Goal: Task Accomplishment & Management: Manage account settings

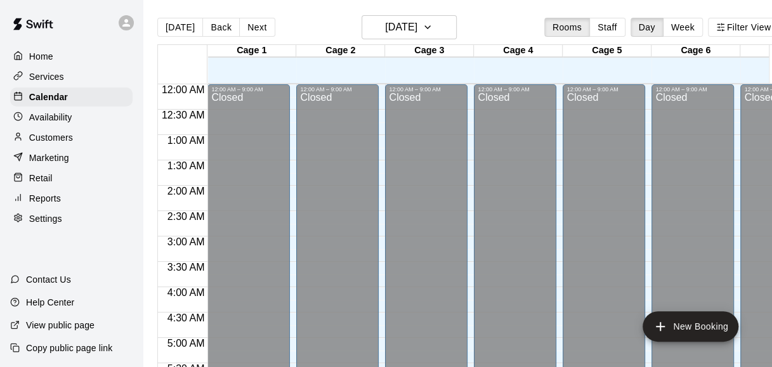
scroll to position [450, 51]
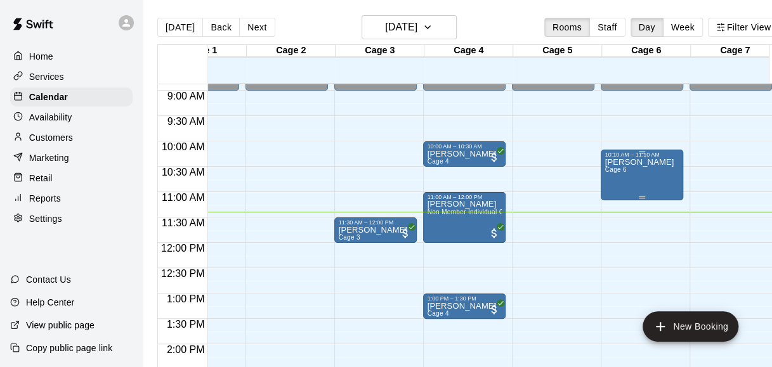
click at [654, 162] on p "[PERSON_NAME]" at bounding box center [638, 162] width 69 height 0
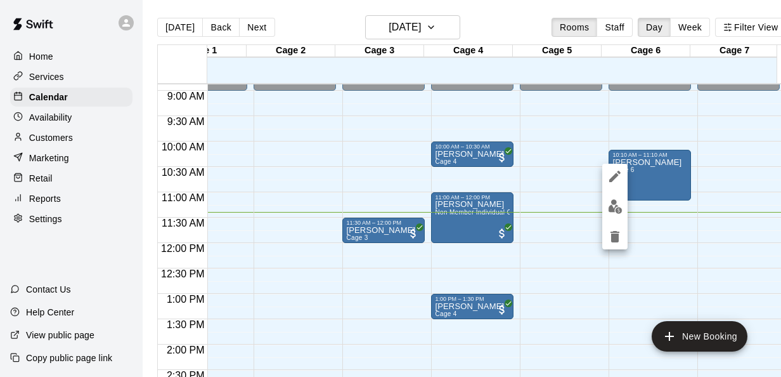
click at [608, 213] on img "edit" at bounding box center [615, 206] width 15 height 15
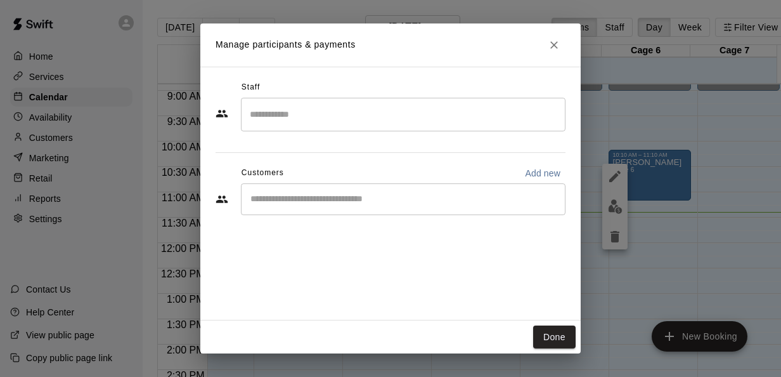
click at [542, 170] on p "Add new" at bounding box center [543, 173] width 36 height 13
select select "**"
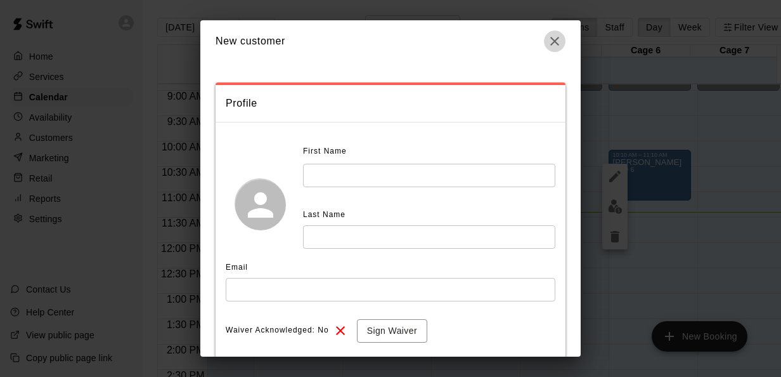
click at [548, 38] on icon "button" at bounding box center [554, 41] width 15 height 15
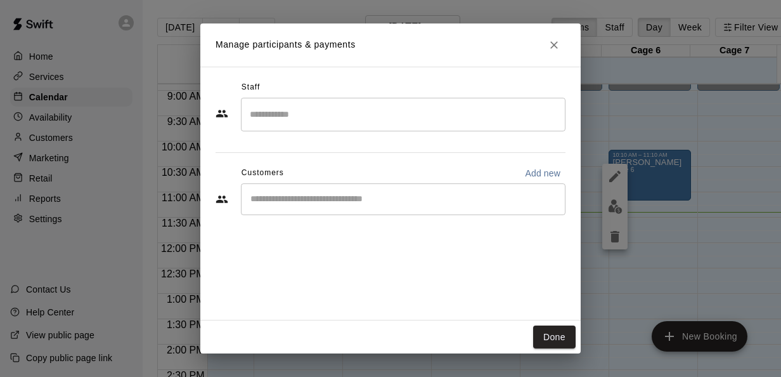
click at [321, 212] on div "​" at bounding box center [403, 199] width 325 height 32
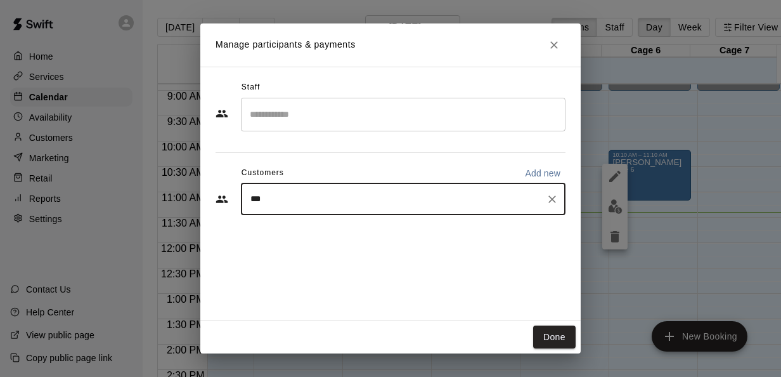
type input "****"
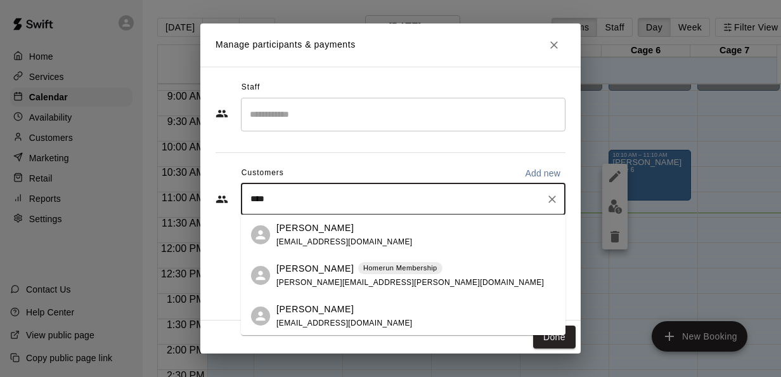
click at [308, 240] on span "[EMAIL_ADDRESS][DOMAIN_NAME]" at bounding box center [345, 241] width 136 height 9
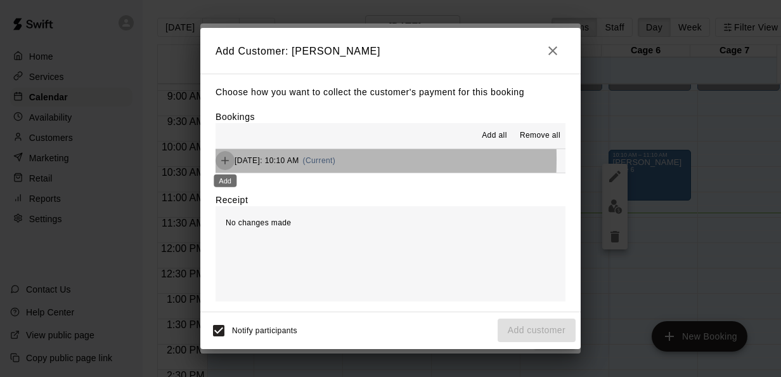
click at [220, 160] on icon "Add" at bounding box center [225, 160] width 13 height 13
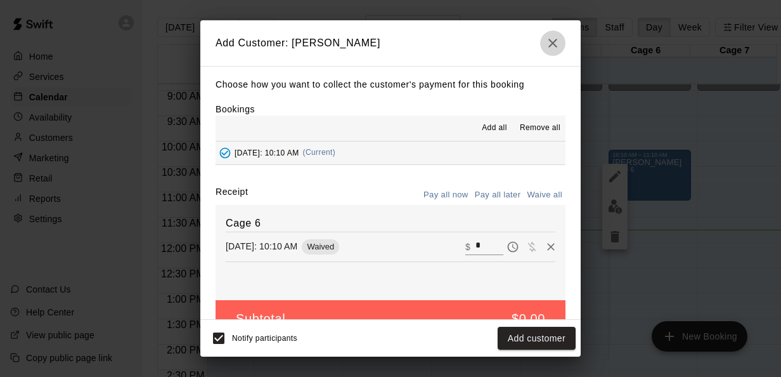
click at [552, 43] on icon "button" at bounding box center [553, 43] width 9 height 9
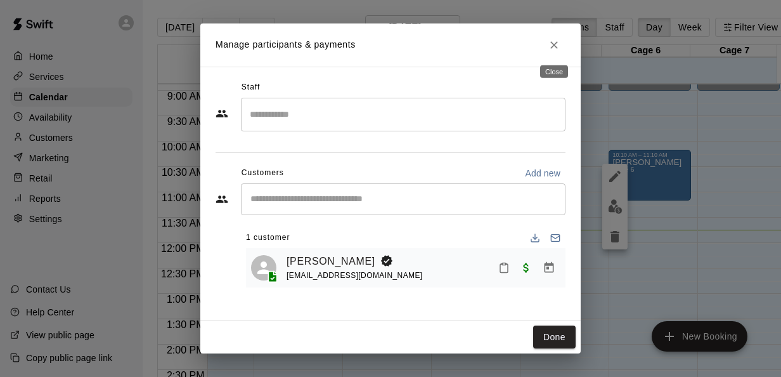
click at [555, 56] on div "Close" at bounding box center [554, 67] width 30 height 23
click at [554, 44] on icon "Close" at bounding box center [555, 45] width 8 height 8
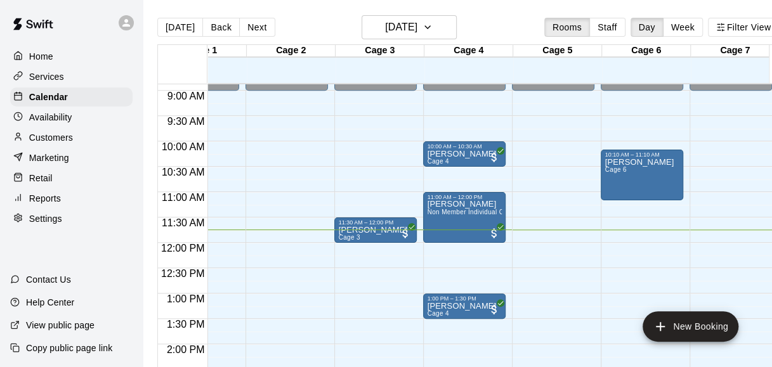
click at [53, 183] on div "Retail" at bounding box center [71, 178] width 122 height 19
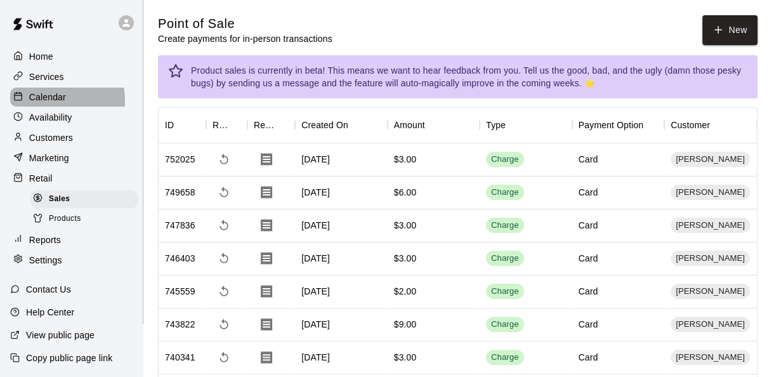
click at [39, 103] on p "Calendar" at bounding box center [47, 97] width 37 height 13
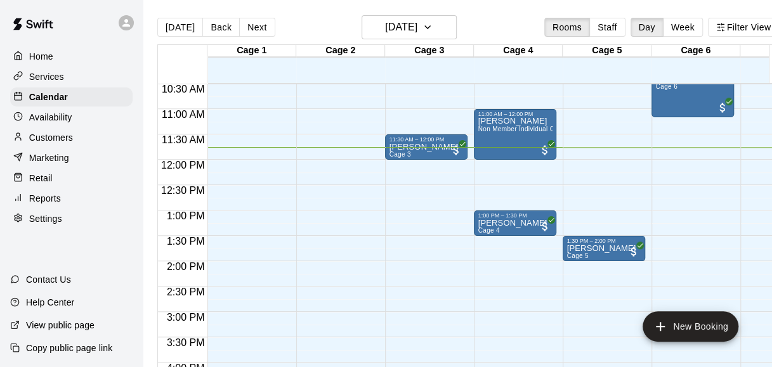
scroll to position [511, 0]
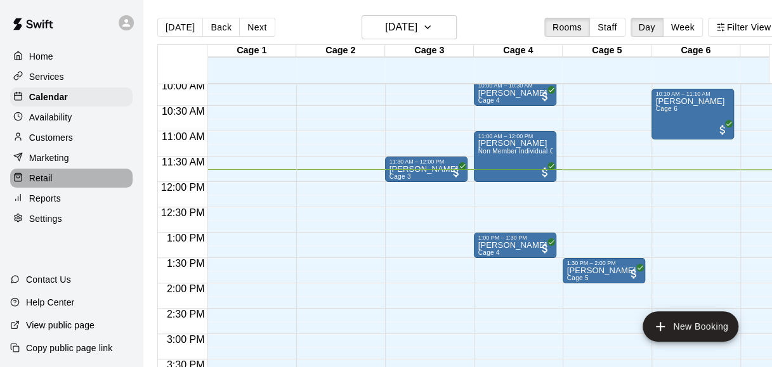
click at [58, 185] on div "Retail" at bounding box center [71, 178] width 122 height 19
click at [56, 176] on div "Retail" at bounding box center [71, 178] width 122 height 19
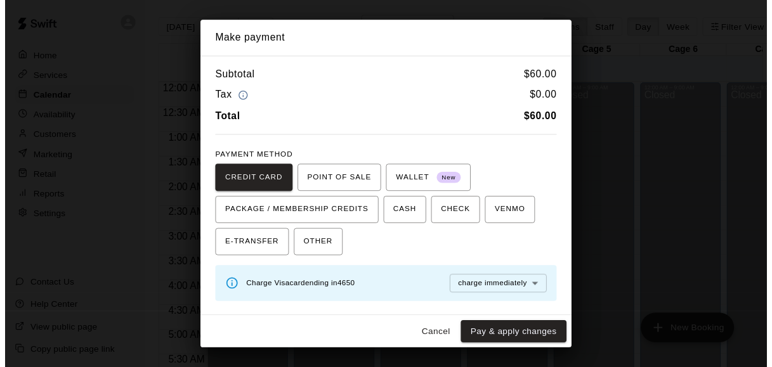
scroll to position [473, 49]
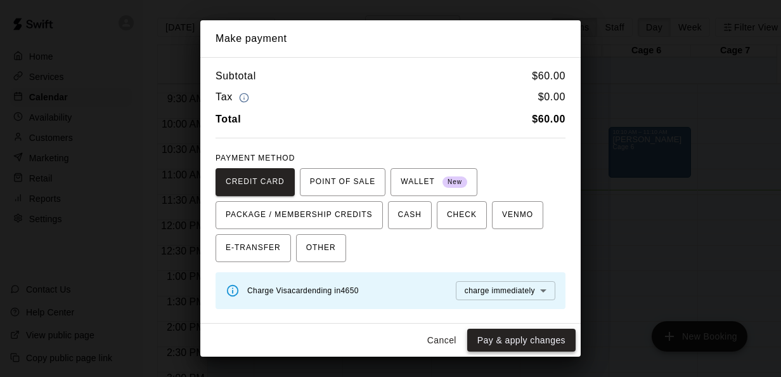
click at [507, 339] on button "Pay & apply changes" at bounding box center [521, 340] width 108 height 23
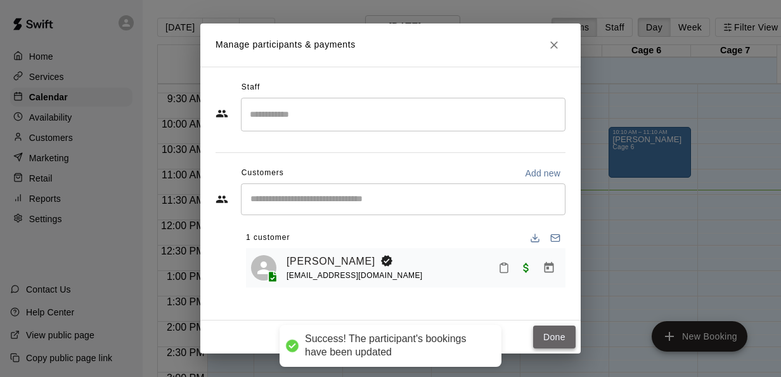
click at [552, 332] on button "Done" at bounding box center [554, 336] width 42 height 23
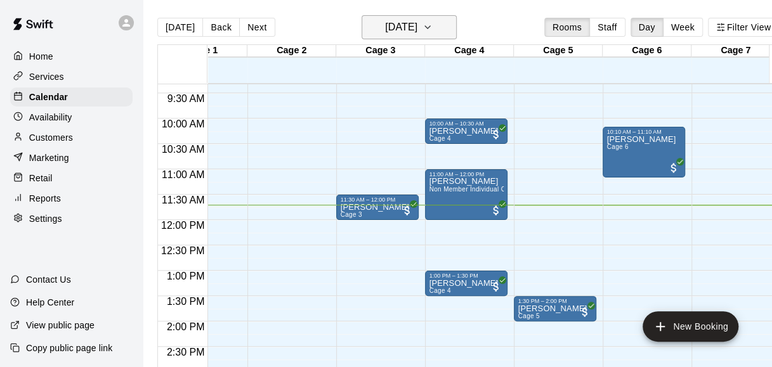
click at [405, 24] on h6 "[DATE]" at bounding box center [401, 27] width 32 height 18
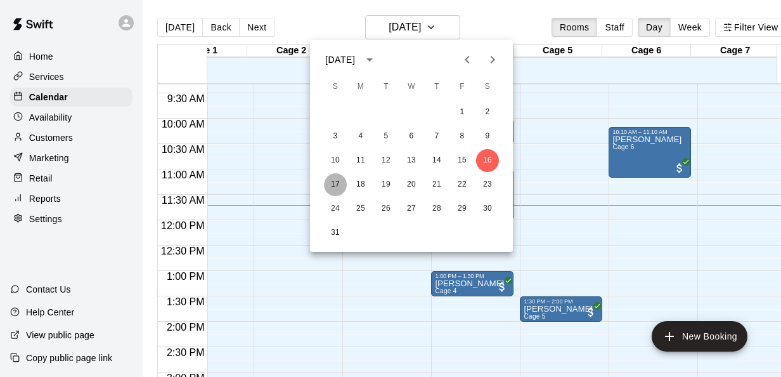
click at [334, 189] on button "17" at bounding box center [335, 184] width 23 height 23
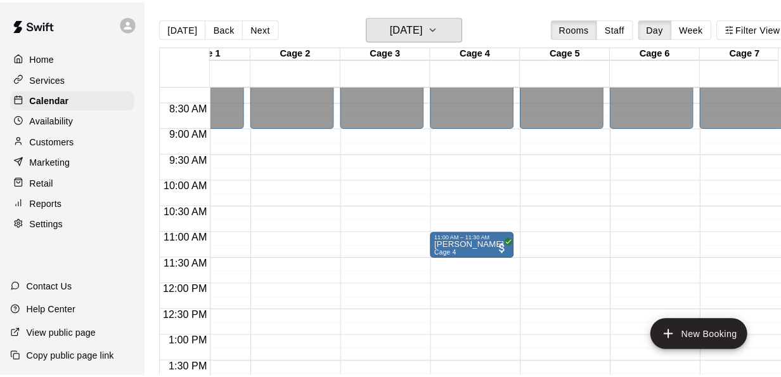
scroll to position [415, 49]
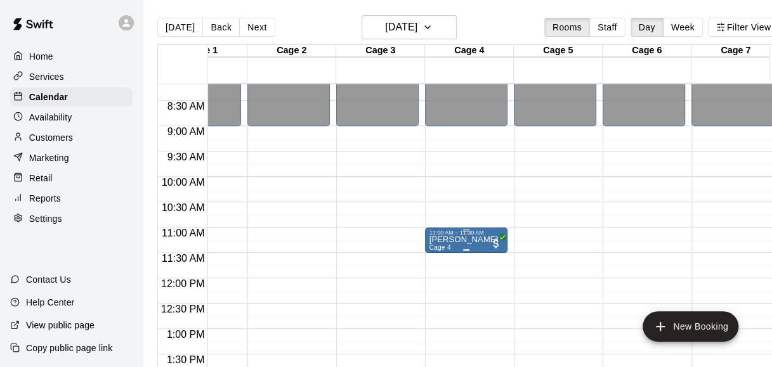
click at [460, 235] on div "11:00 AM – 11:30 AM" at bounding box center [466, 233] width 75 height 6
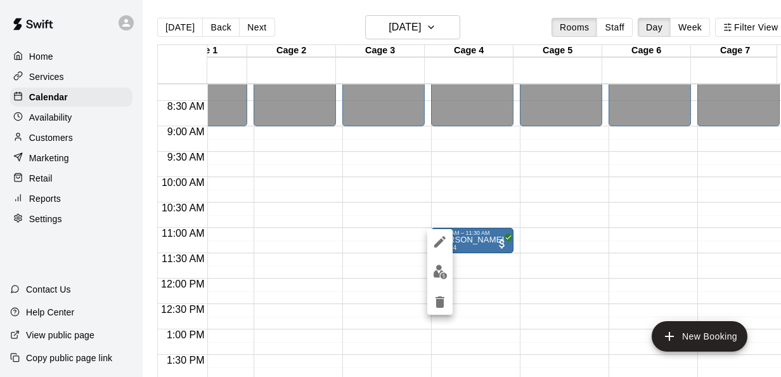
click at [476, 256] on div at bounding box center [390, 188] width 781 height 377
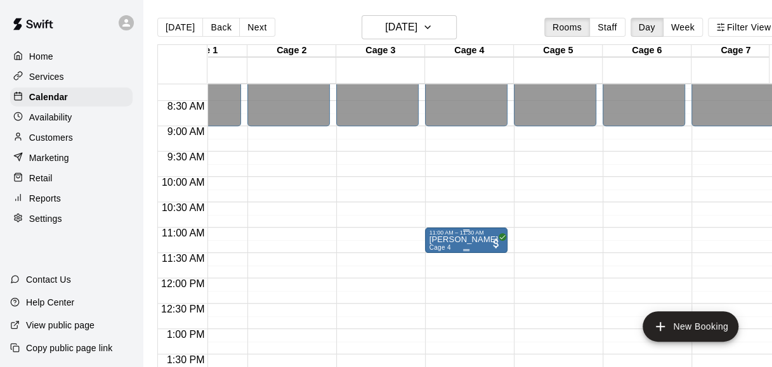
click at [438, 240] on p "[PERSON_NAME]" at bounding box center [463, 240] width 69 height 0
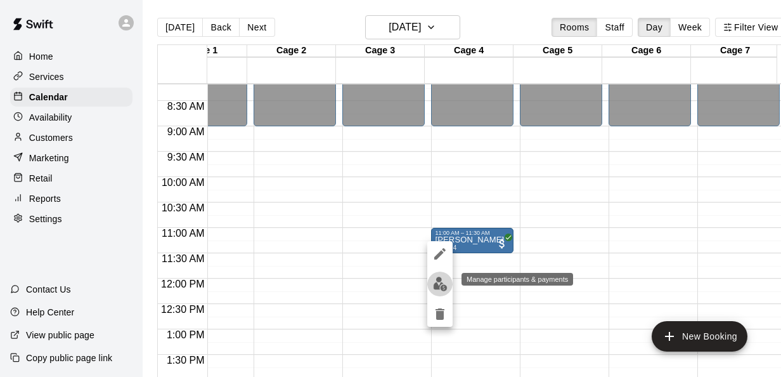
click at [441, 284] on img "edit" at bounding box center [440, 284] width 15 height 15
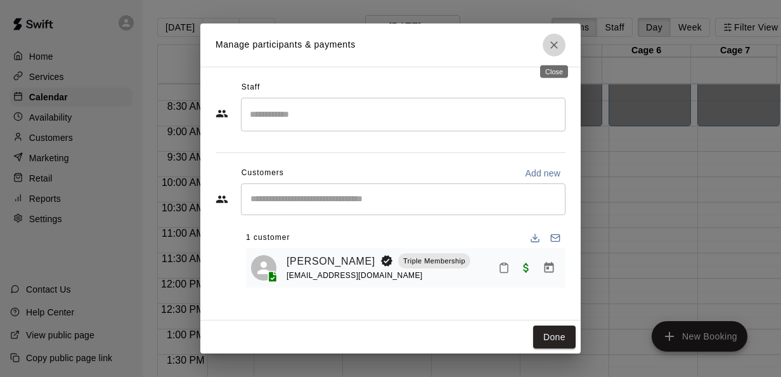
click at [559, 48] on icon "Close" at bounding box center [554, 45] width 13 height 13
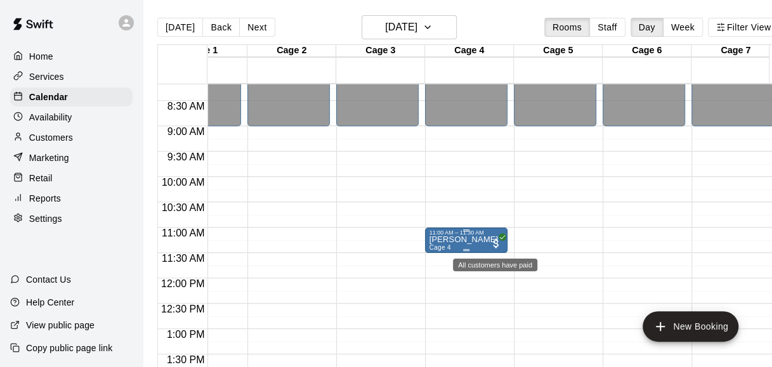
click at [495, 238] on span "All customers have paid" at bounding box center [496, 243] width 13 height 13
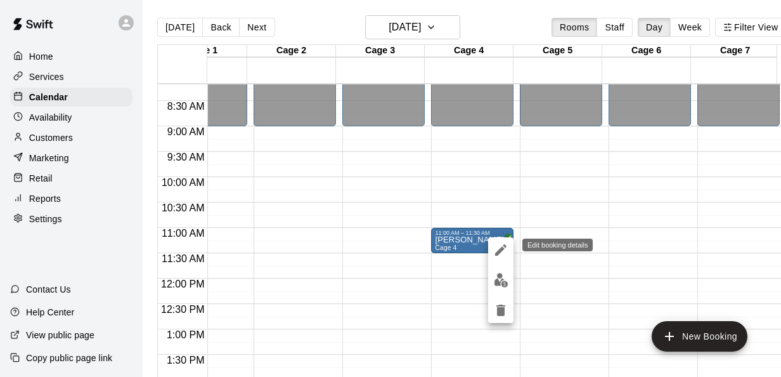
click at [500, 250] on icon "edit" at bounding box center [500, 249] width 11 height 11
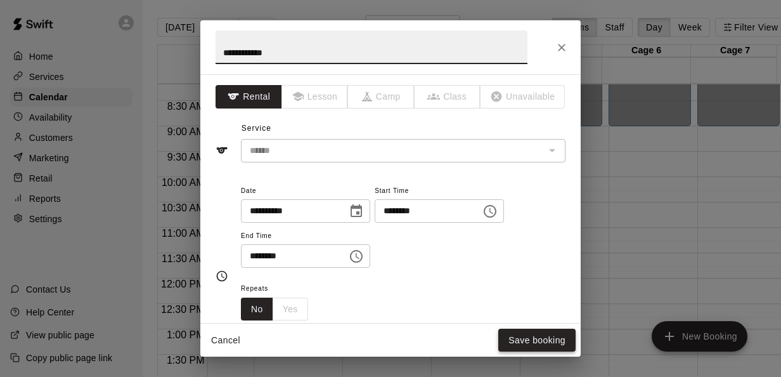
click at [526, 344] on button "Save booking" at bounding box center [536, 340] width 77 height 23
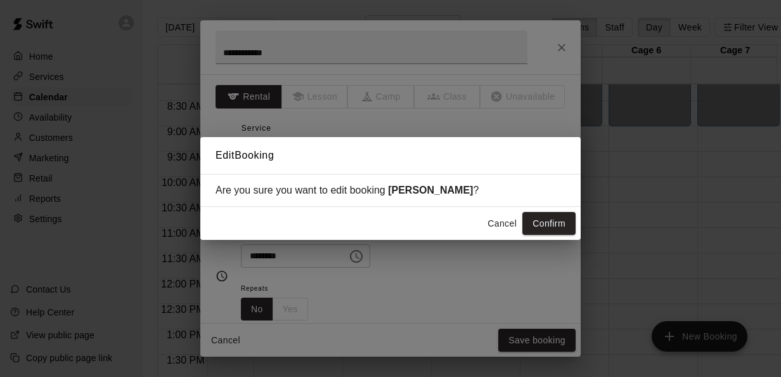
click at [498, 225] on button "Cancel" at bounding box center [502, 223] width 41 height 23
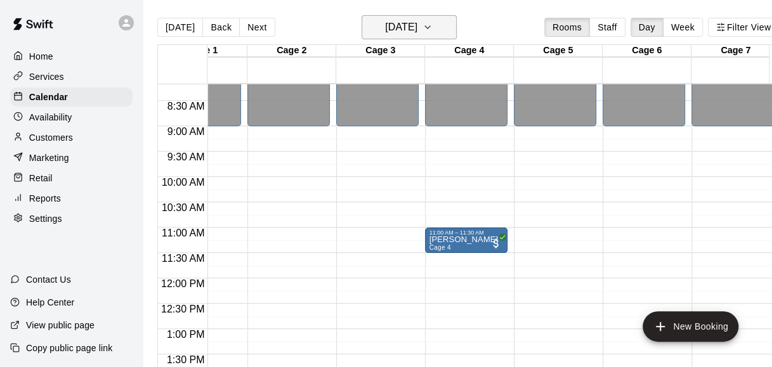
click at [405, 23] on h6 "[DATE]" at bounding box center [401, 27] width 32 height 18
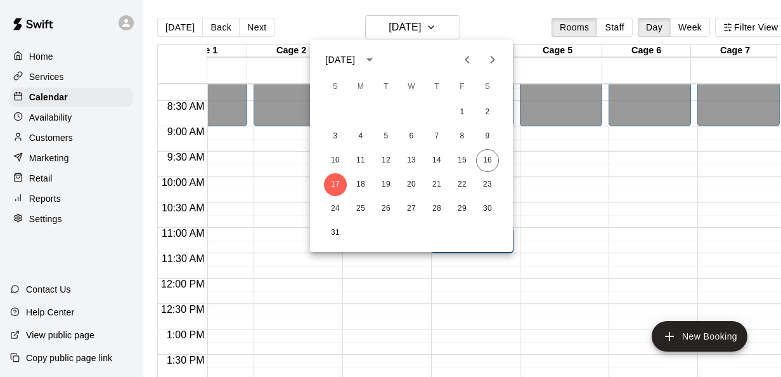
click at [666, 219] on div at bounding box center [390, 188] width 781 height 377
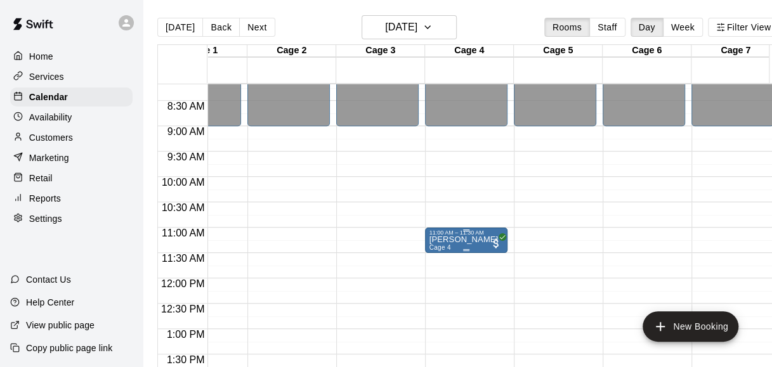
click at [471, 240] on p "[PERSON_NAME]" at bounding box center [463, 240] width 69 height 0
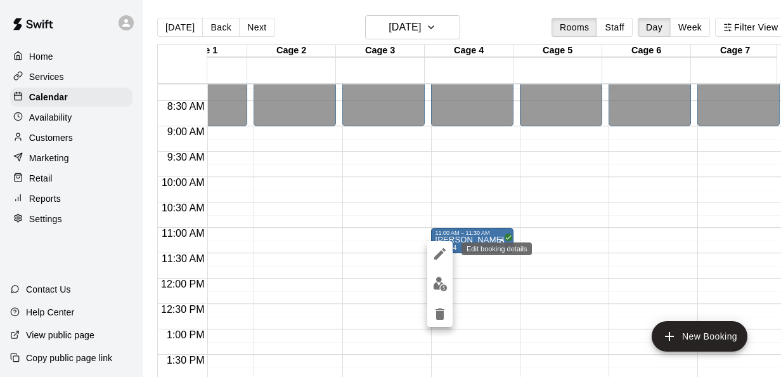
click at [439, 260] on icon "edit" at bounding box center [440, 253] width 15 height 15
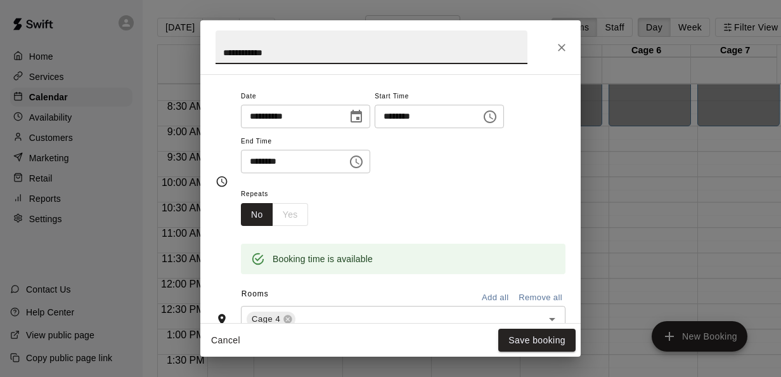
scroll to position [94, 0]
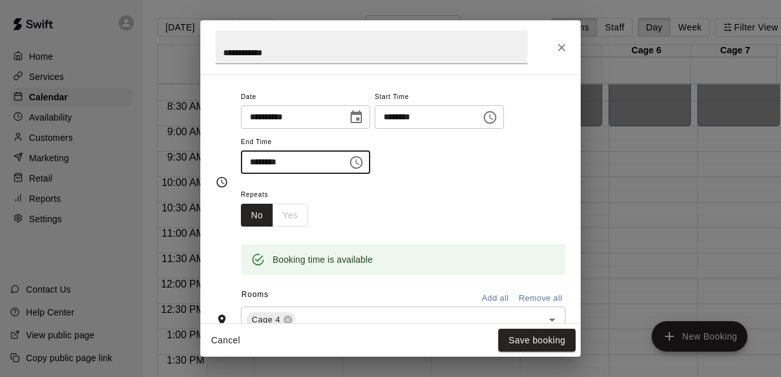
click at [254, 163] on input "********" at bounding box center [290, 161] width 98 height 23
type input "********"
click at [540, 343] on button "Save booking" at bounding box center [536, 340] width 77 height 23
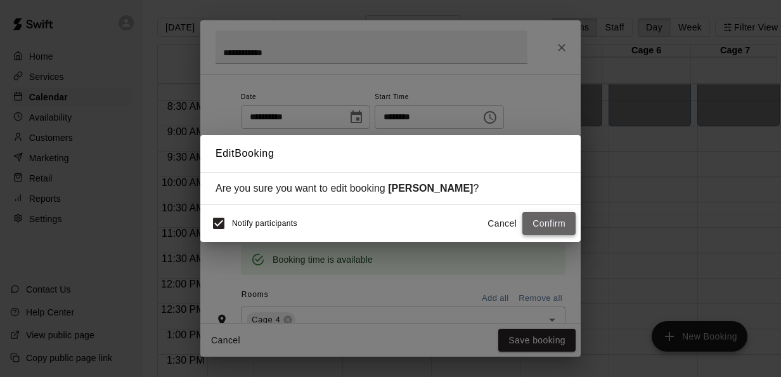
click at [545, 223] on button "Confirm" at bounding box center [549, 223] width 53 height 23
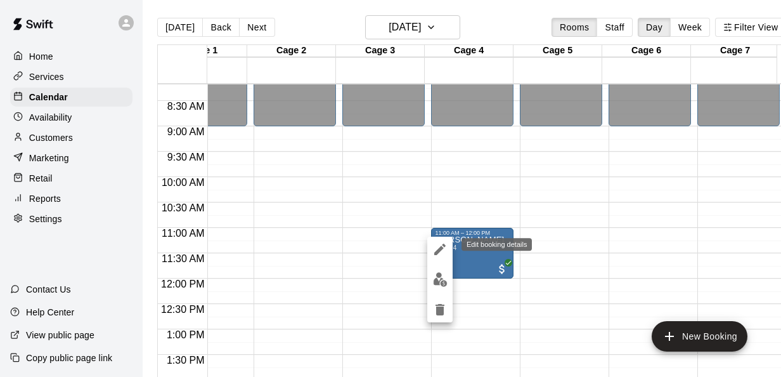
click at [427, 244] on div at bounding box center [439, 280] width 25 height 86
click at [443, 251] on icon "edit" at bounding box center [440, 249] width 15 height 15
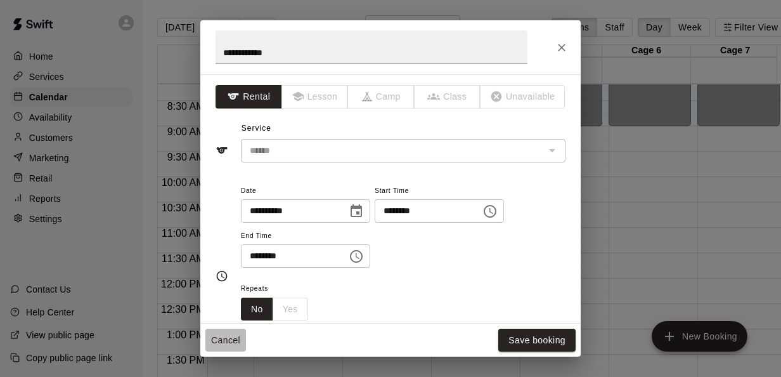
click at [221, 334] on button "Cancel" at bounding box center [225, 340] width 41 height 23
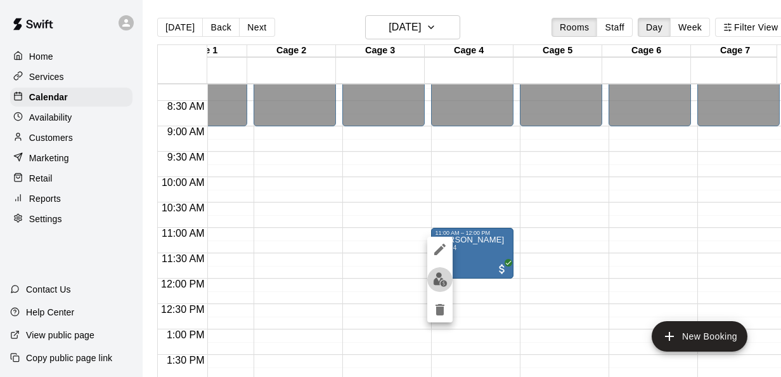
click at [429, 279] on button "edit" at bounding box center [439, 279] width 25 height 25
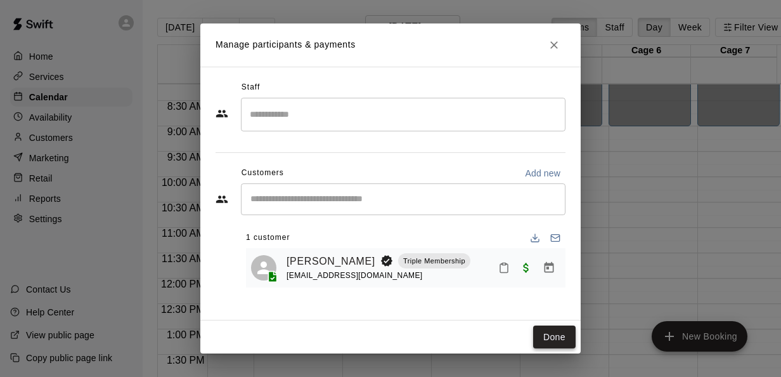
click at [555, 329] on button "Done" at bounding box center [554, 336] width 42 height 23
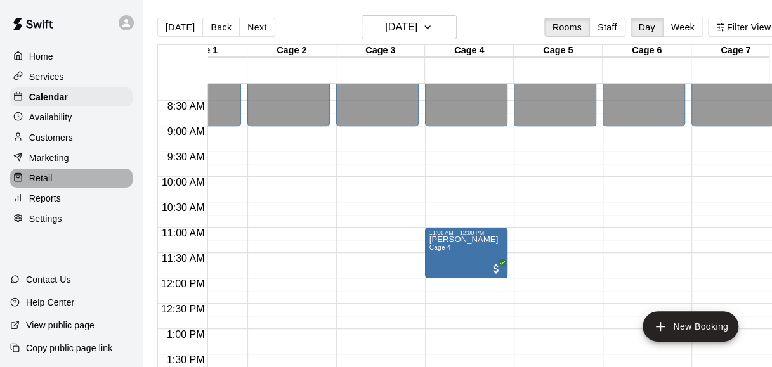
click at [44, 182] on p "Retail" at bounding box center [40, 178] width 23 height 13
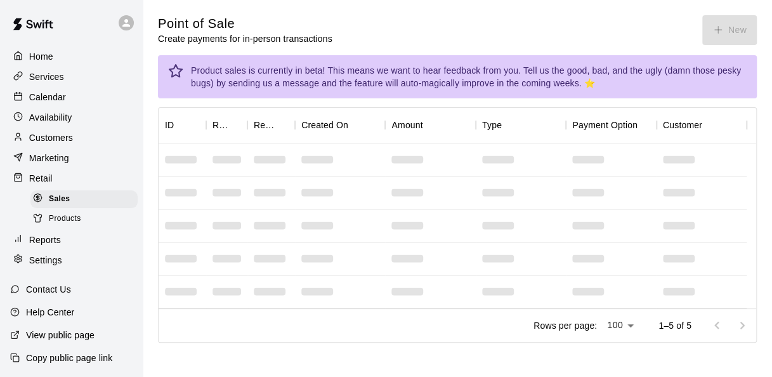
click at [724, 32] on icon "button" at bounding box center [717, 29] width 11 height 11
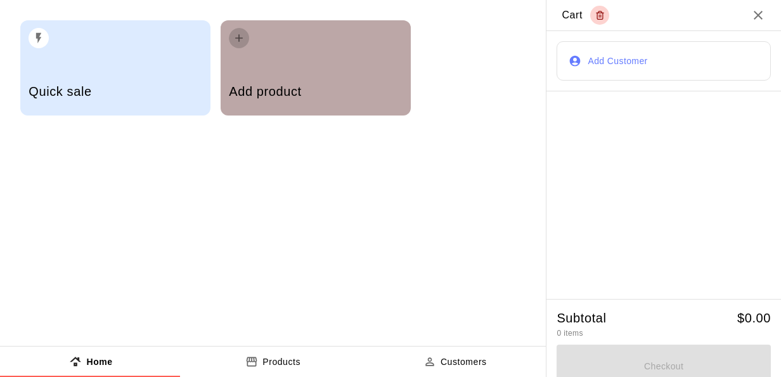
click at [238, 36] on icon "button" at bounding box center [239, 38] width 8 height 8
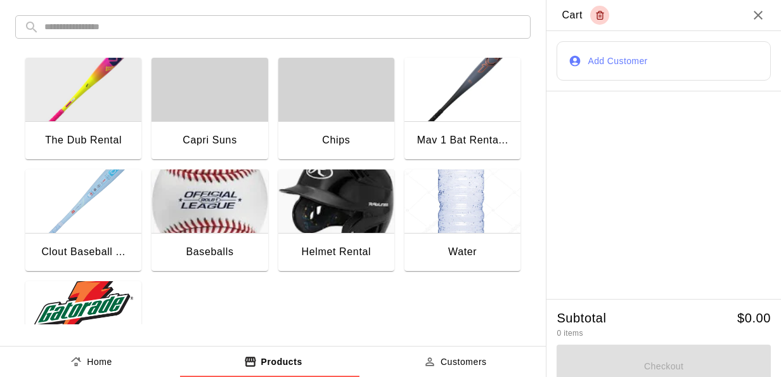
click at [415, 205] on img "button" at bounding box center [463, 200] width 116 height 63
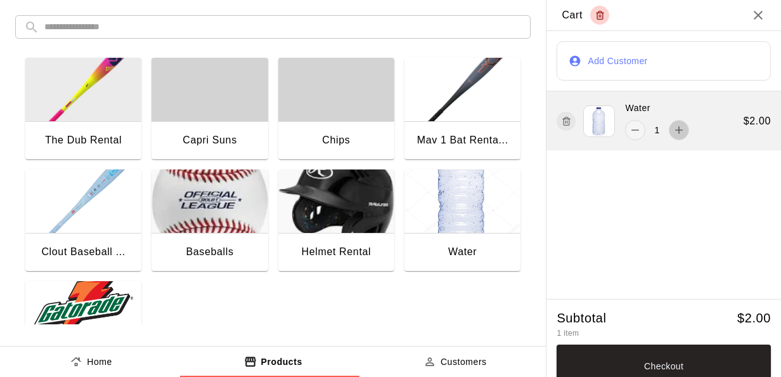
click at [677, 129] on icon "add" at bounding box center [679, 130] width 13 height 13
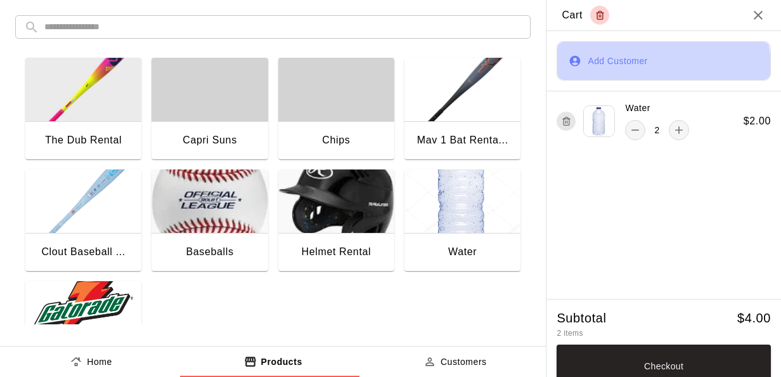
click at [635, 67] on button "Add Customer" at bounding box center [664, 60] width 214 height 39
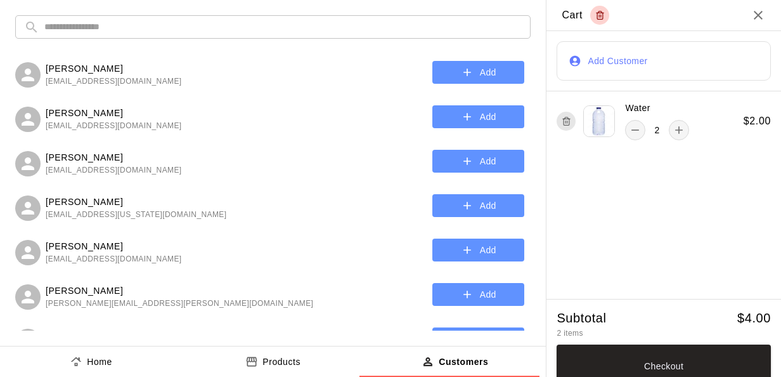
click at [389, 29] on input "text" at bounding box center [283, 26] width 478 height 23
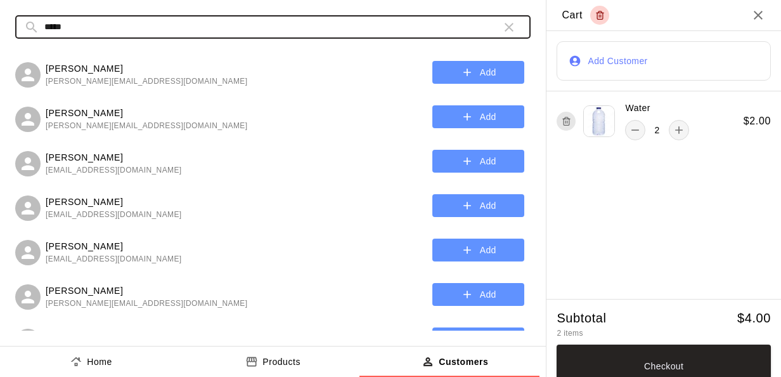
type input "*****"
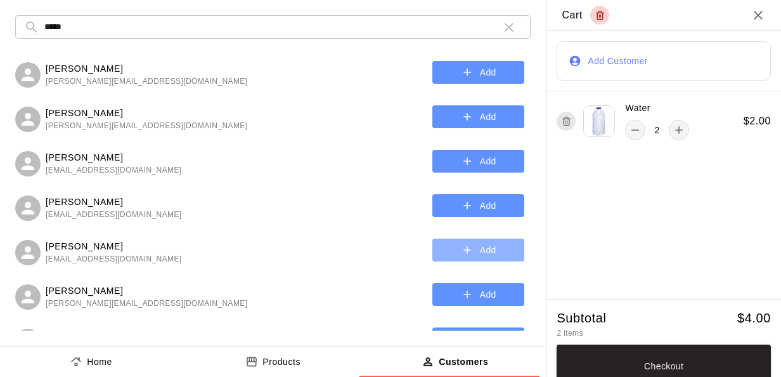
click at [493, 245] on button "Add" at bounding box center [479, 249] width 92 height 23
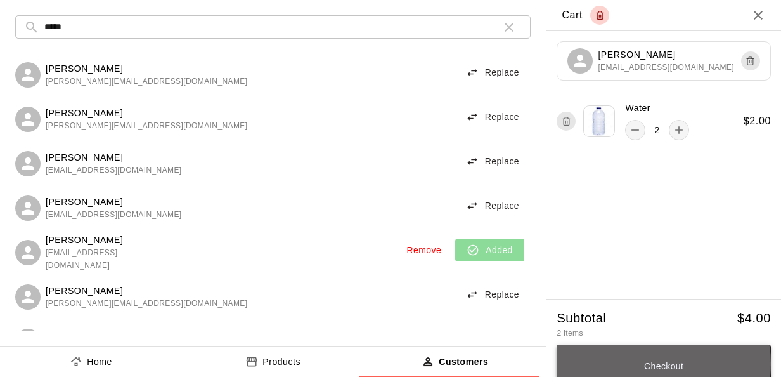
click at [642, 365] on button "Checkout" at bounding box center [664, 365] width 214 height 43
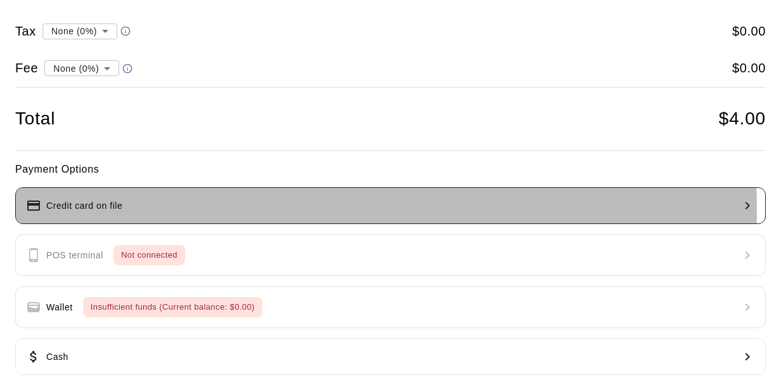
click at [237, 209] on button "Credit card on file" at bounding box center [390, 205] width 751 height 37
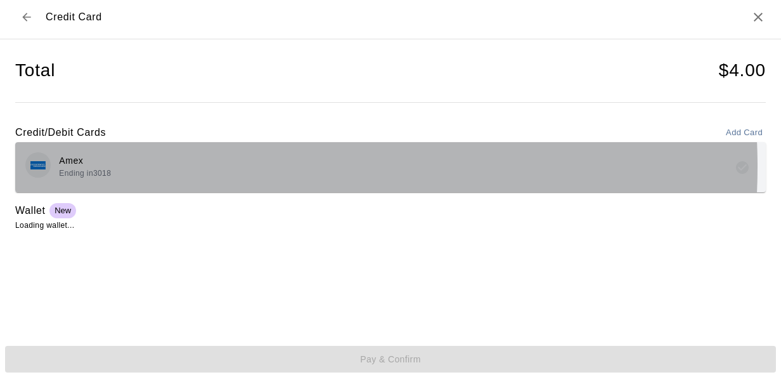
click at [196, 166] on div "Amex Ending in 3018" at bounding box center [390, 167] width 731 height 30
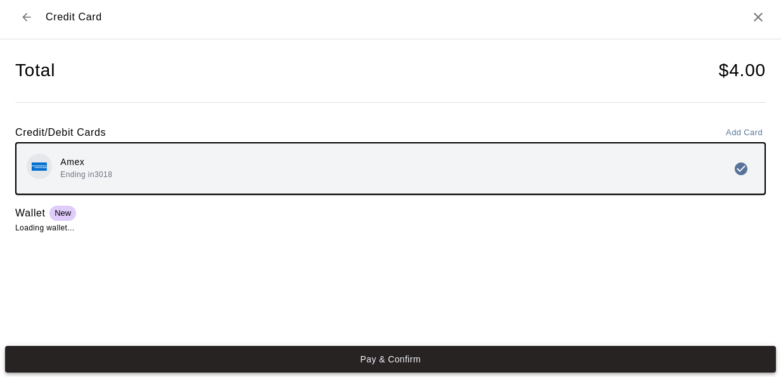
click at [265, 367] on button "Pay & Confirm" at bounding box center [390, 359] width 771 height 27
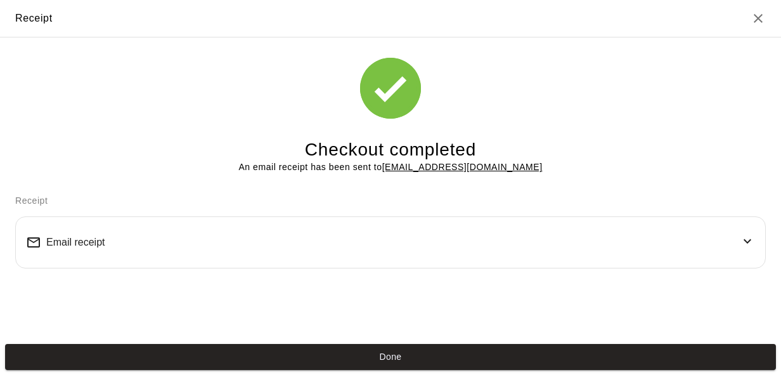
click at [453, 356] on button "Done" at bounding box center [390, 357] width 771 height 27
click at [386, 359] on button "Done" at bounding box center [390, 357] width 771 height 27
click at [755, 17] on icon "Close" at bounding box center [758, 18] width 15 height 15
click at [753, 16] on icon "Close" at bounding box center [758, 18] width 15 height 15
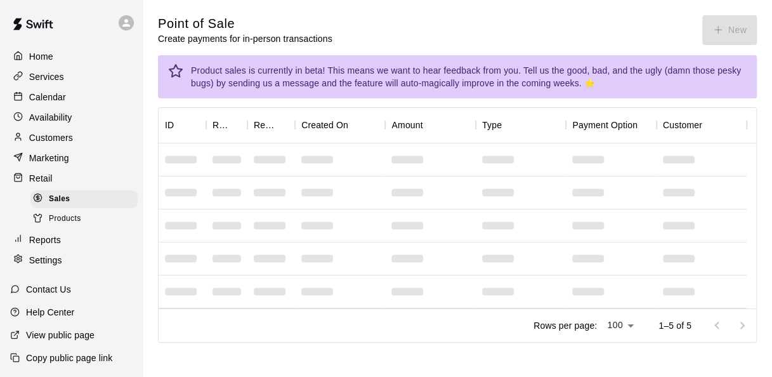
click at [53, 100] on p "Calendar" at bounding box center [47, 97] width 37 height 13
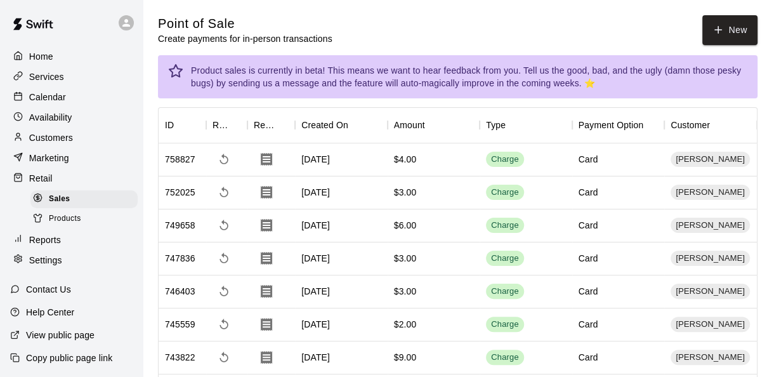
click at [63, 98] on p "Calendar" at bounding box center [47, 97] width 37 height 13
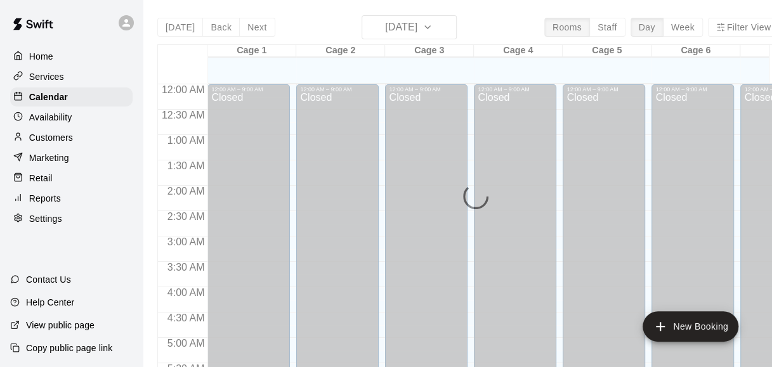
scroll to position [597, 0]
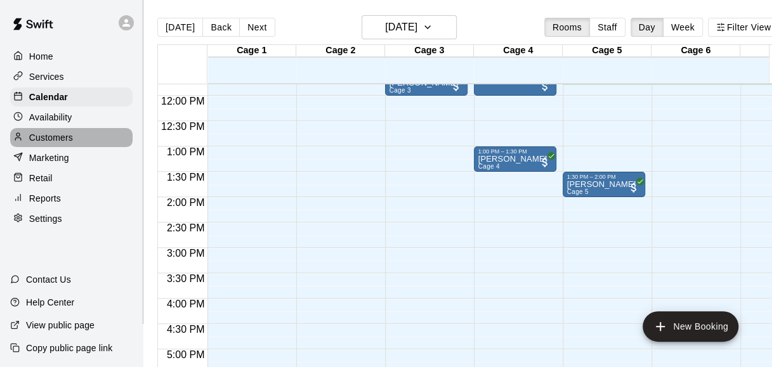
click at [49, 143] on p "Customers" at bounding box center [51, 137] width 44 height 13
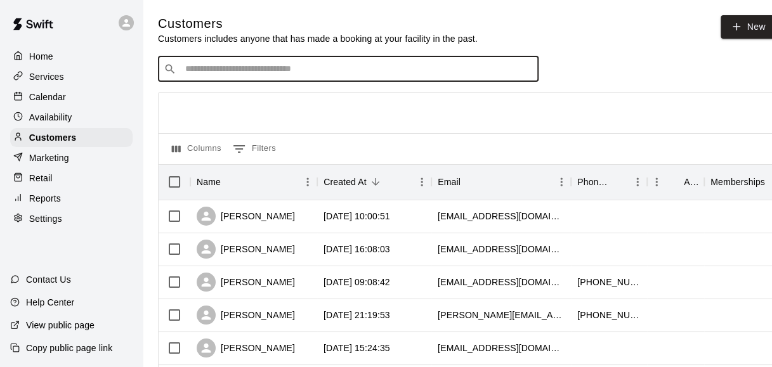
click at [245, 74] on input "Search customers by name or email" at bounding box center [356, 69] width 351 height 13
type input "******"
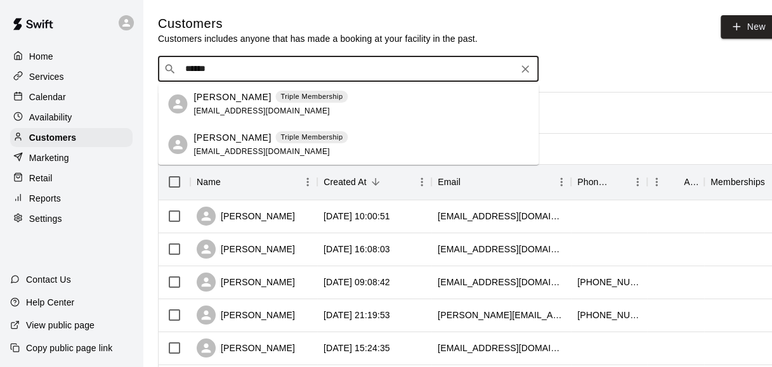
click at [227, 99] on p "David Romero" at bounding box center [231, 97] width 77 height 13
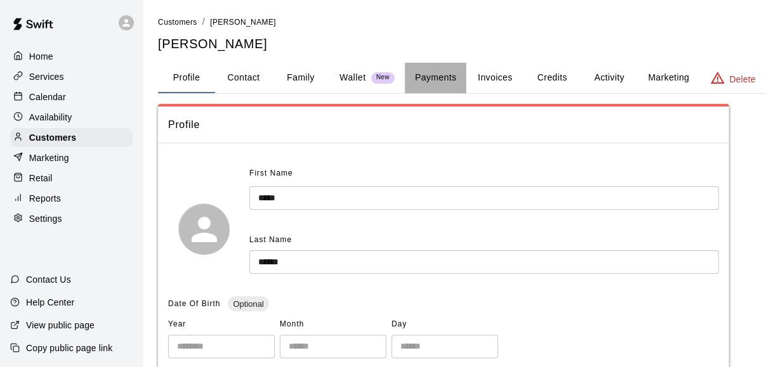
click at [434, 77] on button "Payments" at bounding box center [436, 78] width 62 height 30
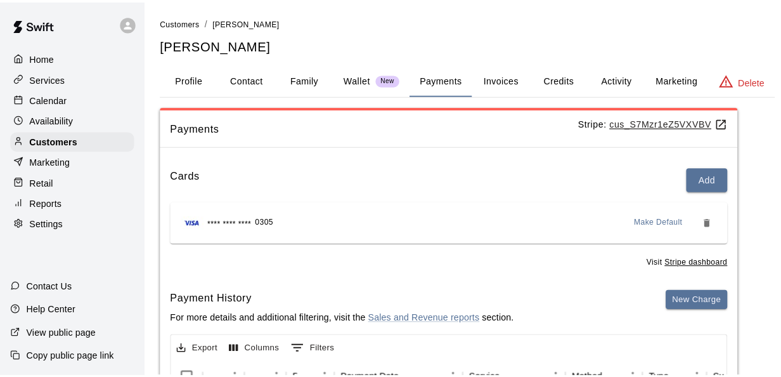
scroll to position [76, 0]
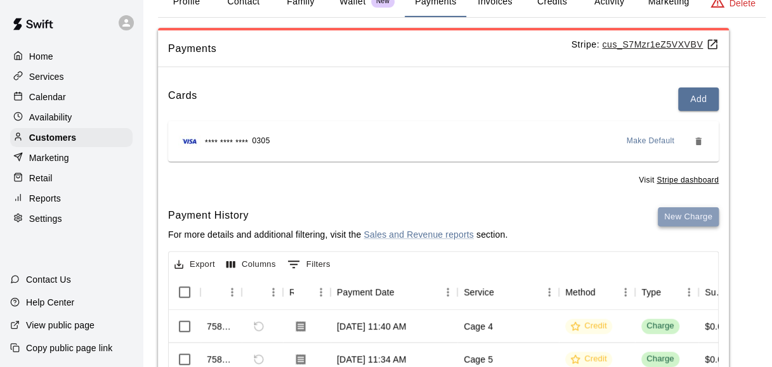
click at [680, 217] on button "New Charge" at bounding box center [688, 217] width 61 height 20
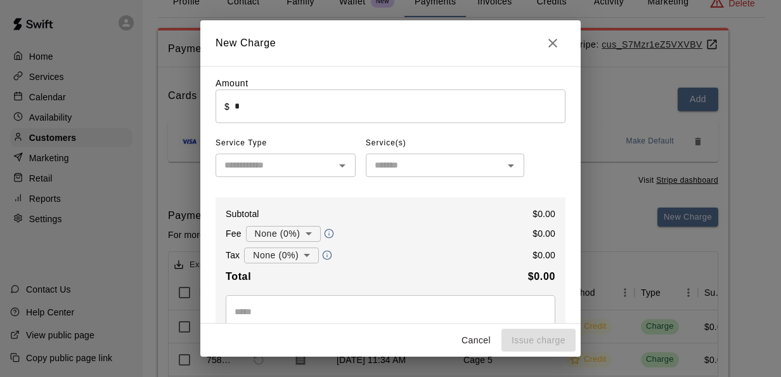
click at [321, 119] on input "*" at bounding box center [400, 106] width 331 height 34
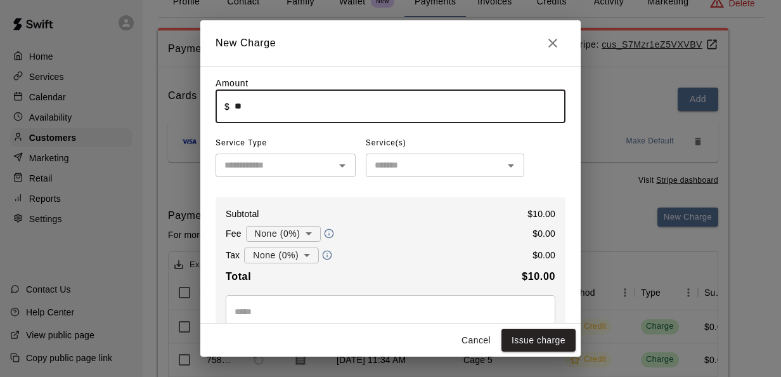
type input "*****"
click at [290, 173] on input "text" at bounding box center [275, 165] width 112 height 16
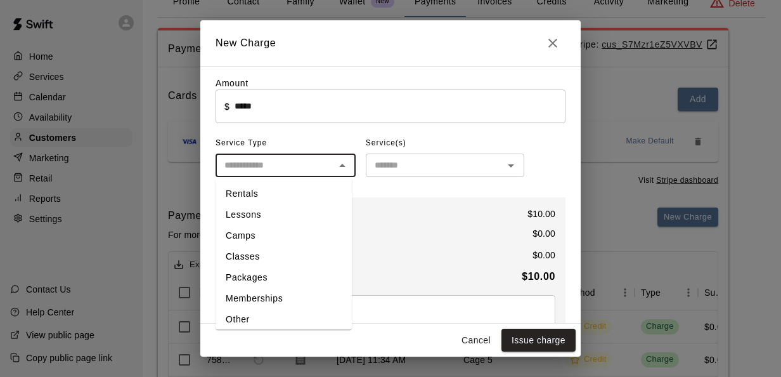
click at [296, 202] on li "Rentals" at bounding box center [284, 193] width 136 height 21
type input "*******"
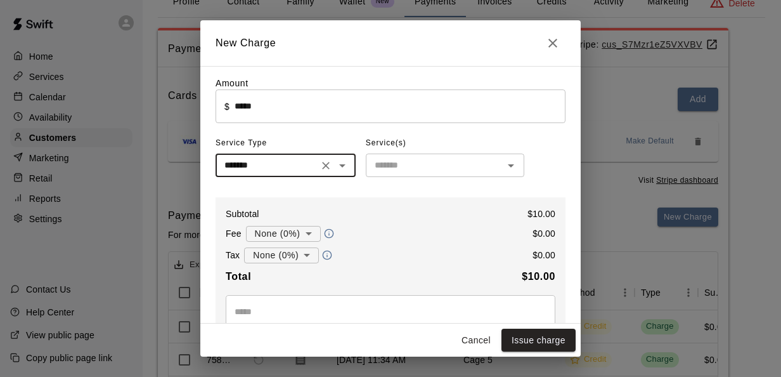
click at [433, 167] on input "text" at bounding box center [435, 165] width 130 height 16
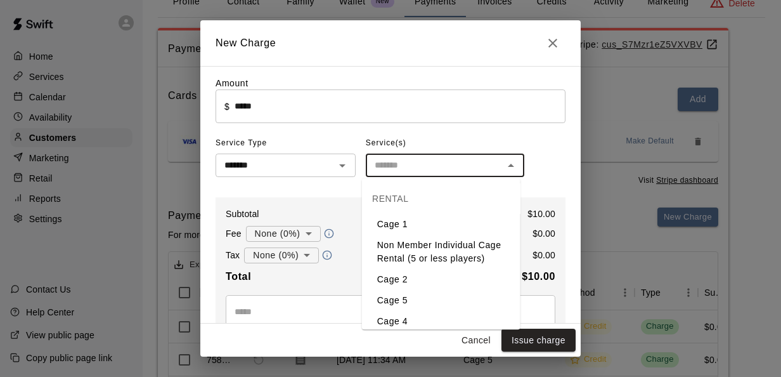
scroll to position [81, 0]
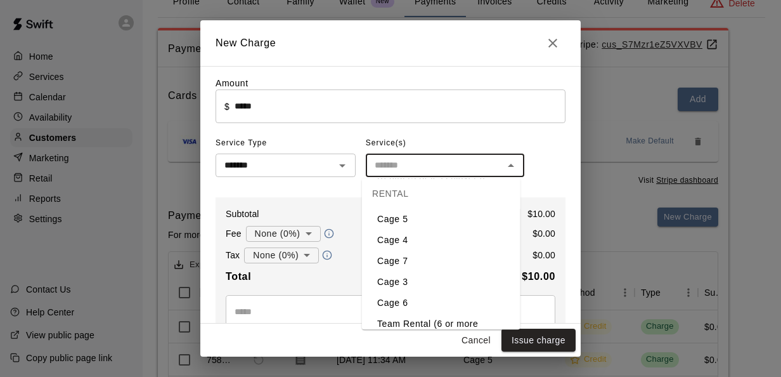
click at [323, 195] on div "Amount ​ $ ***** ​ Service Type ******* ​ Service(s) ​ Subtotal $ 10.00 Fee Non…" at bounding box center [391, 281] width 350 height 408
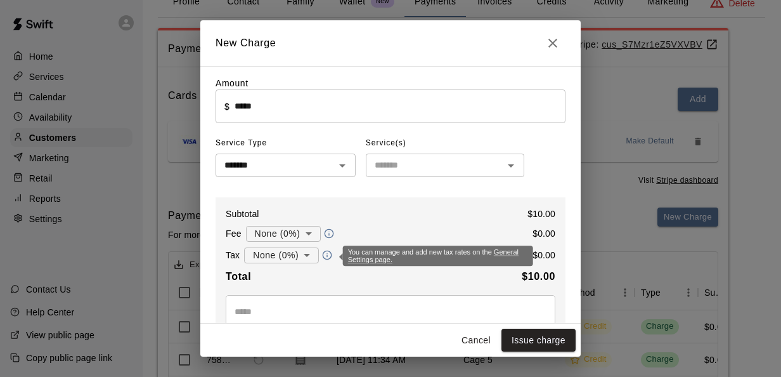
scroll to position [72, 0]
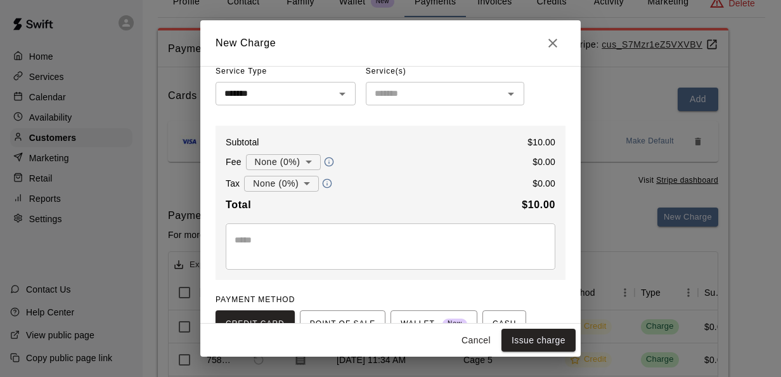
click at [313, 232] on div "* ​" at bounding box center [391, 246] width 330 height 46
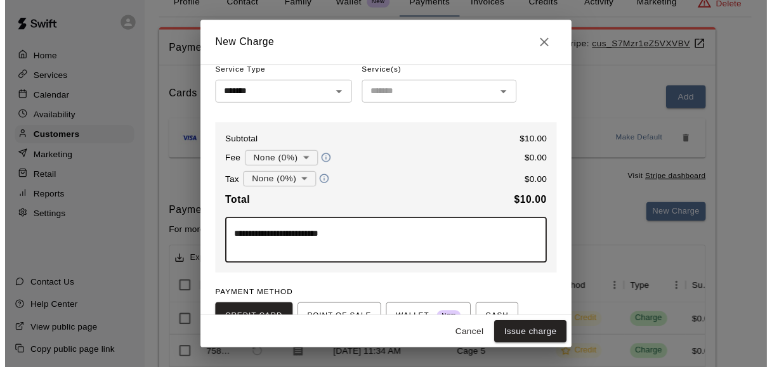
scroll to position [173, 0]
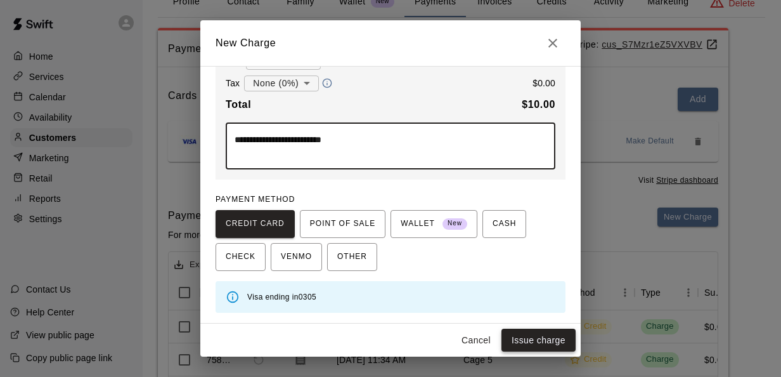
type textarea "**********"
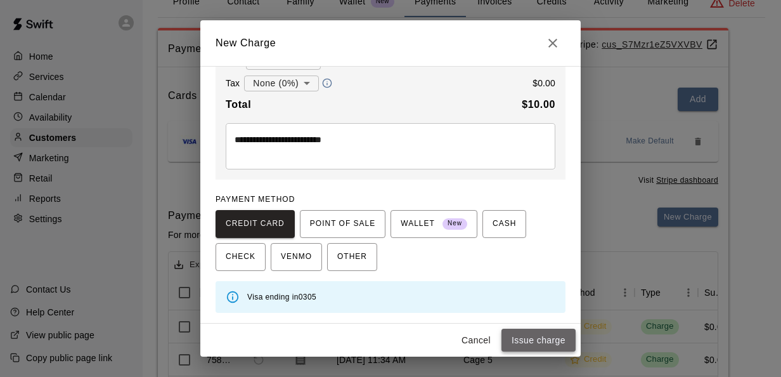
click at [521, 336] on button "Issue charge" at bounding box center [539, 340] width 74 height 23
type input "*"
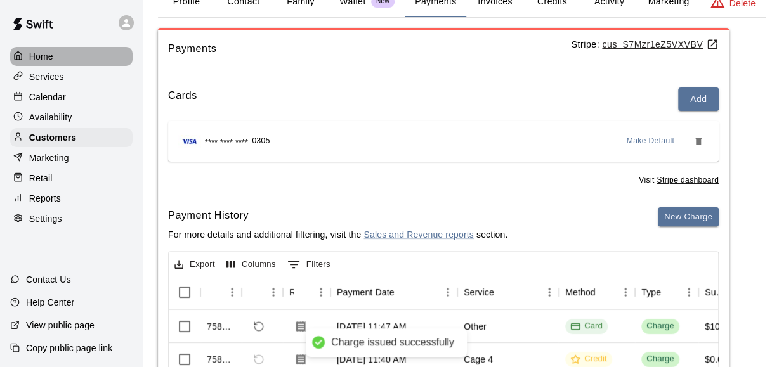
click at [65, 49] on div "Home" at bounding box center [71, 56] width 122 height 19
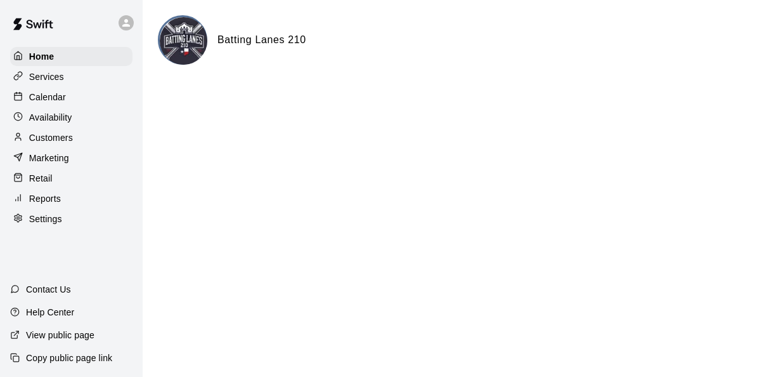
click at [55, 101] on p "Calendar" at bounding box center [47, 97] width 37 height 13
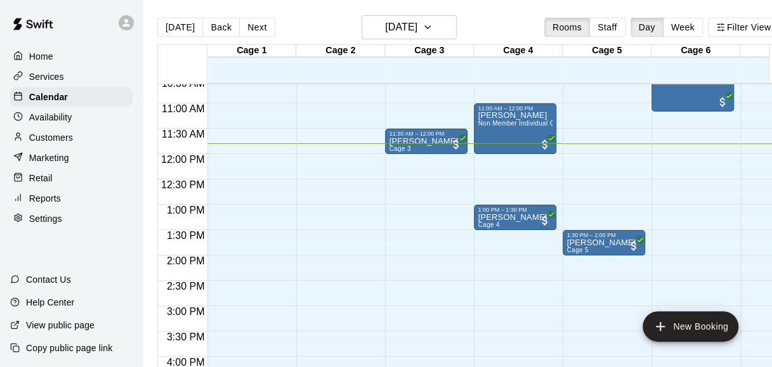
scroll to position [538, 0]
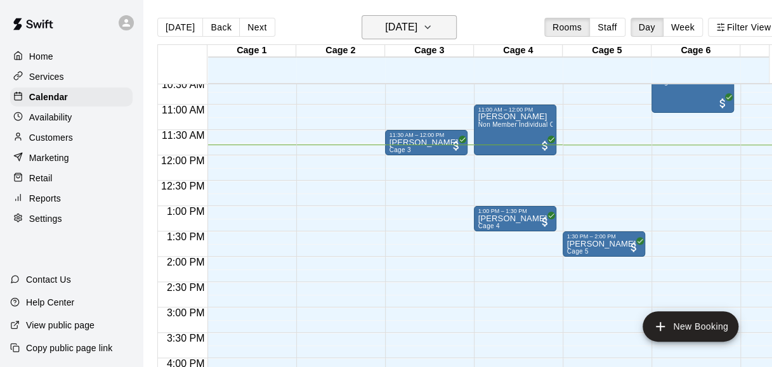
click at [444, 18] on button "Saturday Aug 16" at bounding box center [409, 27] width 95 height 24
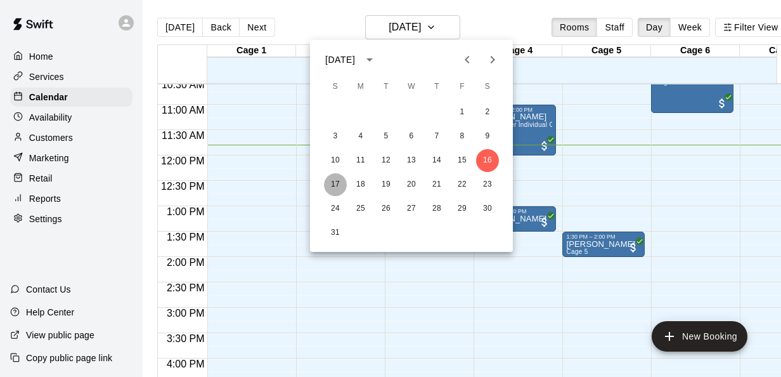
click at [334, 179] on button "17" at bounding box center [335, 184] width 23 height 23
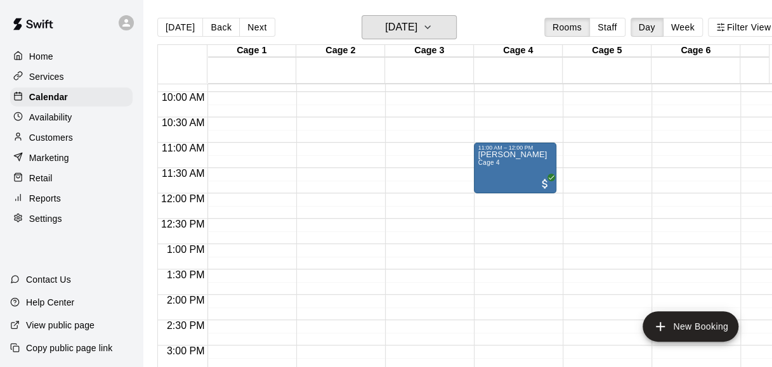
scroll to position [499, 0]
click at [415, 24] on h6 "Sunday Aug 17" at bounding box center [401, 27] width 32 height 18
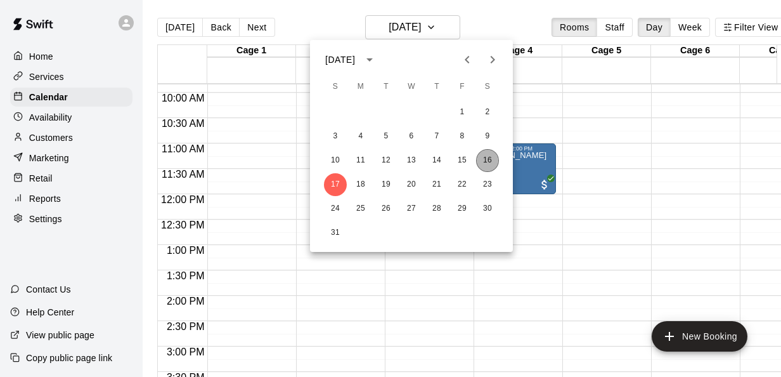
click at [489, 162] on button "16" at bounding box center [487, 160] width 23 height 23
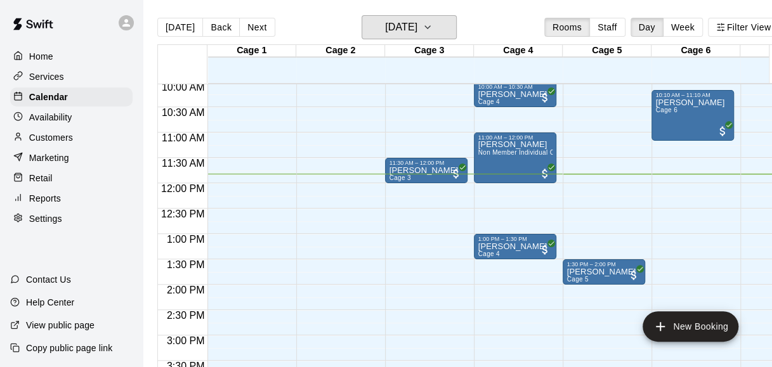
scroll to position [518, 0]
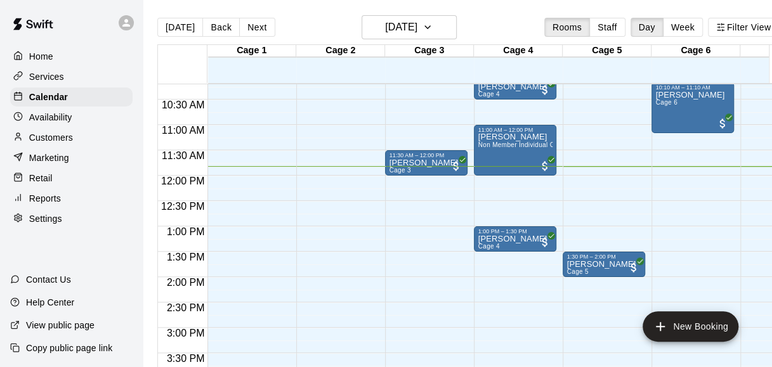
click at [415, 229] on div "12:00 AM – 9:00 AM Closed 11:30 AM – 12:00 PM Vito Ciminello Cage 3 7:00 PM – 1…" at bounding box center [426, 176] width 82 height 1218
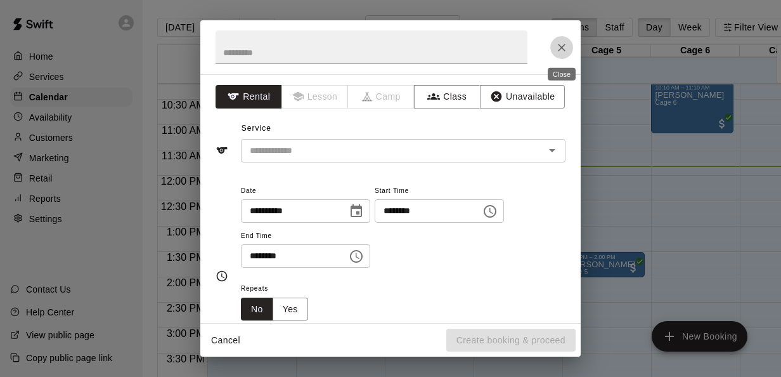
click at [564, 44] on icon "Close" at bounding box center [562, 48] width 8 height 8
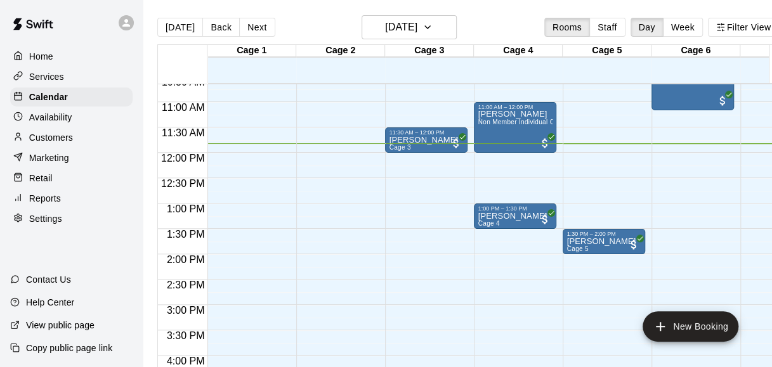
scroll to position [541, 0]
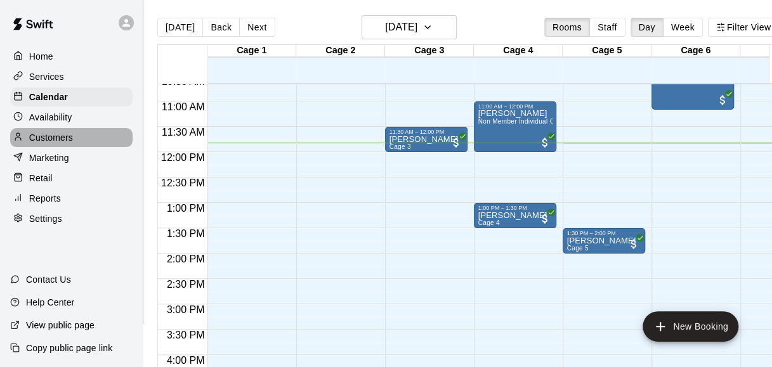
click at [89, 137] on div "Customers" at bounding box center [71, 137] width 122 height 19
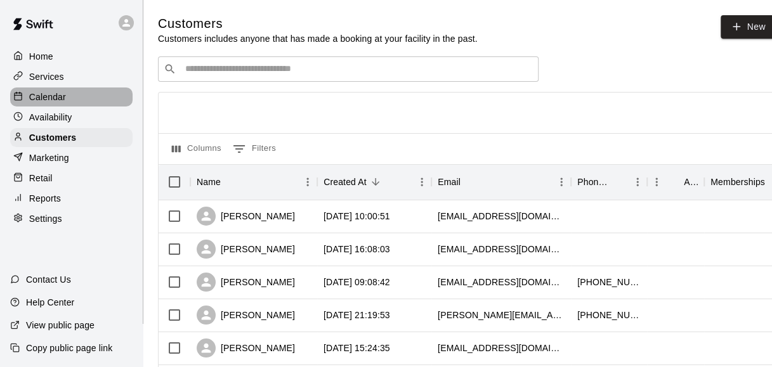
click at [104, 101] on div "Calendar" at bounding box center [71, 97] width 122 height 19
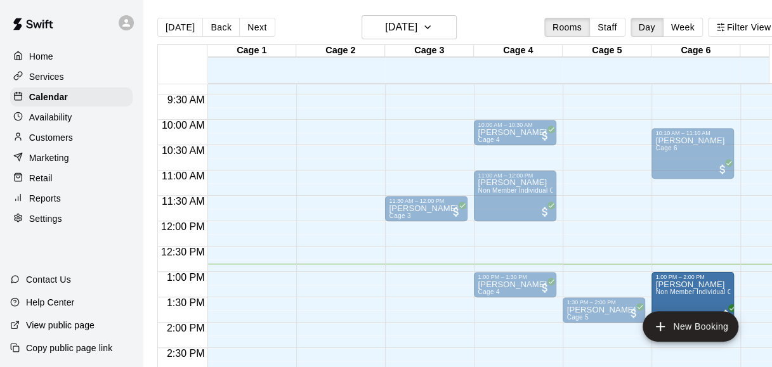
drag, startPoint x: 257, startPoint y: 299, endPoint x: 695, endPoint y: 297, distance: 438.3
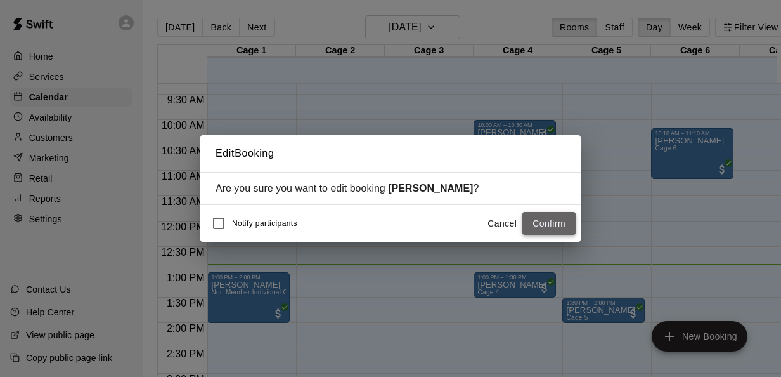
click at [542, 226] on button "Confirm" at bounding box center [549, 223] width 53 height 23
click at [542, 226] on div "Cancel Confirm" at bounding box center [529, 223] width 94 height 23
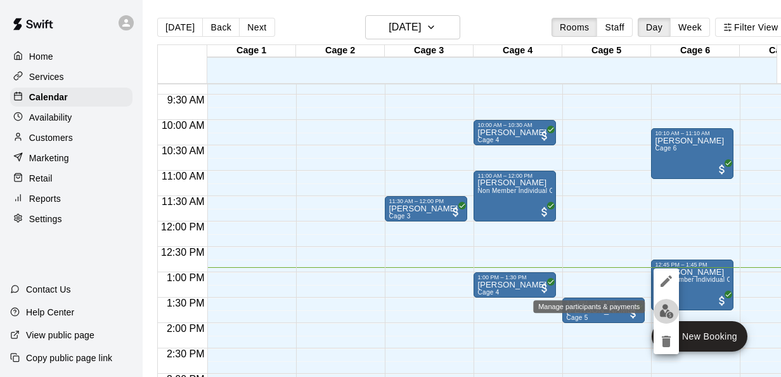
click at [664, 310] on img "edit" at bounding box center [667, 311] width 15 height 15
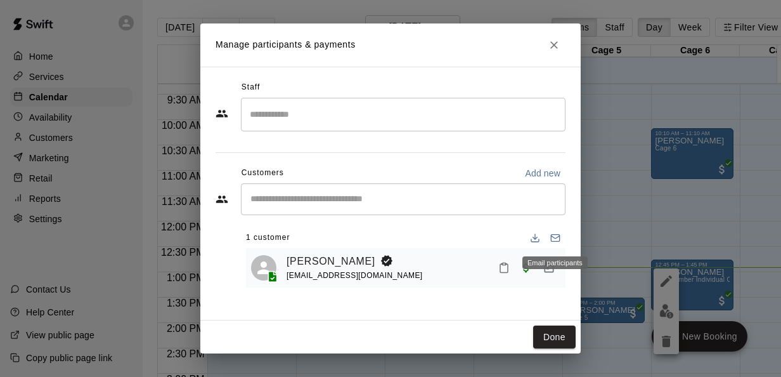
click at [523, 270] on div "Email participants" at bounding box center [555, 258] width 68 height 23
click at [527, 268] on div "Email participants" at bounding box center [555, 262] width 65 height 13
click at [676, 134] on div "Manage participants & payments Staff ​ Customers Add new ​ 1 customer Archer Ba…" at bounding box center [390, 188] width 781 height 377
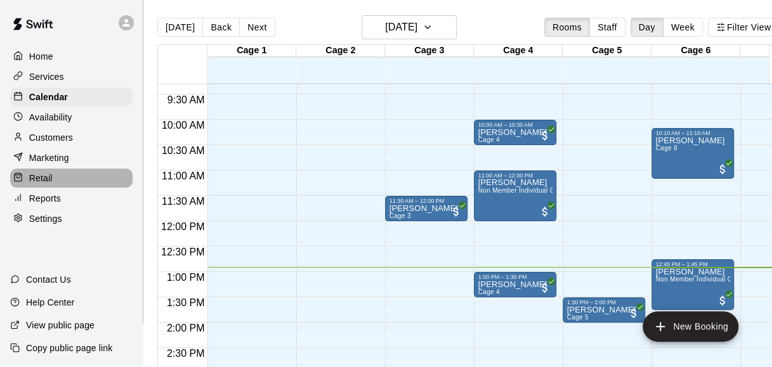
click at [51, 177] on p "Retail" at bounding box center [40, 178] width 23 height 13
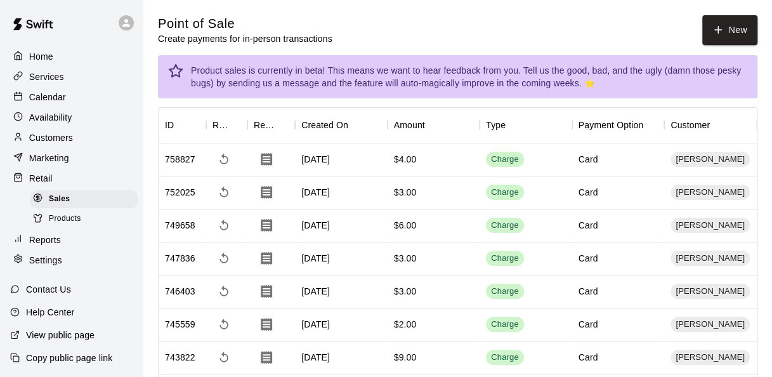
click at [52, 142] on p "Customers" at bounding box center [51, 137] width 44 height 13
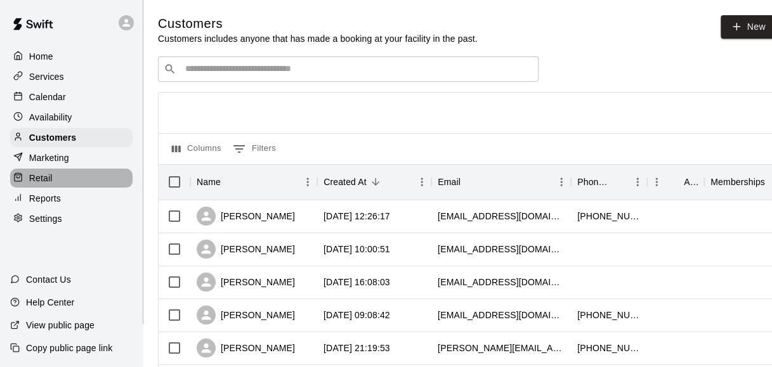
click at [36, 176] on div "Retail" at bounding box center [71, 178] width 122 height 19
click at [48, 183] on p "Retail" at bounding box center [40, 178] width 23 height 13
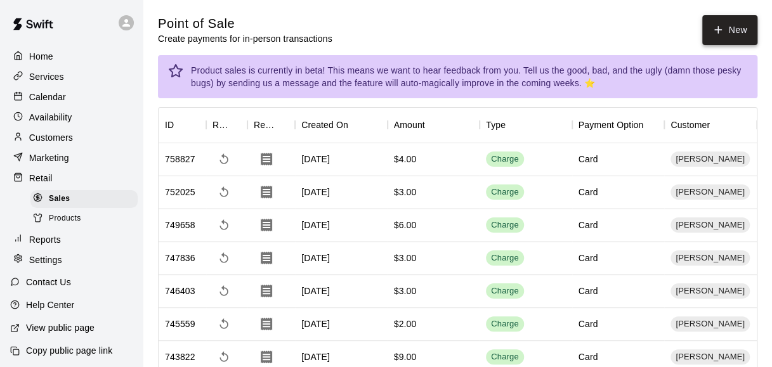
click at [727, 39] on button "New" at bounding box center [729, 30] width 55 height 30
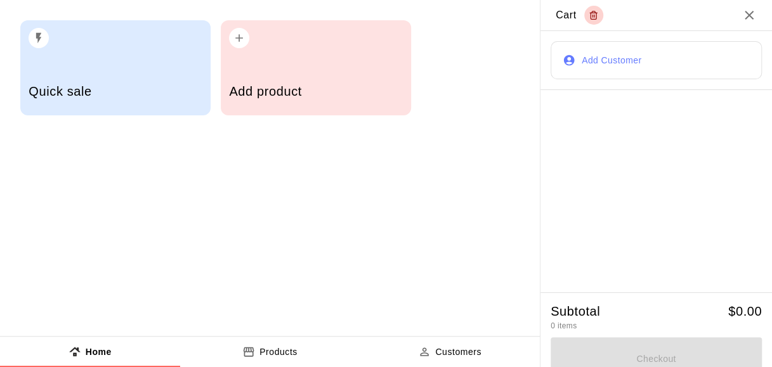
click at [588, 58] on button "Add Customer" at bounding box center [656, 60] width 211 height 38
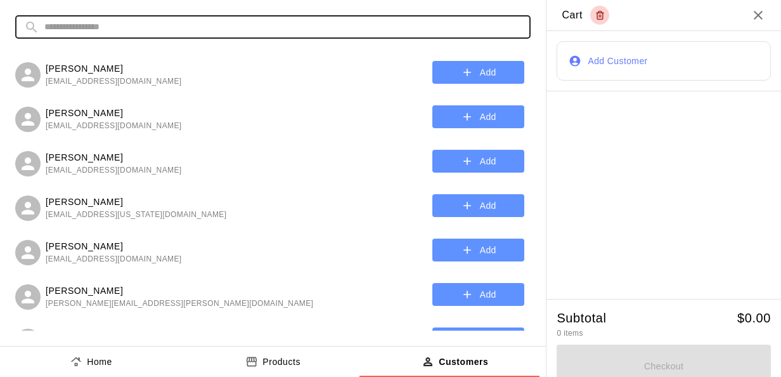
click at [366, 32] on input "text" at bounding box center [283, 26] width 478 height 23
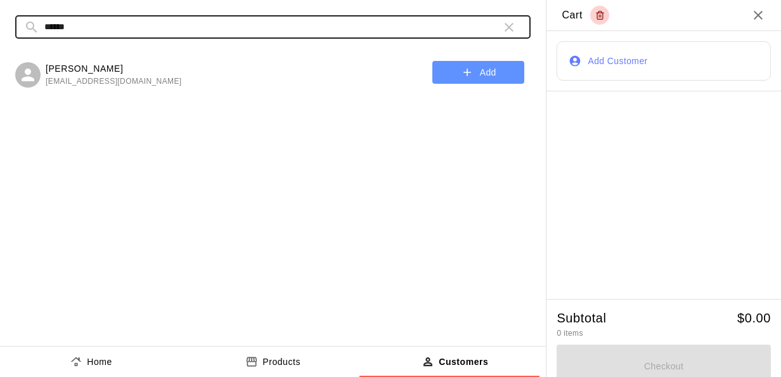
type input "******"
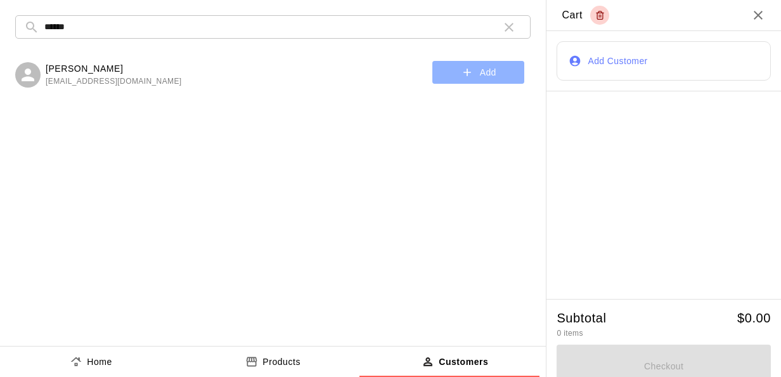
click at [443, 63] on button "Add" at bounding box center [479, 72] width 92 height 23
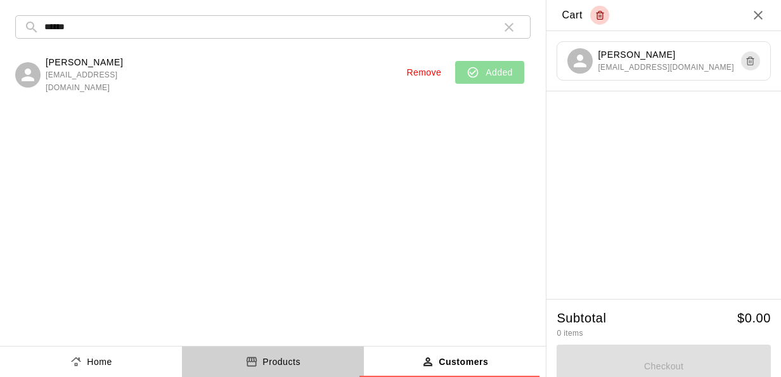
click at [285, 358] on p "Products" at bounding box center [282, 361] width 38 height 13
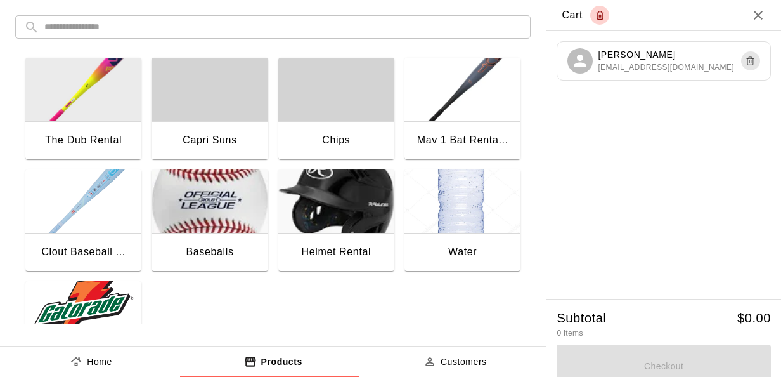
click at [75, 306] on img "button" at bounding box center [83, 312] width 116 height 63
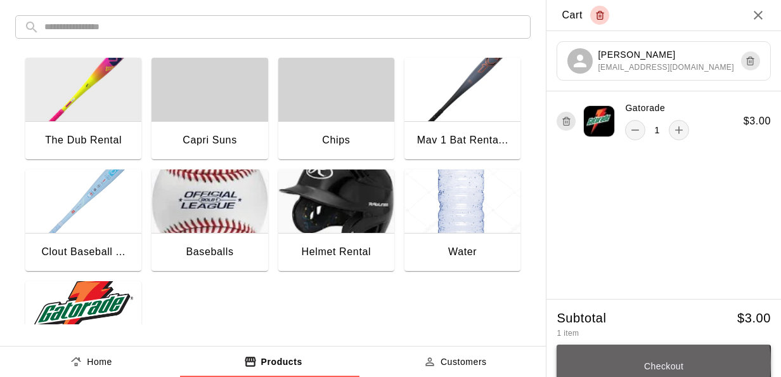
click at [637, 365] on button "Checkout" at bounding box center [664, 365] width 214 height 43
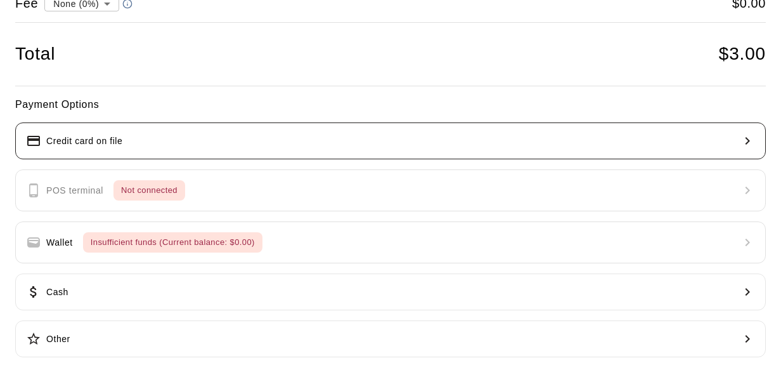
click at [205, 139] on button "Credit card on file" at bounding box center [390, 140] width 751 height 37
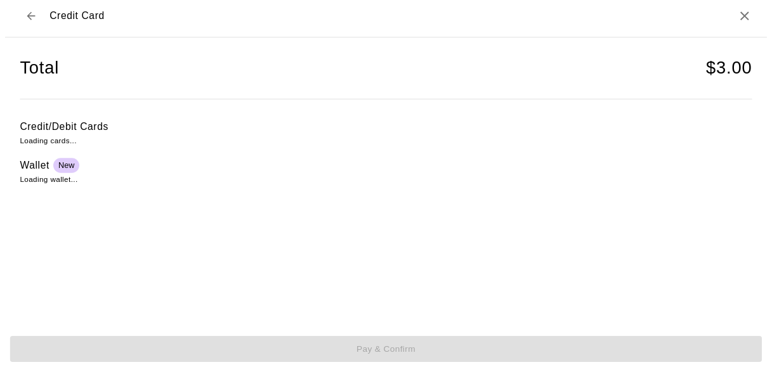
scroll to position [4, 0]
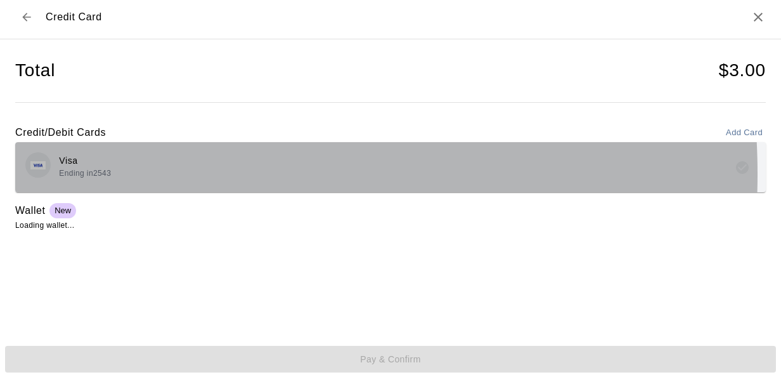
click at [135, 173] on div "Visa Ending in 2543" at bounding box center [390, 167] width 731 height 30
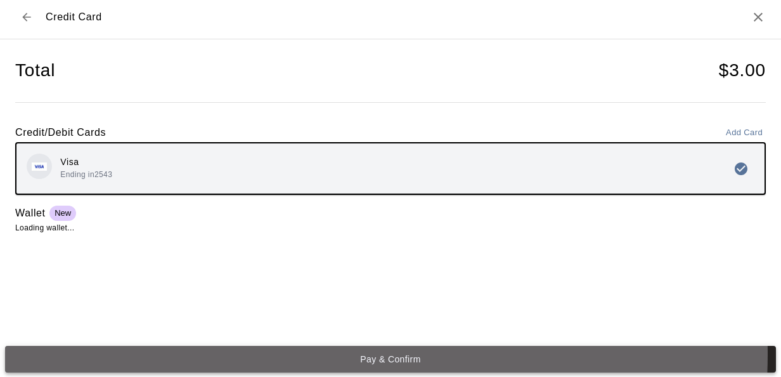
click at [313, 354] on button "Pay & Confirm" at bounding box center [390, 359] width 771 height 27
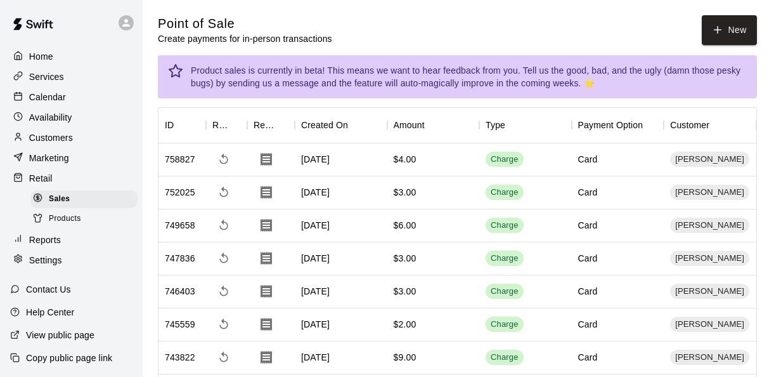
click at [322, 345] on button "Done" at bounding box center [390, 357] width 771 height 27
click at [51, 99] on div "Checkout completed An email receipt has been sent to michaelbaird@bairdlaw.com" at bounding box center [390, 75] width 751 height 76
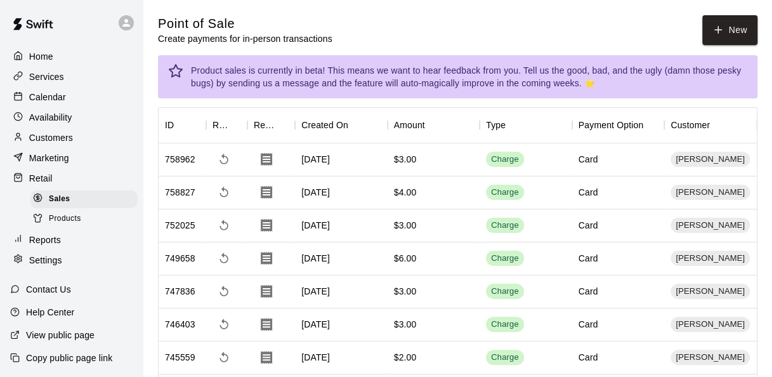
click at [51, 97] on p "Calendar" at bounding box center [47, 97] width 37 height 13
click at [51, 96] on p "Calendar" at bounding box center [47, 97] width 37 height 13
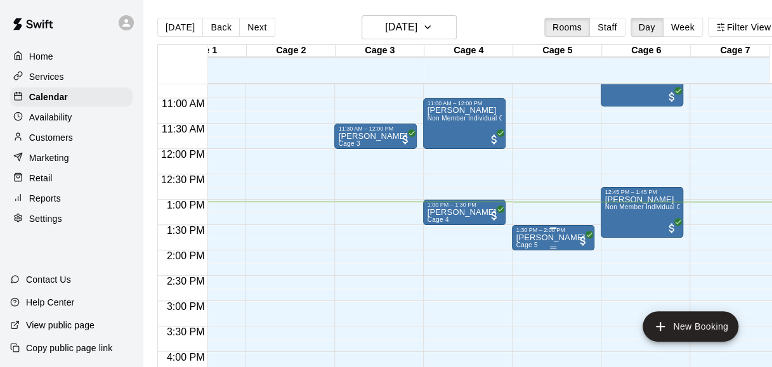
scroll to position [477, 51]
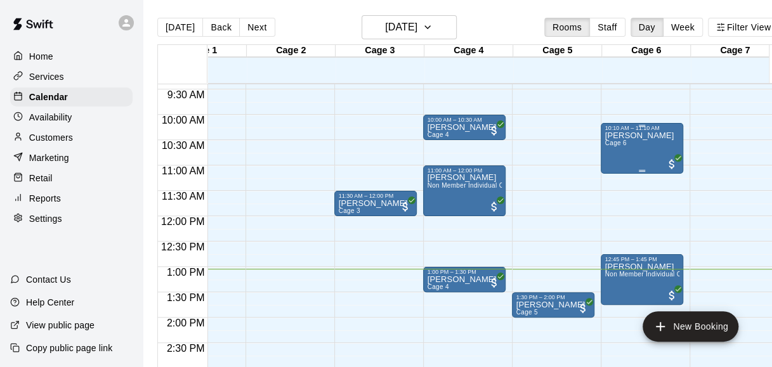
click at [657, 136] on p "[PERSON_NAME]" at bounding box center [638, 136] width 69 height 0
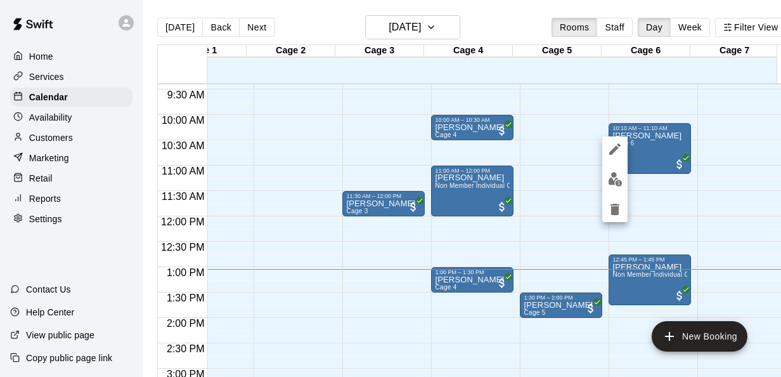
click at [79, 143] on div at bounding box center [390, 188] width 781 height 377
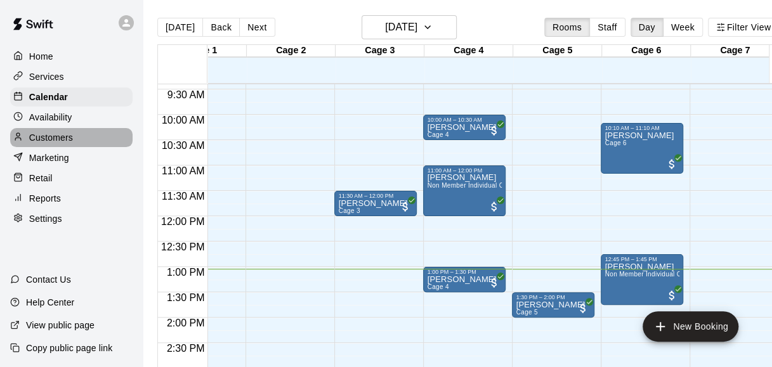
click at [58, 140] on p "Customers" at bounding box center [51, 137] width 44 height 13
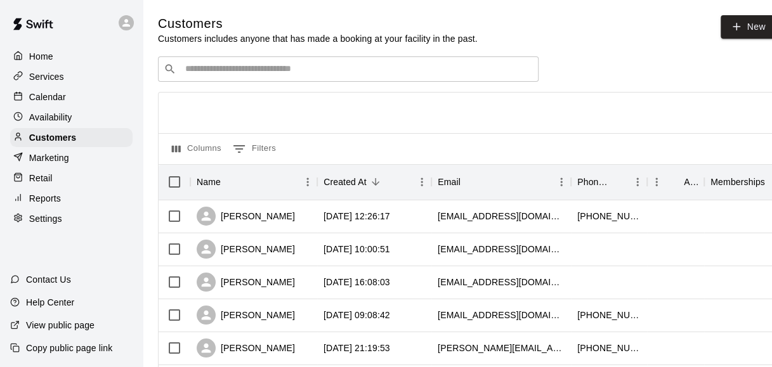
scroll to position [61, 0]
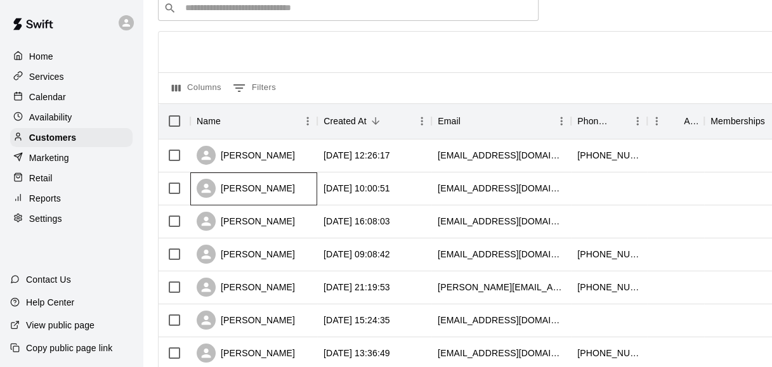
click at [256, 179] on div "[PERSON_NAME]" at bounding box center [253, 189] width 127 height 33
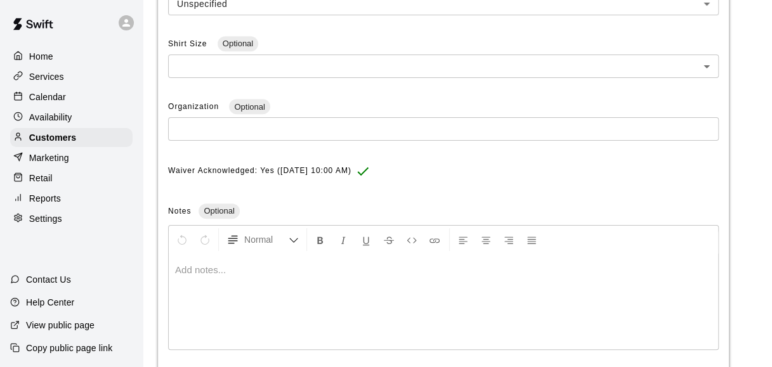
scroll to position [414, 0]
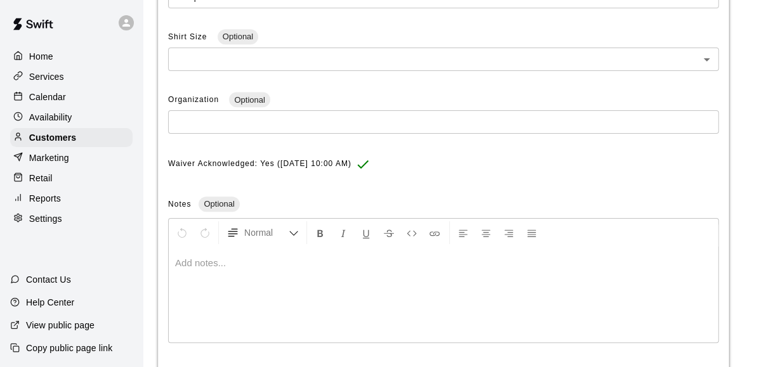
click at [320, 264] on p at bounding box center [443, 263] width 537 height 13
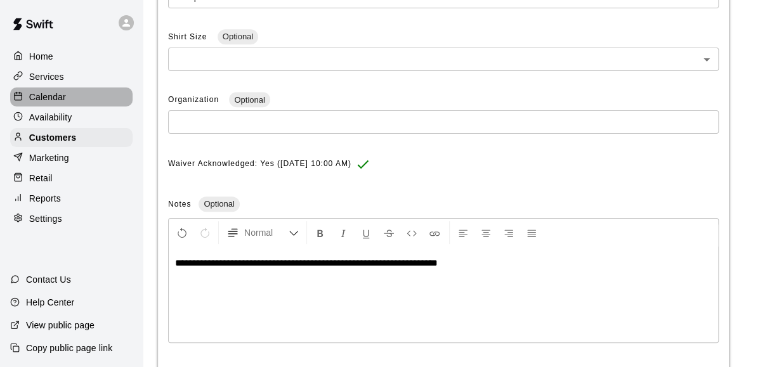
click at [58, 99] on p "Calendar" at bounding box center [47, 97] width 37 height 13
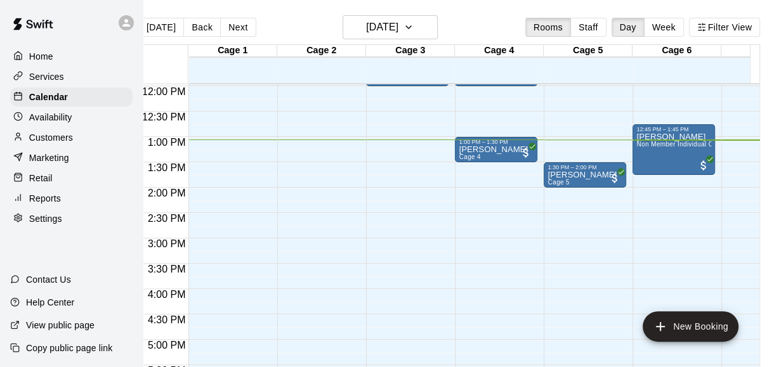
scroll to position [0, 19]
click at [73, 141] on div "Customers" at bounding box center [71, 137] width 122 height 19
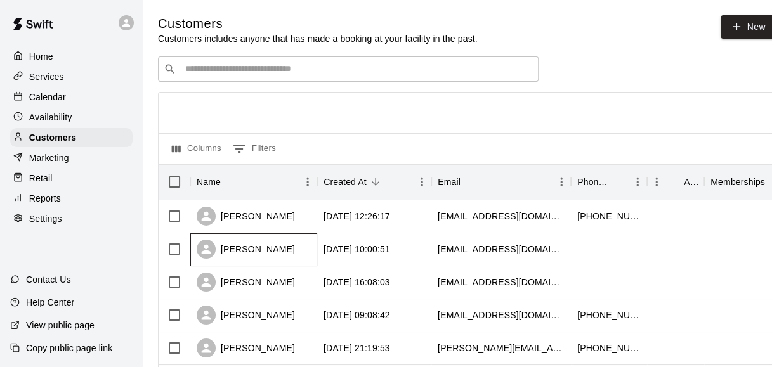
click at [316, 247] on div "[PERSON_NAME]" at bounding box center [253, 249] width 127 height 33
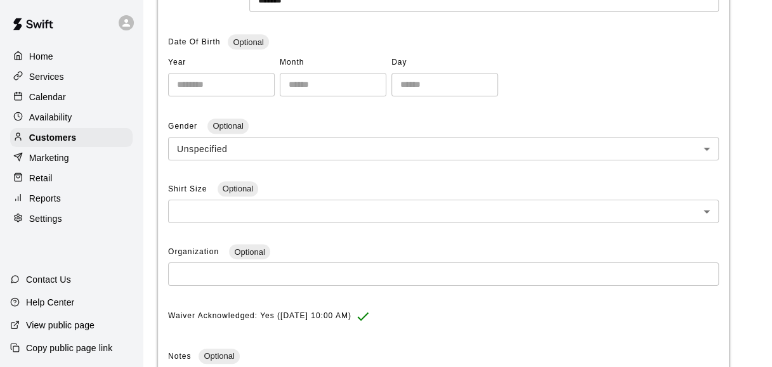
scroll to position [477, 0]
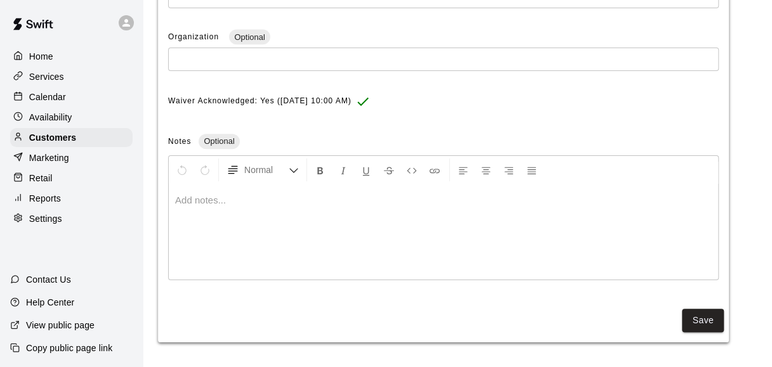
click at [242, 207] on div at bounding box center [443, 232] width 549 height 95
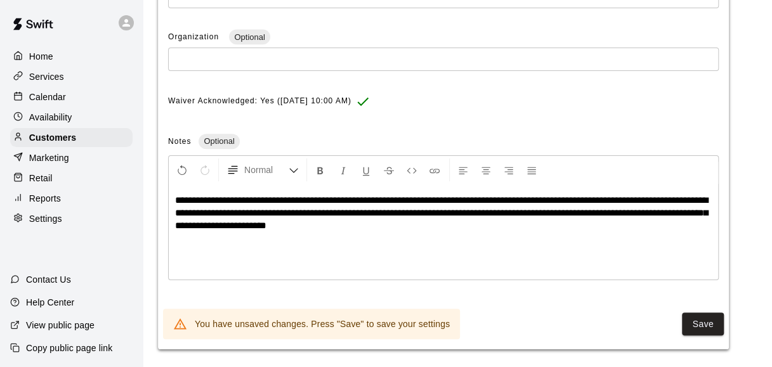
click at [327, 207] on span "**********" at bounding box center [441, 212] width 533 height 35
drag, startPoint x: 222, startPoint y: 223, endPoint x: 342, endPoint y: 226, distance: 120.5
click at [342, 226] on span "**********" at bounding box center [441, 212] width 533 height 35
click at [699, 316] on button "Save" at bounding box center [703, 324] width 42 height 23
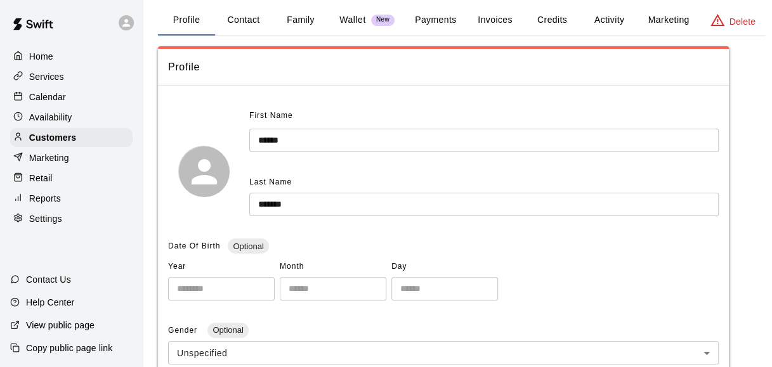
scroll to position [59, 0]
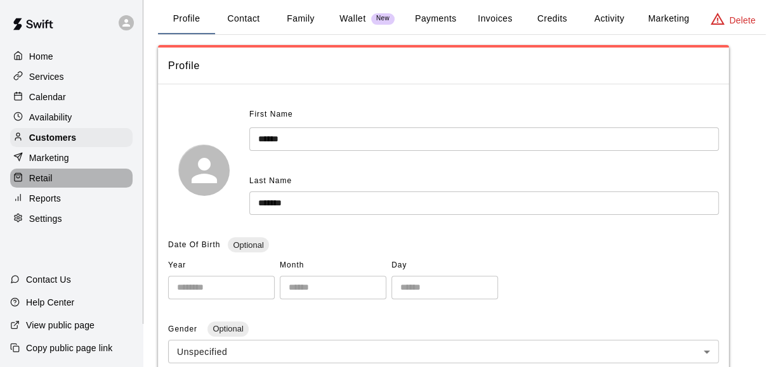
click at [95, 187] on div "Retail" at bounding box center [71, 178] width 122 height 19
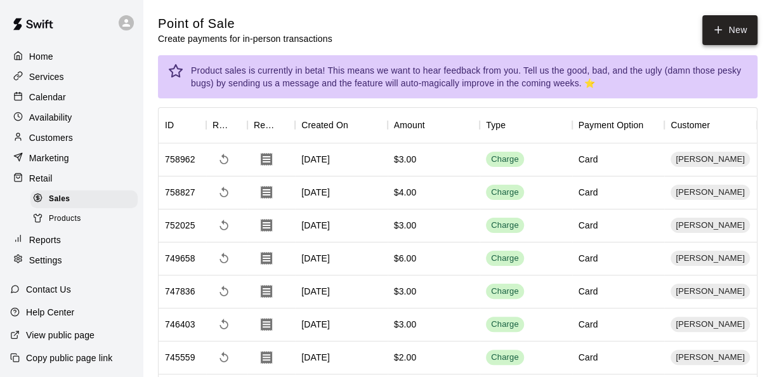
click at [723, 34] on icon "button" at bounding box center [717, 29] width 11 height 11
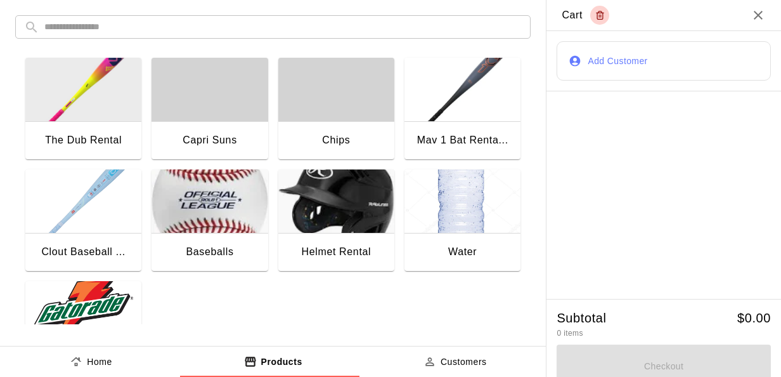
click at [110, 294] on img "button" at bounding box center [83, 312] width 116 height 63
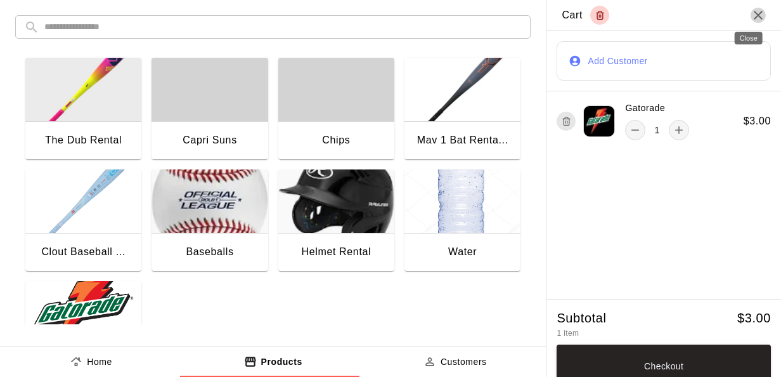
click at [751, 20] on icon "Close" at bounding box center [758, 15] width 15 height 15
click at [751, 15] on icon "Close" at bounding box center [758, 15] width 15 height 15
click at [148, 335] on div "​ ​ The Dub Rental Capri Suns Chips Mav 1 Bat Renta... Clout Baseball ... Baseb…" at bounding box center [273, 169] width 546 height 339
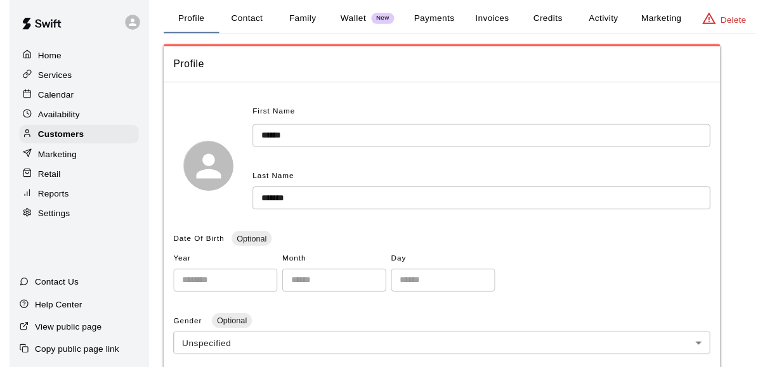
scroll to position [332, 0]
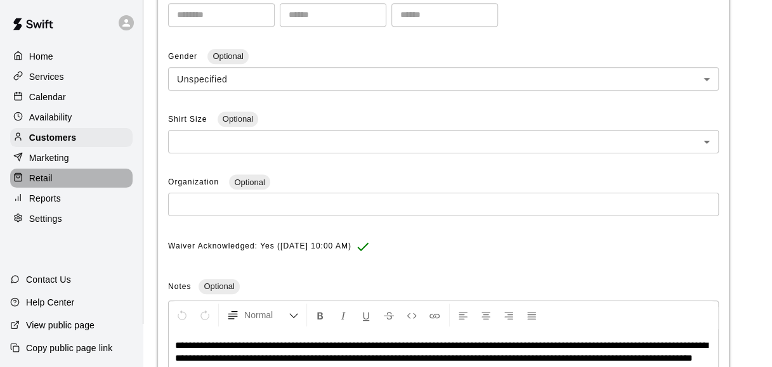
click at [45, 185] on p "Retail" at bounding box center [40, 178] width 23 height 13
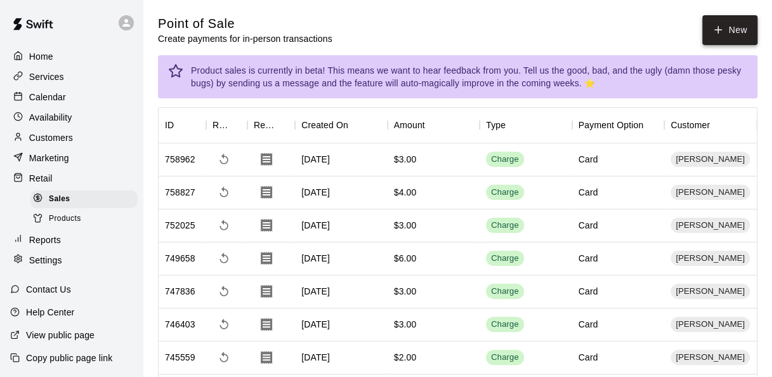
click at [729, 29] on button "New" at bounding box center [729, 30] width 55 height 30
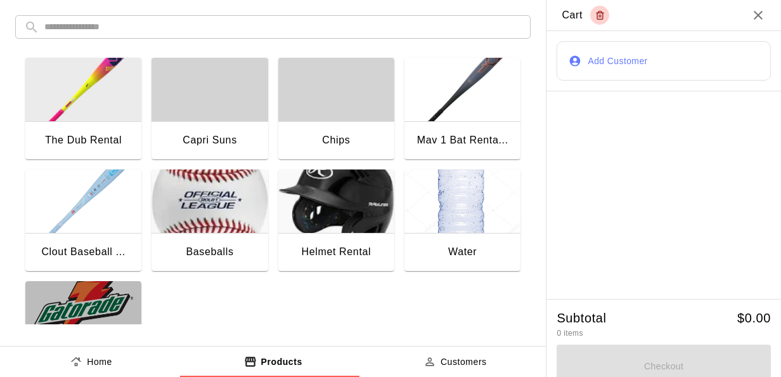
click at [76, 320] on img "button" at bounding box center [83, 312] width 116 height 63
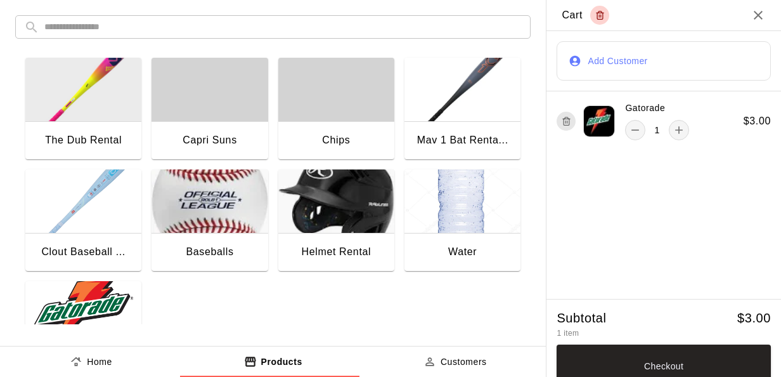
click at [698, 49] on button "Add Customer" at bounding box center [664, 60] width 214 height 39
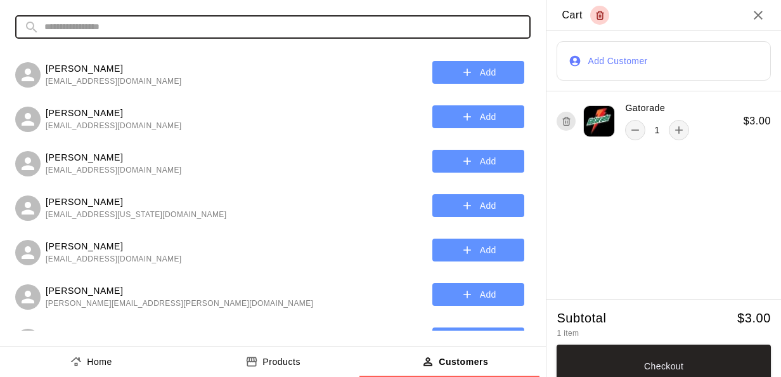
click at [299, 19] on input "text" at bounding box center [283, 26] width 478 height 23
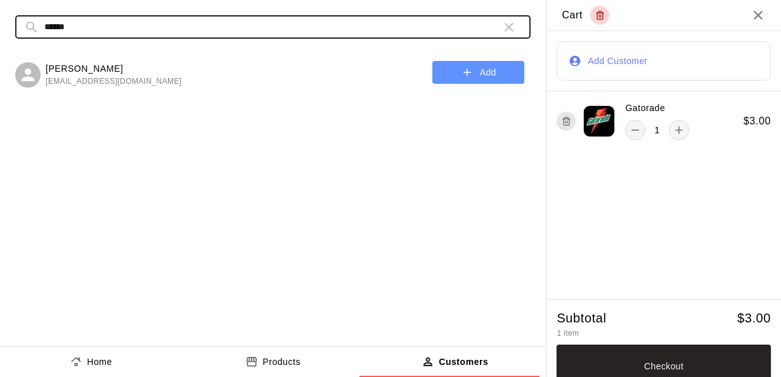
type input "******"
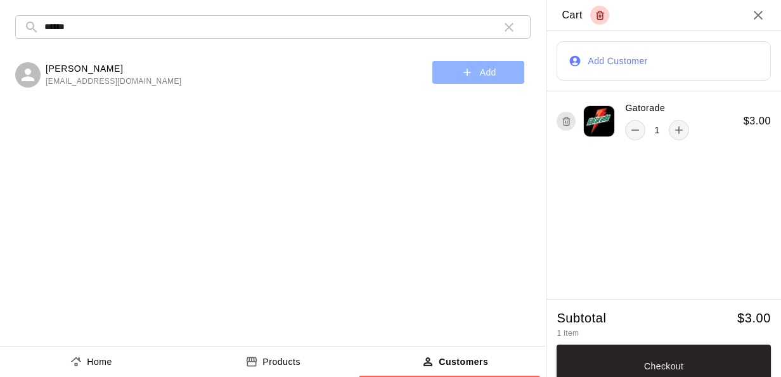
click at [488, 75] on button "Add" at bounding box center [479, 72] width 92 height 23
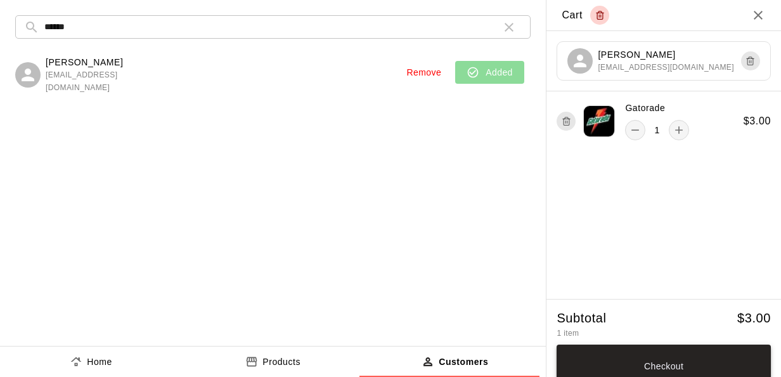
click at [627, 364] on button "Checkout" at bounding box center [664, 365] width 214 height 43
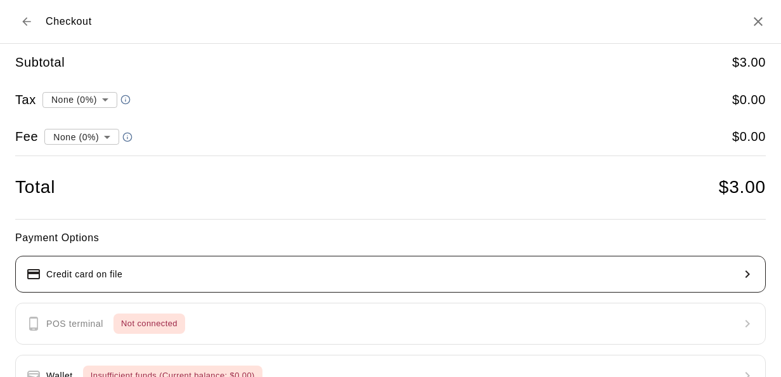
click at [469, 283] on button "Credit card on file" at bounding box center [390, 274] width 751 height 37
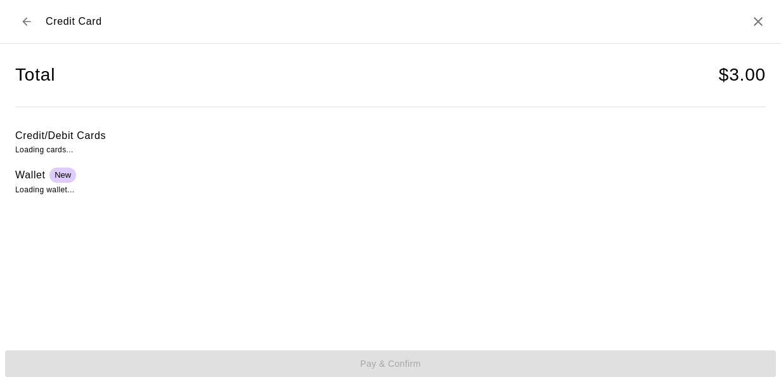
scroll to position [4, 0]
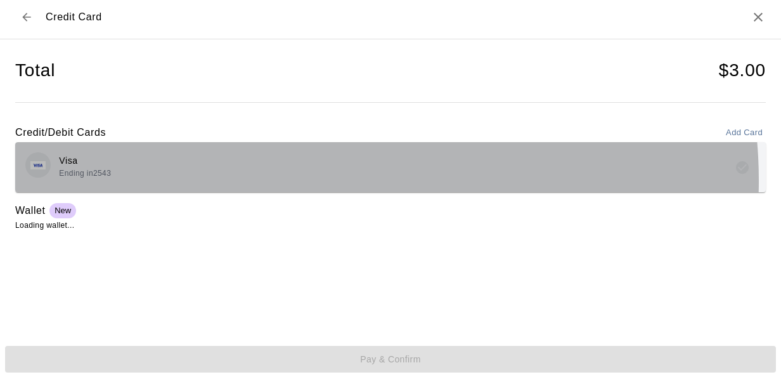
click at [308, 179] on div "Visa Ending in 2543" at bounding box center [390, 167] width 731 height 30
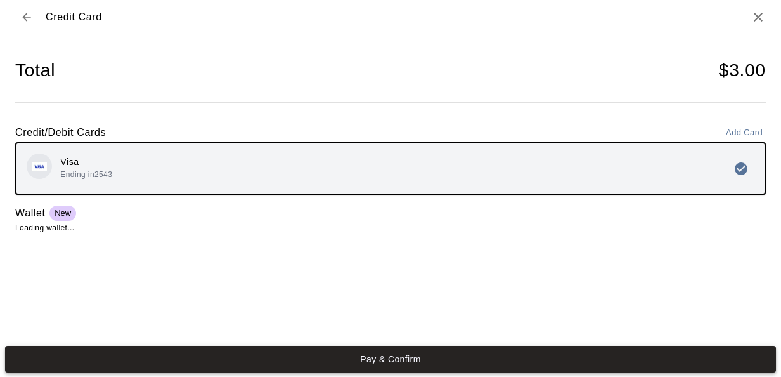
click at [313, 365] on button "Pay & Confirm" at bounding box center [390, 359] width 771 height 27
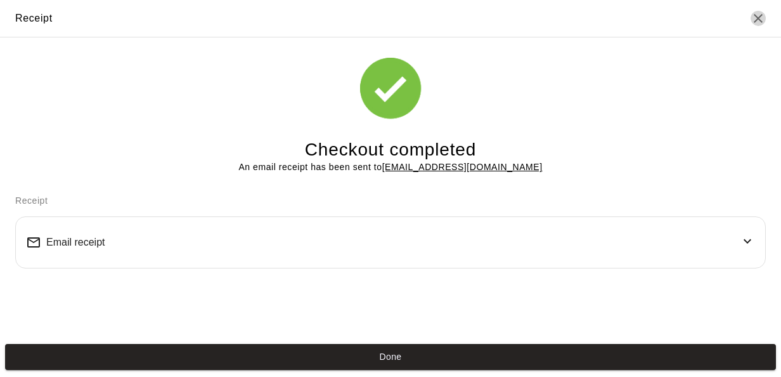
click at [760, 19] on icon "Close" at bounding box center [758, 18] width 9 height 9
click at [764, 23] on icon "Close" at bounding box center [758, 18] width 15 height 15
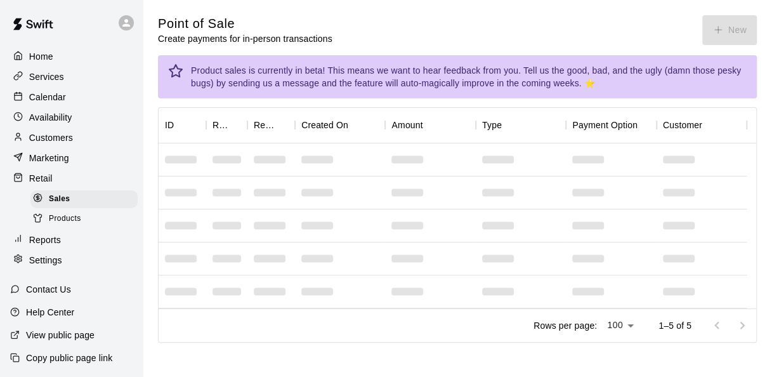
click at [57, 144] on p "Customers" at bounding box center [51, 137] width 44 height 13
click at [53, 144] on p "Customers" at bounding box center [51, 137] width 44 height 13
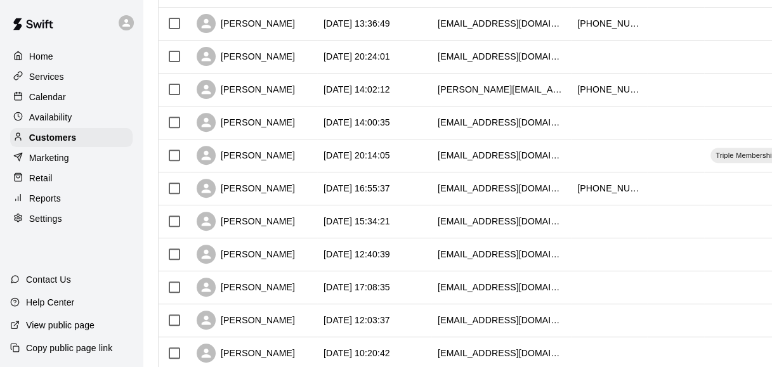
scroll to position [434, 0]
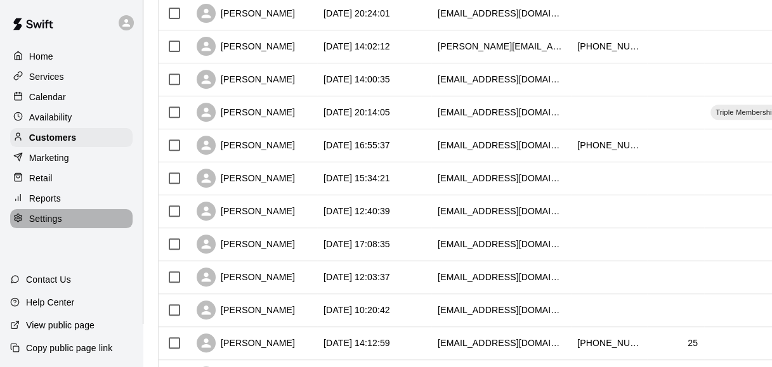
drag, startPoint x: 325, startPoint y: 271, endPoint x: 127, endPoint y: 230, distance: 202.3
click at [127, 228] on div "Settings" at bounding box center [71, 218] width 122 height 19
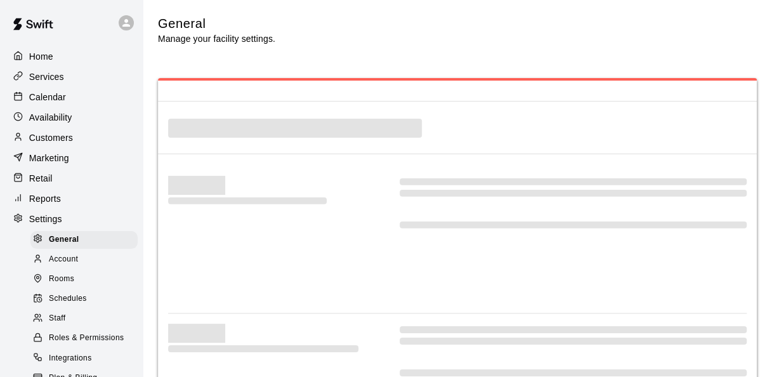
select select "**"
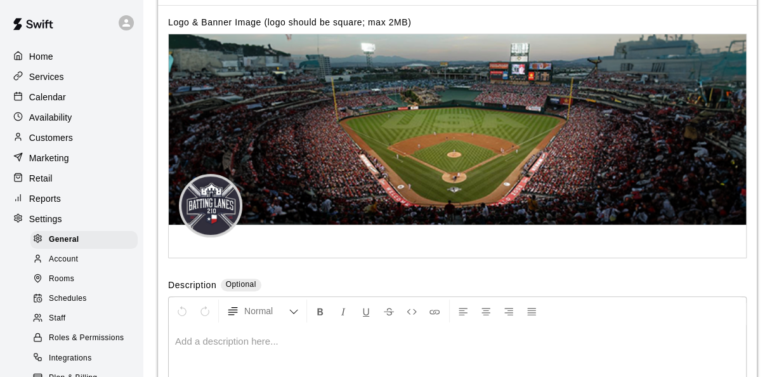
scroll to position [2679, 0]
click at [77, 144] on div "Customers" at bounding box center [71, 137] width 122 height 19
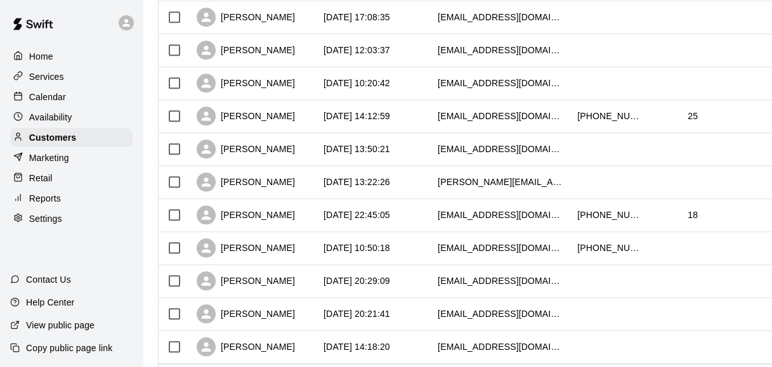
scroll to position [738, 0]
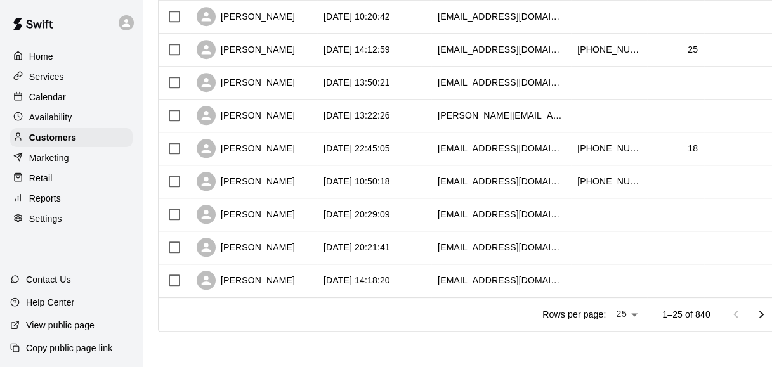
click at [769, 311] on icon "Go to next page" at bounding box center [760, 314] width 15 height 15
click at [764, 313] on icon "Go to next page" at bounding box center [760, 314] width 15 height 15
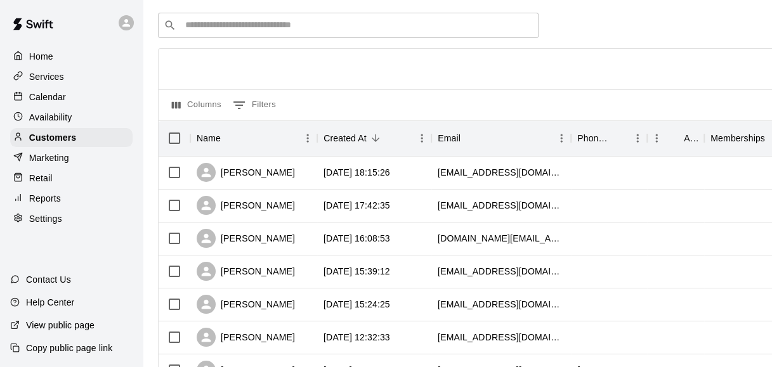
scroll to position [0, 0]
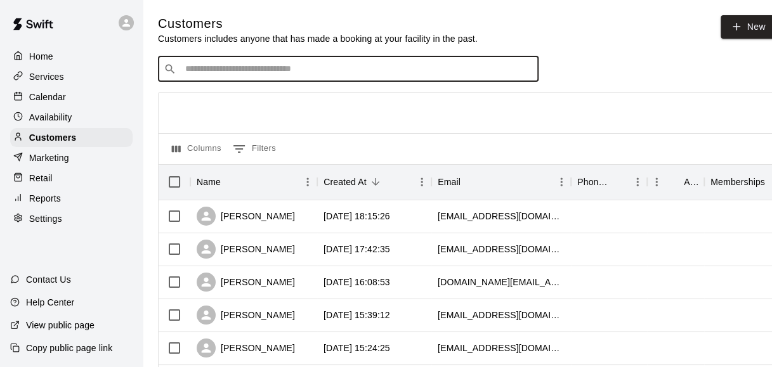
click at [323, 68] on input "Search customers by name or email" at bounding box center [356, 69] width 351 height 13
type input "****"
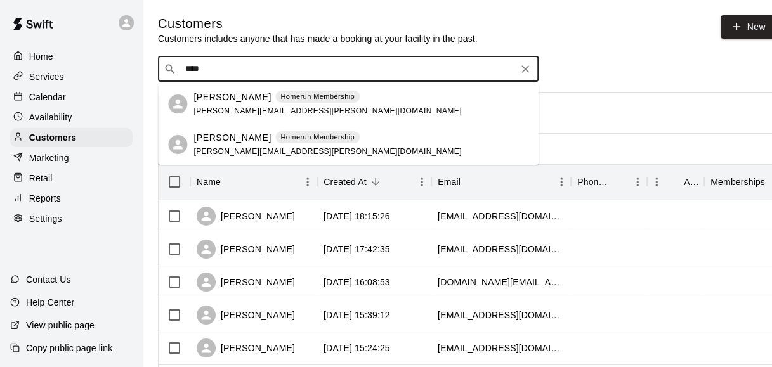
click at [279, 107] on div "Dean Hull Homerun Membership dean.g.hull@gmail.com" at bounding box center [327, 104] width 268 height 27
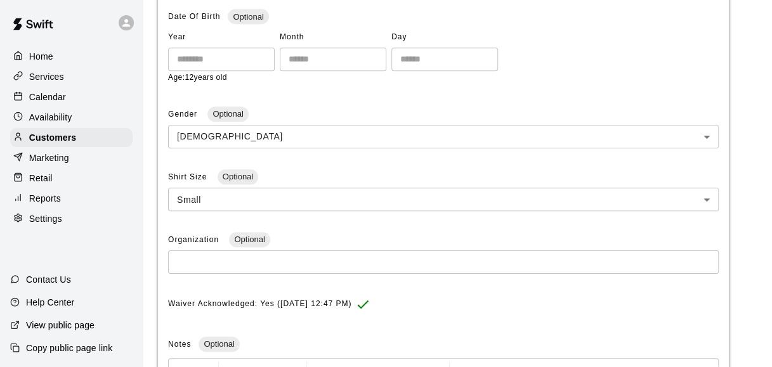
scroll to position [492, 0]
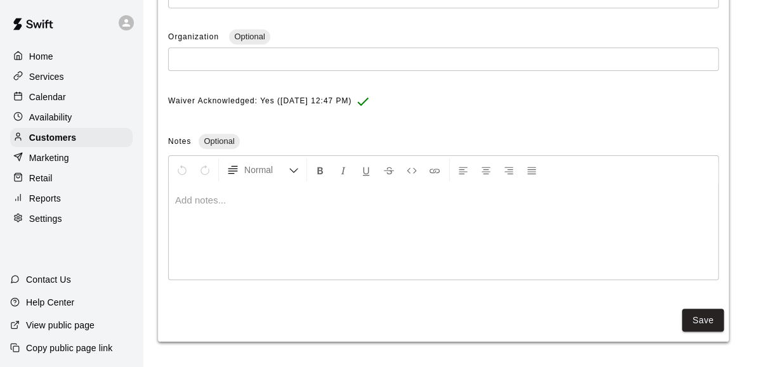
click at [322, 224] on div at bounding box center [443, 232] width 549 height 95
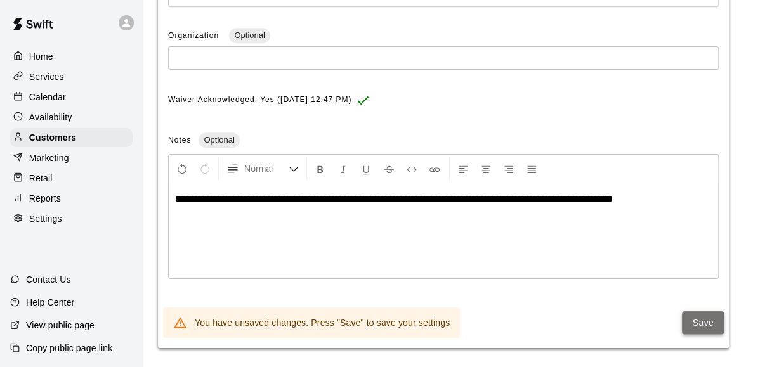
click at [697, 322] on button "Save" at bounding box center [703, 322] width 42 height 23
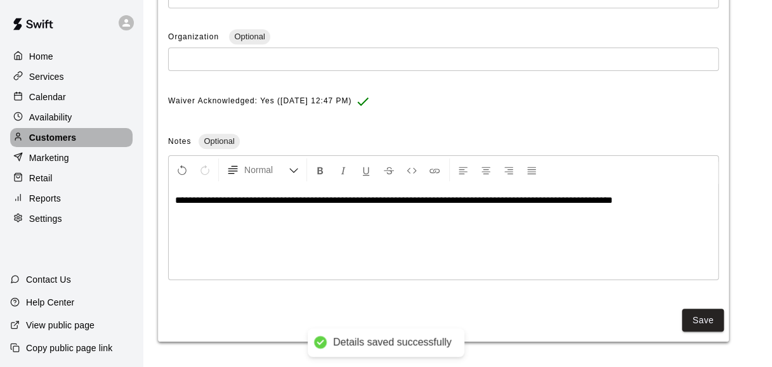
click at [92, 140] on div "Customers" at bounding box center [71, 137] width 122 height 19
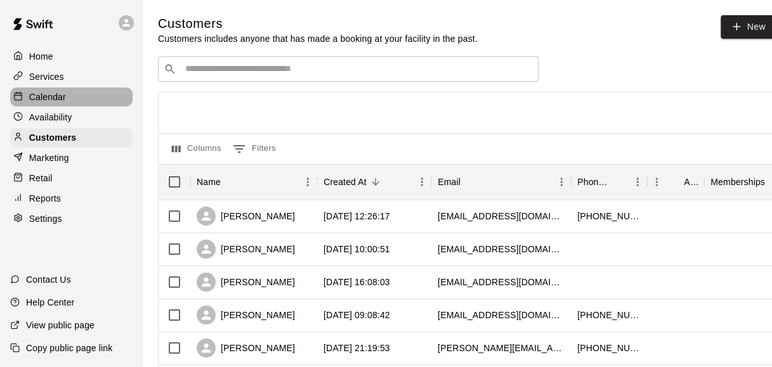
click at [76, 100] on div "Calendar" at bounding box center [71, 97] width 122 height 19
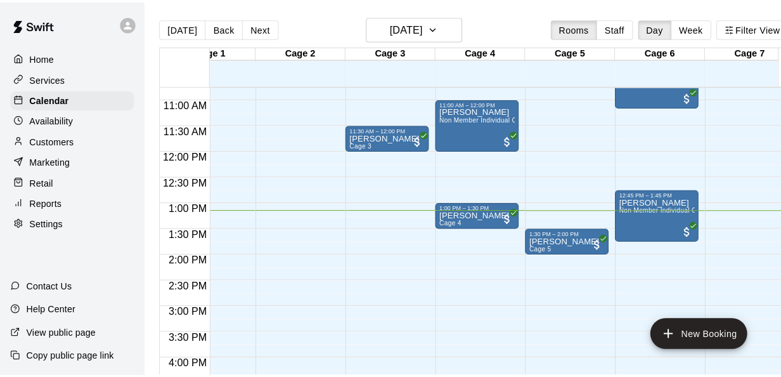
scroll to position [0, 49]
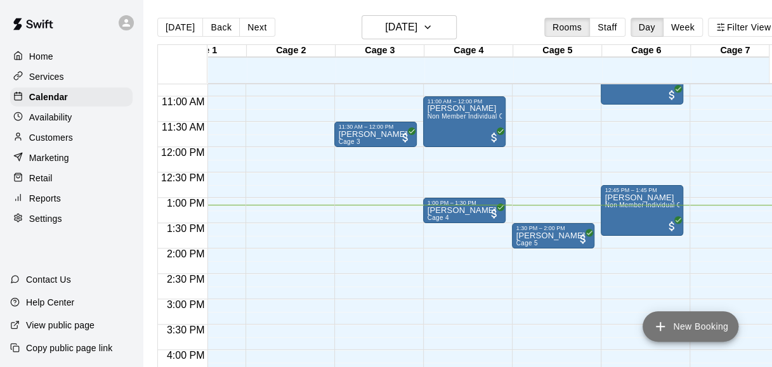
click at [676, 332] on button "New Booking" at bounding box center [690, 326] width 96 height 30
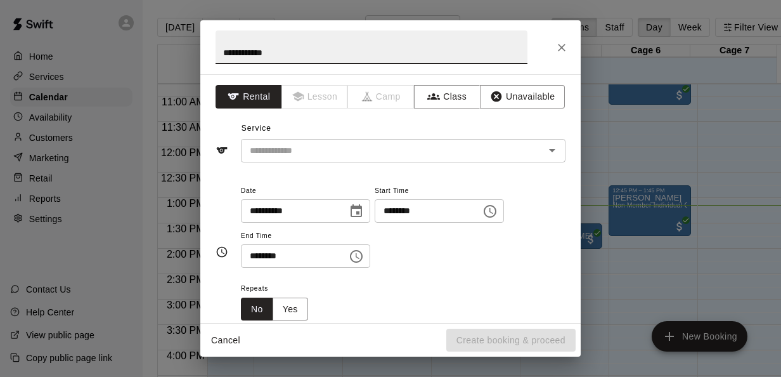
type input "**********"
click at [326, 164] on div "**********" at bounding box center [390, 198] width 381 height 249
click at [320, 147] on input "text" at bounding box center [385, 151] width 280 height 16
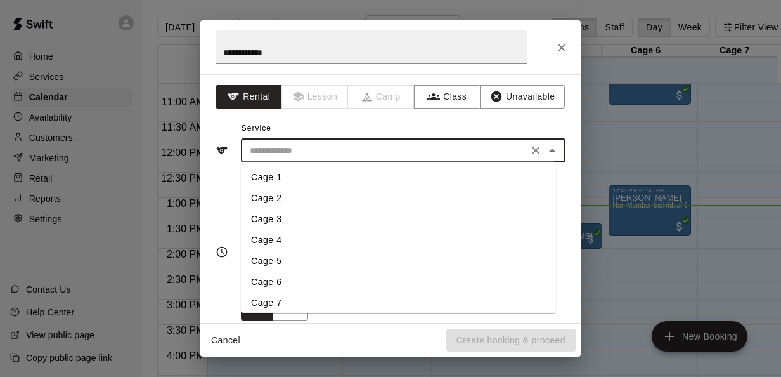
click at [290, 221] on li "Cage 3" at bounding box center [398, 219] width 315 height 21
type input "******"
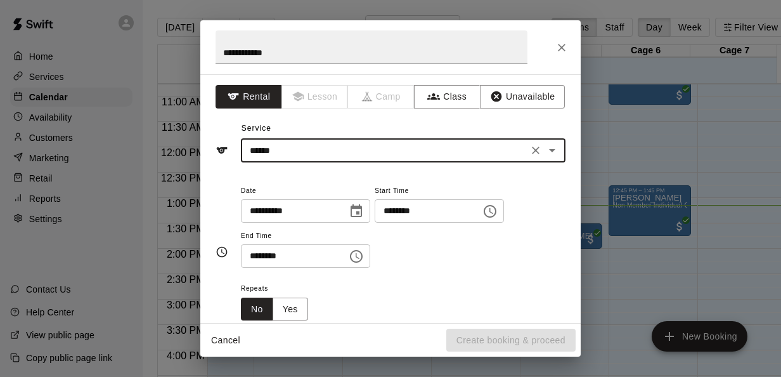
scroll to position [11, 0]
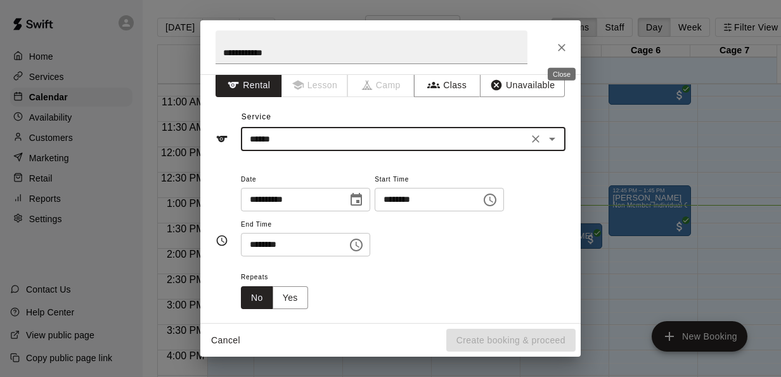
click at [566, 44] on icon "Close" at bounding box center [562, 47] width 13 height 13
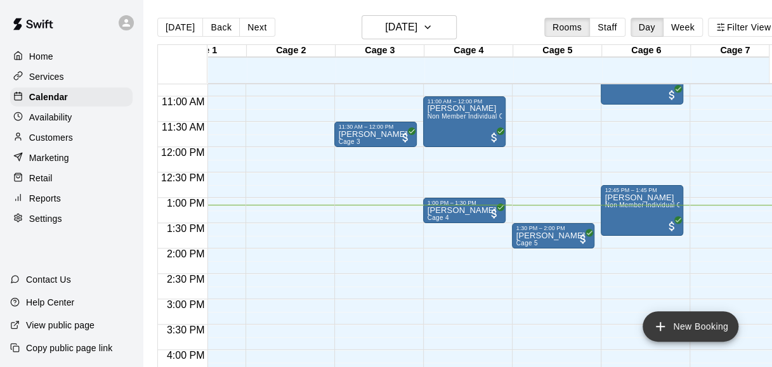
click at [718, 329] on button "New Booking" at bounding box center [690, 326] width 96 height 30
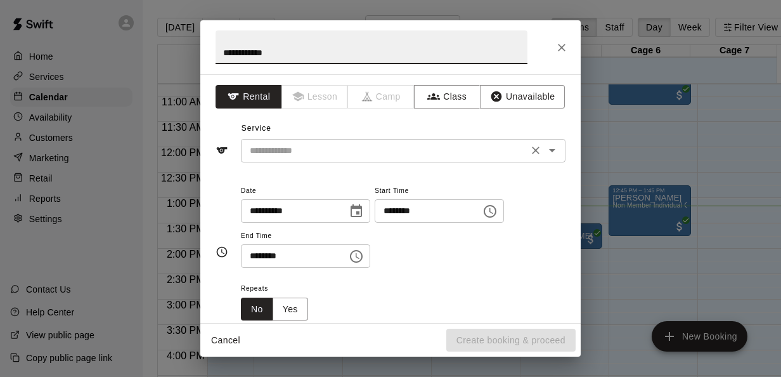
type input "**********"
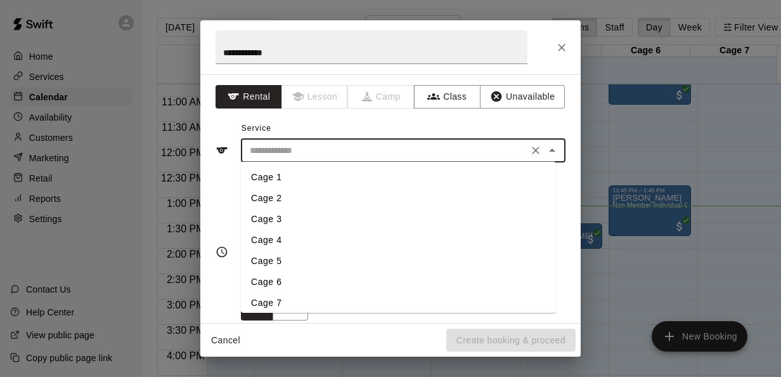
click at [293, 148] on input "text" at bounding box center [385, 151] width 280 height 16
click at [290, 190] on li "Cage 2" at bounding box center [398, 198] width 315 height 21
type input "******"
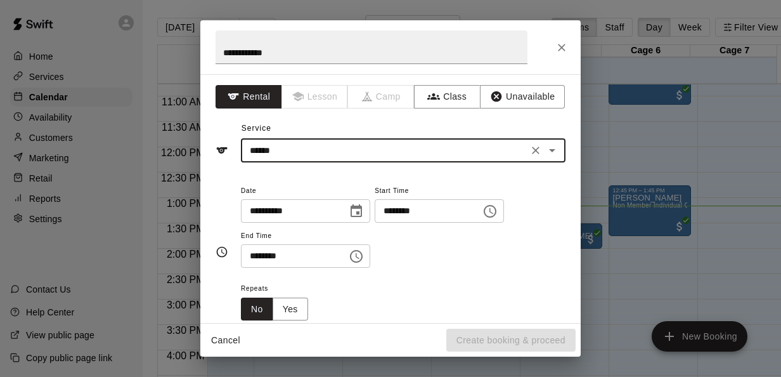
click at [400, 211] on input "********" at bounding box center [424, 210] width 98 height 23
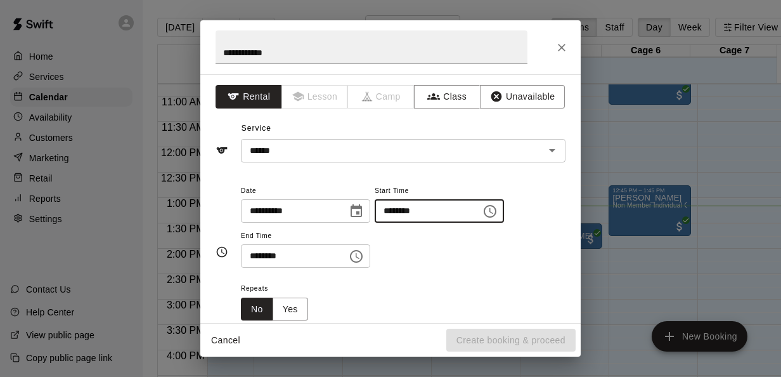
click at [414, 211] on input "********" at bounding box center [424, 210] width 98 height 23
type input "********"
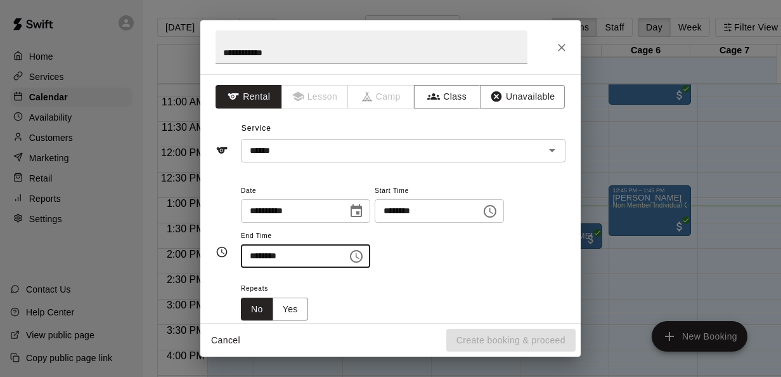
click at [257, 254] on input "********" at bounding box center [290, 255] width 98 height 23
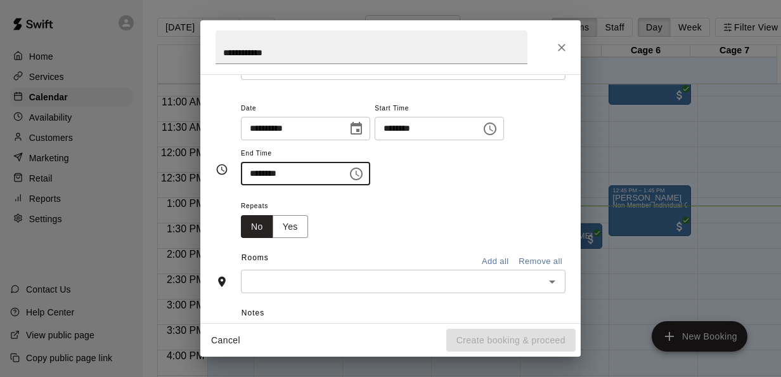
scroll to position [129, 0]
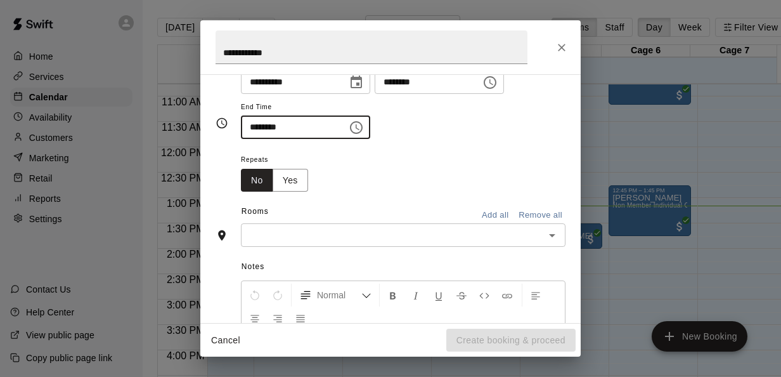
type input "********"
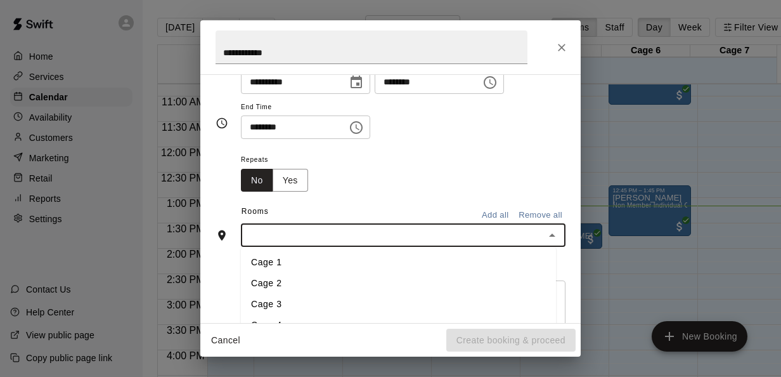
click at [327, 231] on input "text" at bounding box center [393, 235] width 296 height 16
drag, startPoint x: 308, startPoint y: 304, endPoint x: 349, endPoint y: 241, distance: 75.6
click at [349, 241] on div "​ Cage 1 Cage 2 Cage 3 Cage 4 Cage 5 Cage 6 Cage 7" at bounding box center [403, 234] width 325 height 23
click at [319, 298] on li "Cage 3" at bounding box center [398, 304] width 315 height 21
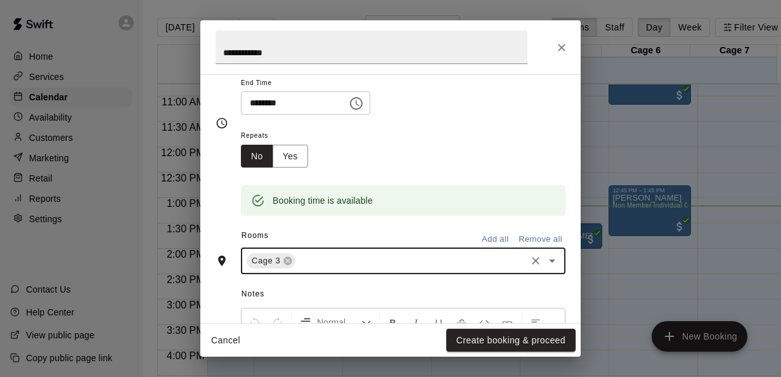
scroll to position [307, 0]
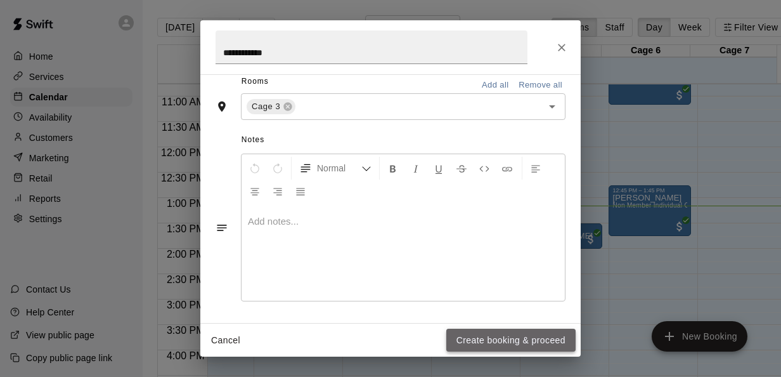
click at [515, 349] on button "Create booking & proceed" at bounding box center [510, 340] width 129 height 23
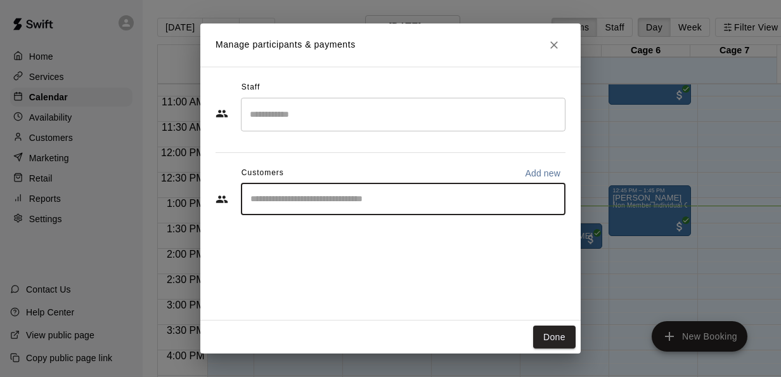
click at [327, 202] on input "Start typing to search customers..." at bounding box center [403, 199] width 313 height 13
type input "*"
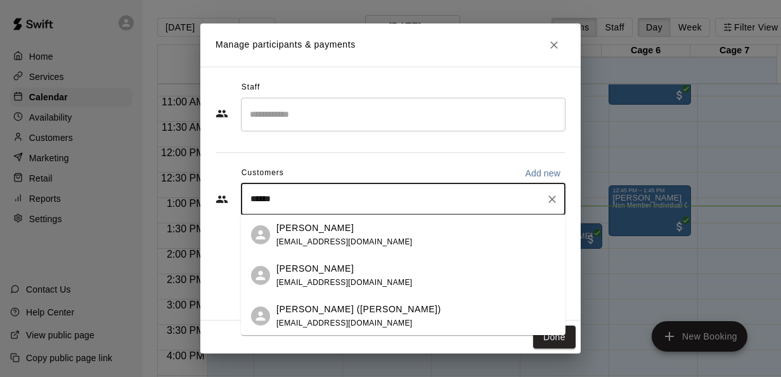
type input "*******"
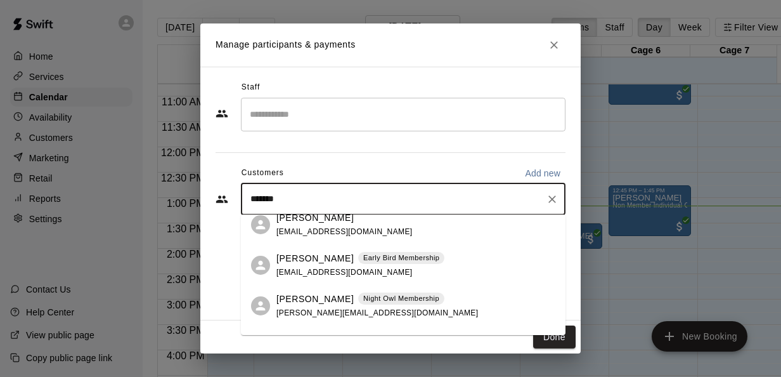
scroll to position [133, 0]
click at [410, 290] on div "Mauro Sanchez Night Owl Membership sanchez.mauro1@gmail.com" at bounding box center [403, 305] width 325 height 41
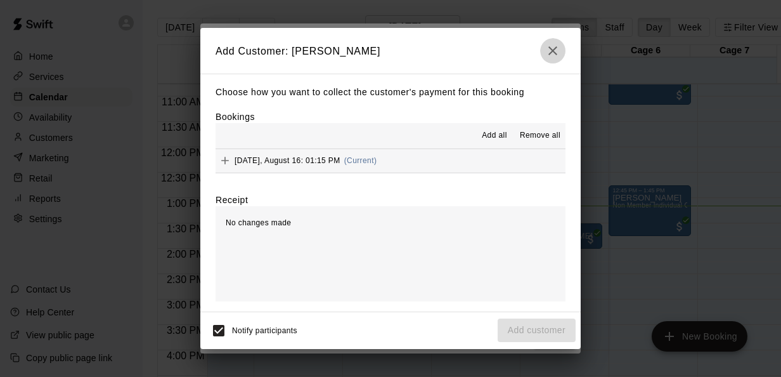
click at [556, 47] on icon "button" at bounding box center [553, 50] width 9 height 9
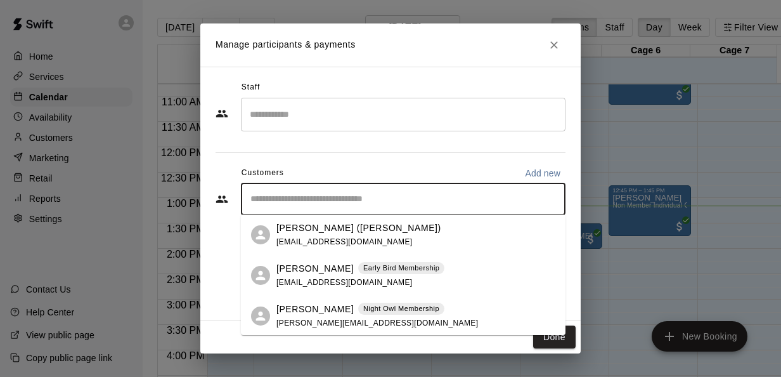
click at [355, 194] on input "Start typing to search customers..." at bounding box center [403, 199] width 313 height 13
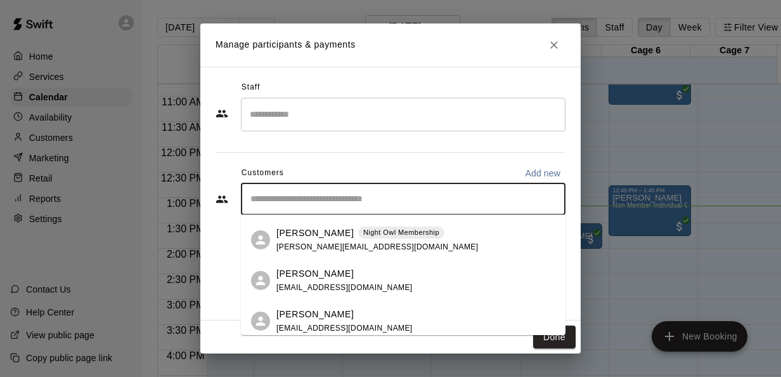
scroll to position [0, 0]
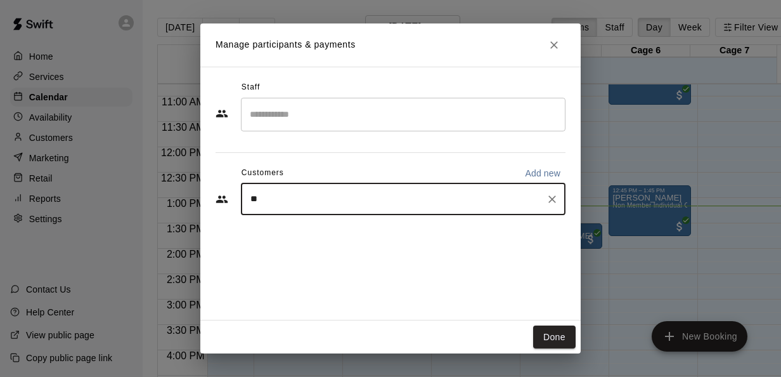
type input "*"
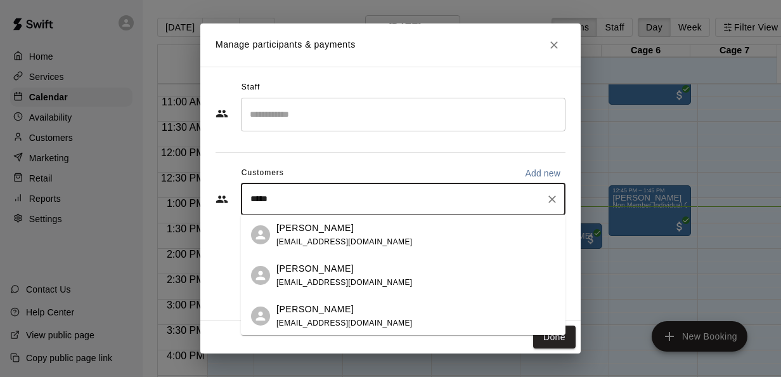
type input "******"
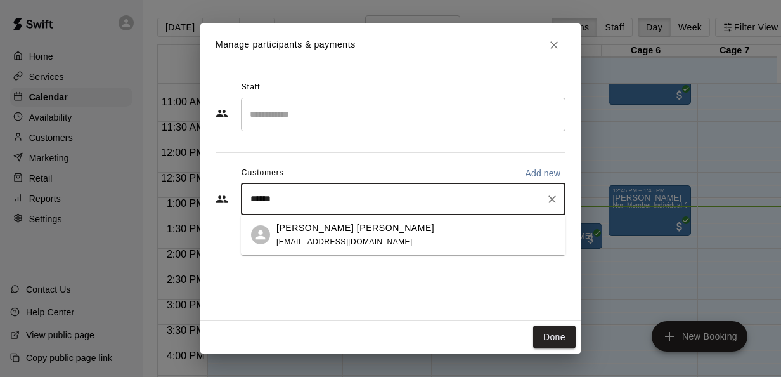
click at [335, 244] on span "juanjs1976@yahoo.com" at bounding box center [345, 241] width 136 height 9
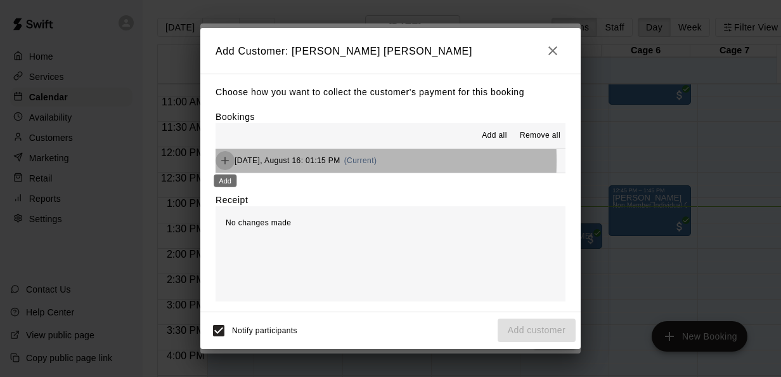
click at [228, 161] on icon "Add" at bounding box center [225, 161] width 8 height 8
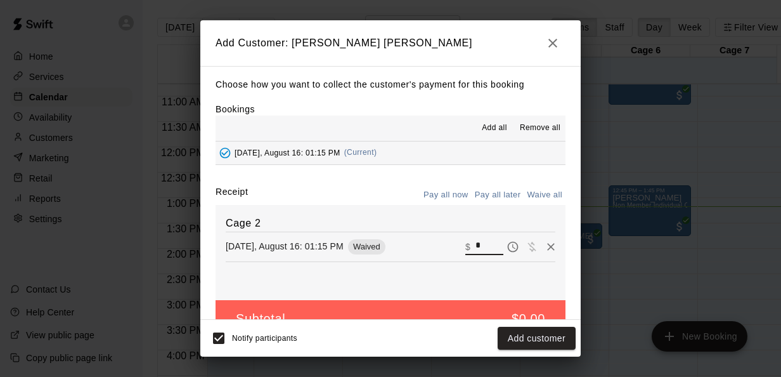
click at [476, 241] on input "*" at bounding box center [490, 246] width 28 height 16
type input "**"
click at [536, 333] on button "Checkout" at bounding box center [546, 338] width 60 height 23
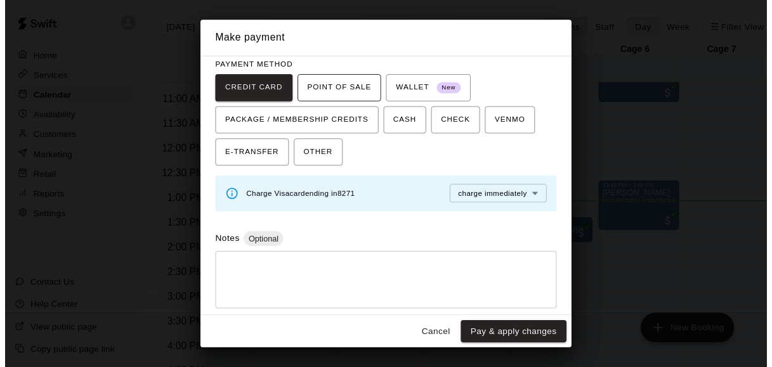
scroll to position [95, 0]
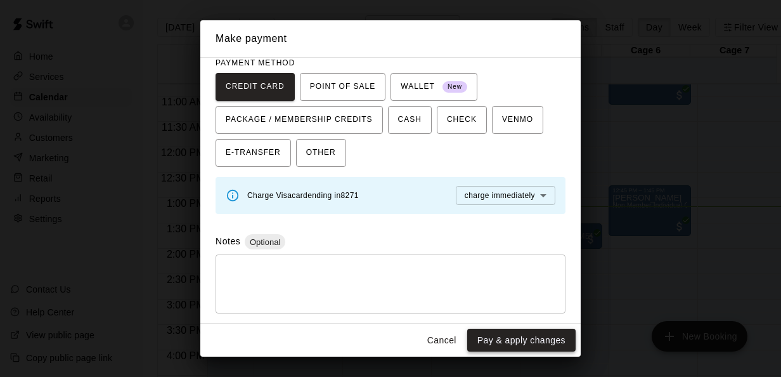
click at [521, 344] on button "Pay & apply changes" at bounding box center [521, 340] width 108 height 23
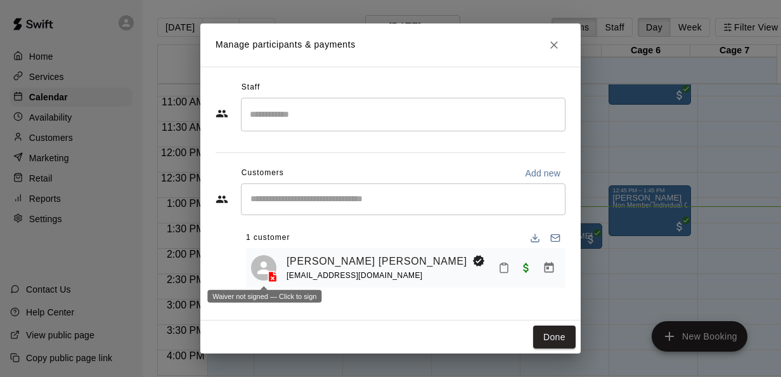
click at [277, 273] on icon at bounding box center [272, 276] width 13 height 13
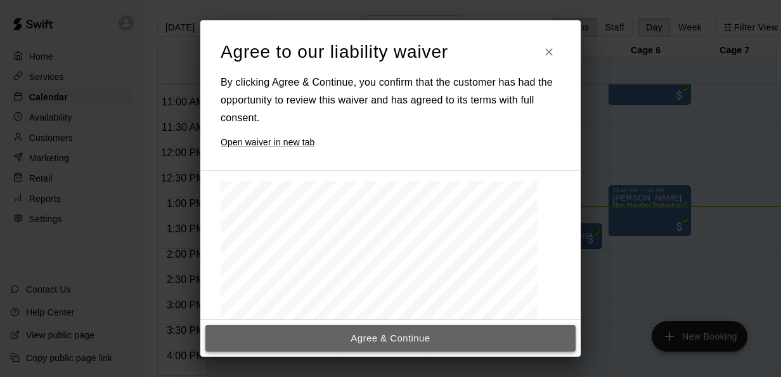
click at [369, 344] on button "Agree & Continue" at bounding box center [390, 338] width 370 height 27
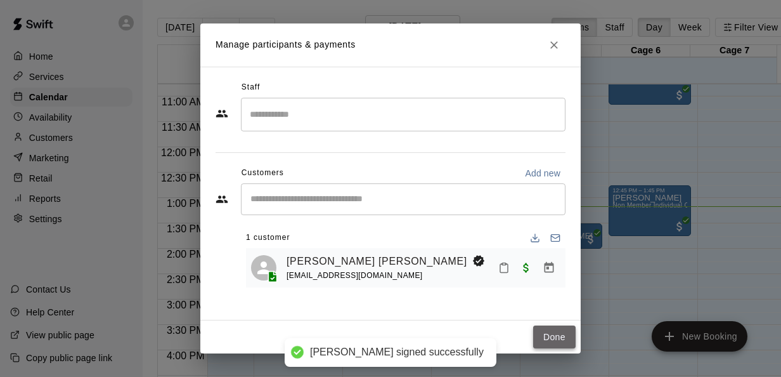
click at [566, 329] on button "Done" at bounding box center [554, 336] width 42 height 23
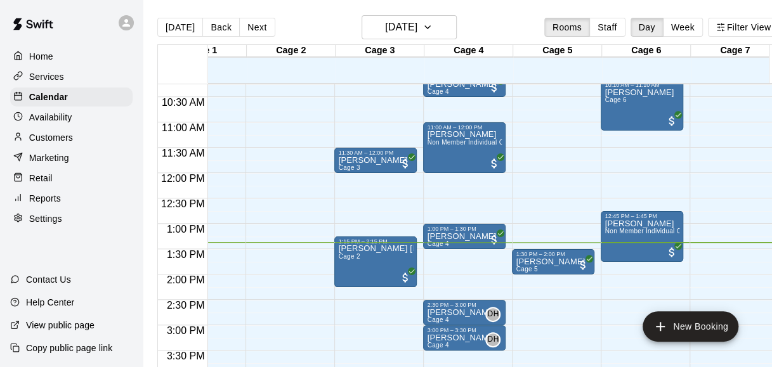
scroll to position [0, 29]
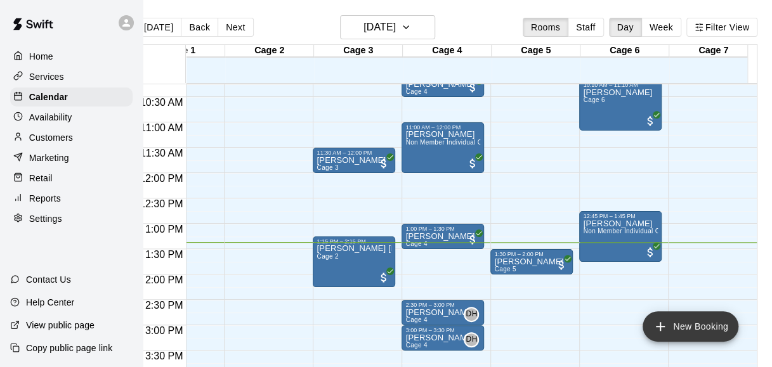
click at [670, 327] on button "New Booking" at bounding box center [690, 326] width 96 height 30
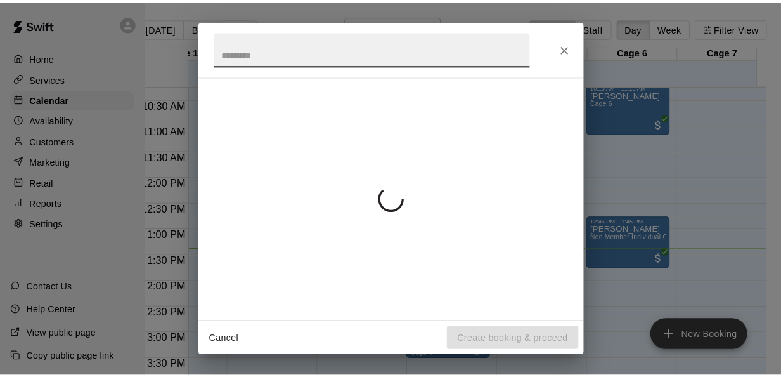
scroll to position [0, 20]
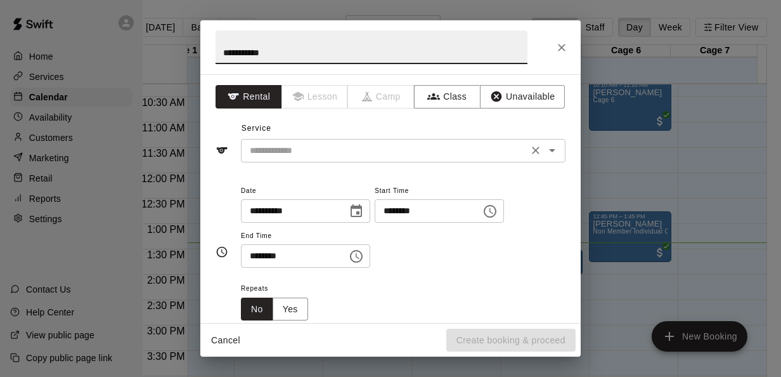
type input "**********"
click at [481, 148] on input "text" at bounding box center [385, 151] width 280 height 16
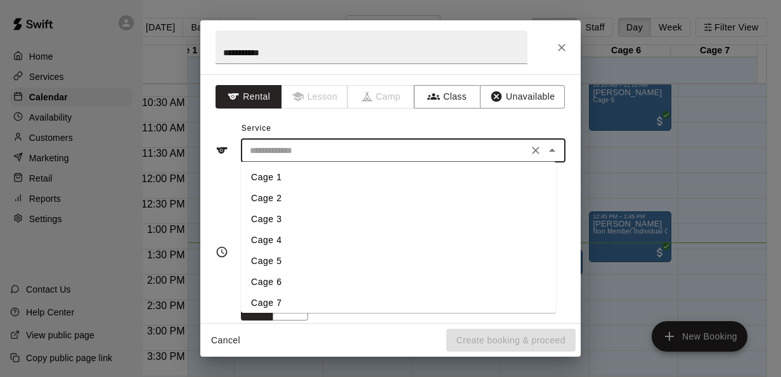
scroll to position [34, 0]
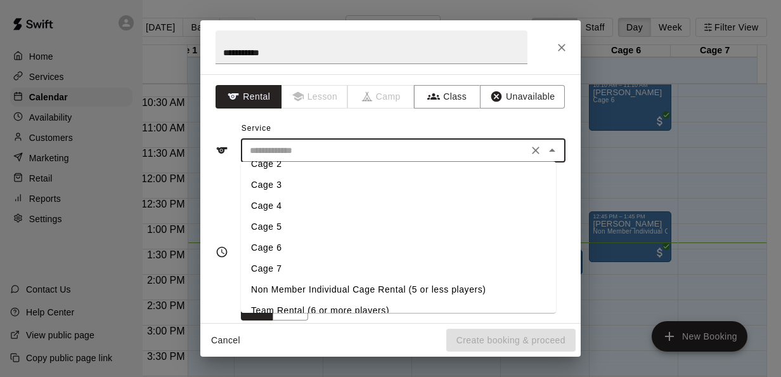
click at [284, 260] on li "Cage 7" at bounding box center [398, 268] width 315 height 21
type input "******"
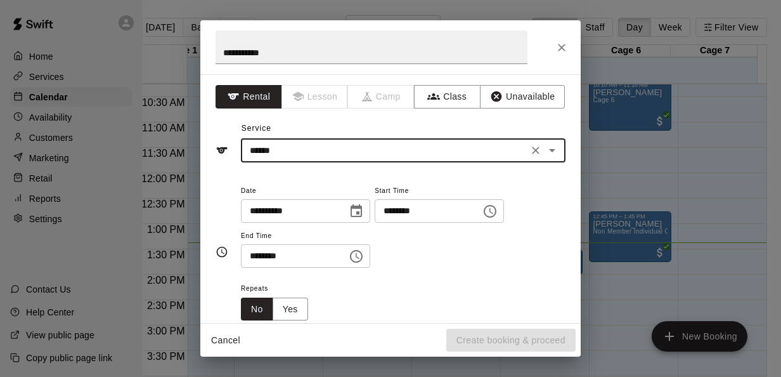
click at [415, 211] on input "********" at bounding box center [424, 210] width 98 height 23
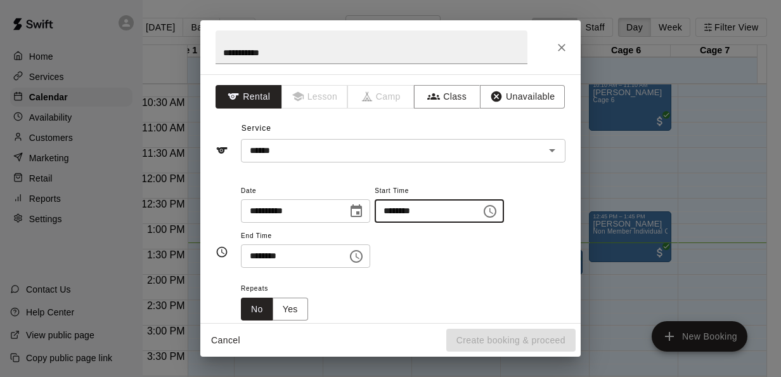
type input "********"
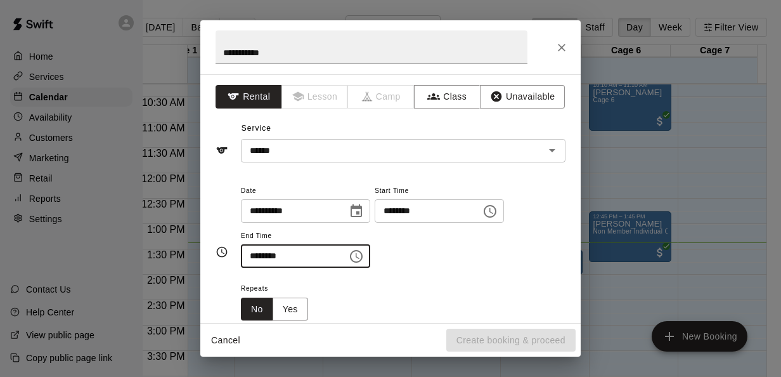
click at [254, 257] on input "********" at bounding box center [290, 255] width 98 height 23
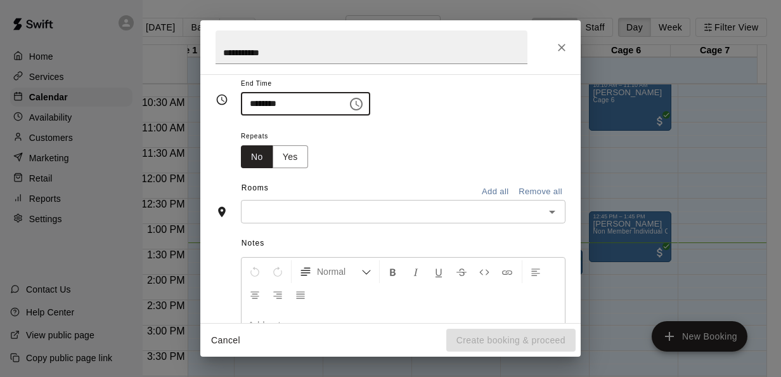
type input "********"
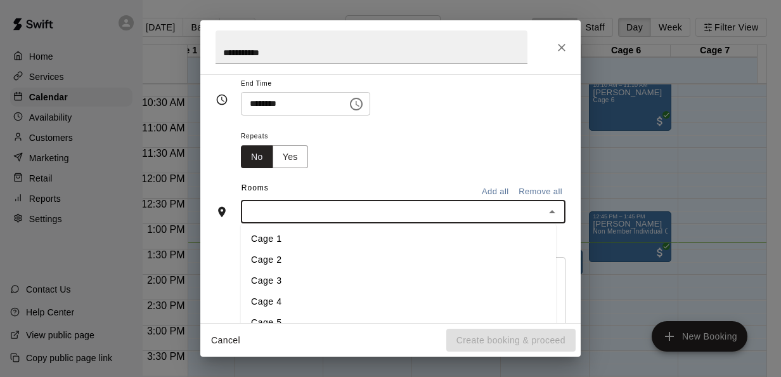
click at [301, 208] on input "text" at bounding box center [393, 212] width 296 height 16
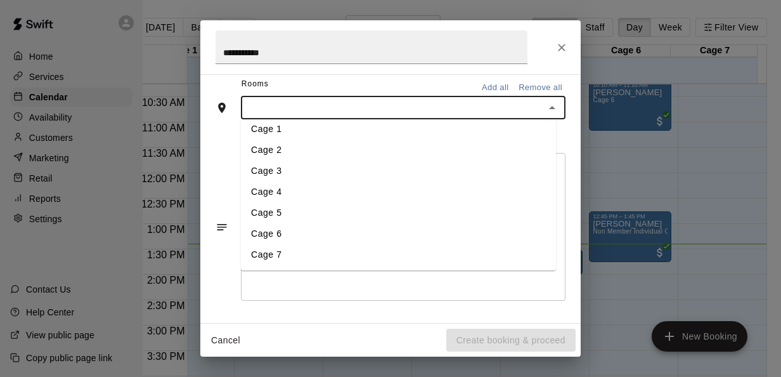
click at [288, 255] on li "Cage 7" at bounding box center [398, 255] width 315 height 21
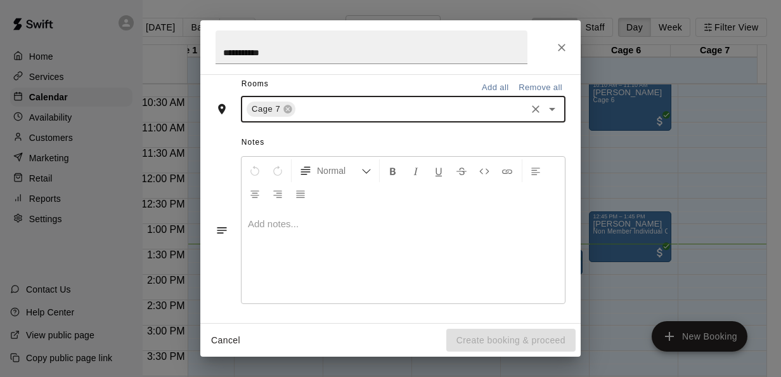
scroll to position [304, 0]
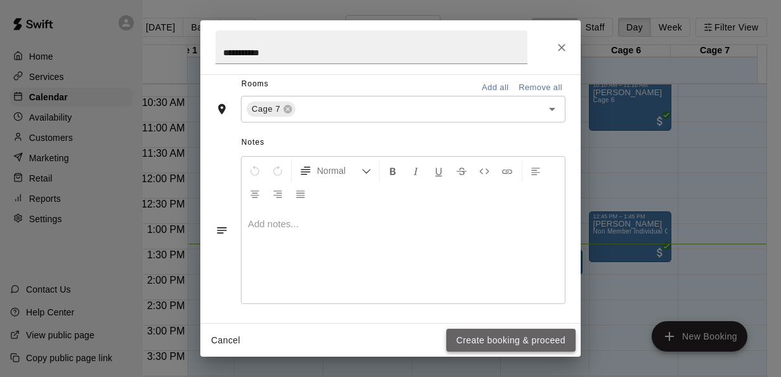
click at [535, 345] on button "Create booking & proceed" at bounding box center [510, 340] width 129 height 23
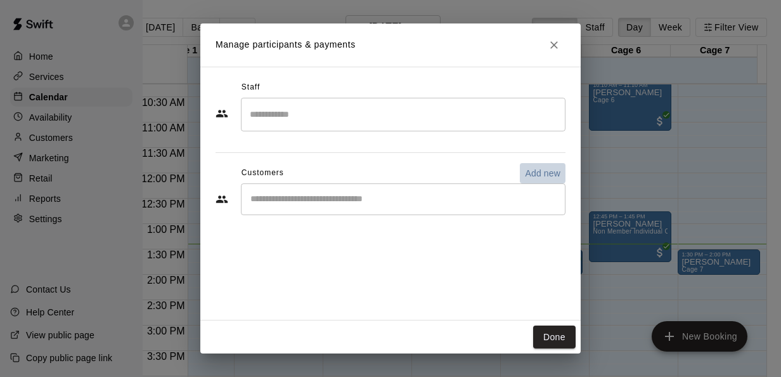
click at [557, 169] on p "Add new" at bounding box center [543, 173] width 36 height 13
select select "**"
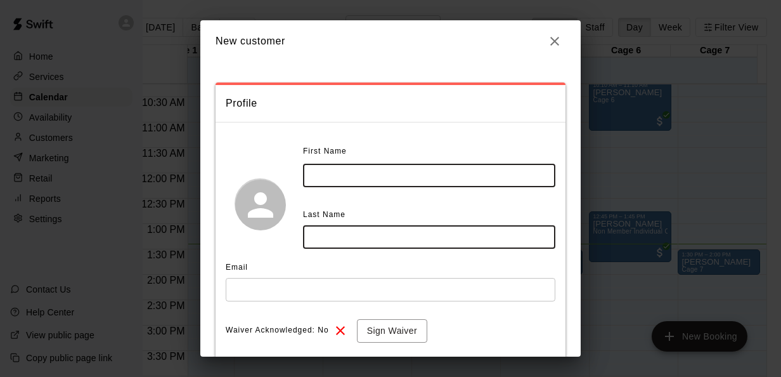
click at [337, 179] on input "text" at bounding box center [429, 175] width 252 height 23
type input "****"
click at [332, 240] on input "text" at bounding box center [429, 236] width 252 height 23
type input "******"
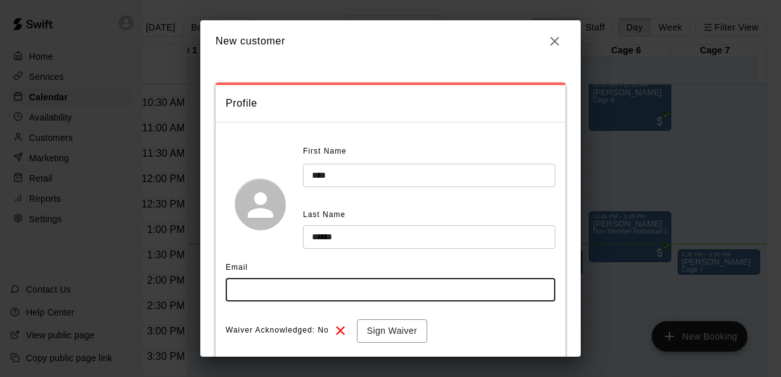
click at [279, 292] on input "text" at bounding box center [391, 289] width 330 height 23
type input "**********"
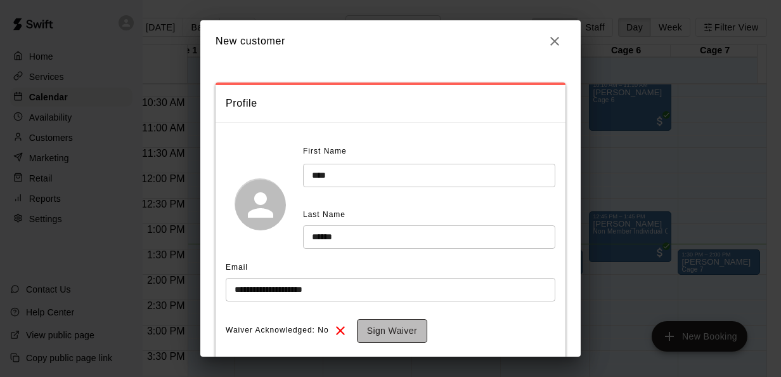
click at [400, 331] on button "Sign Waiver" at bounding box center [392, 330] width 70 height 23
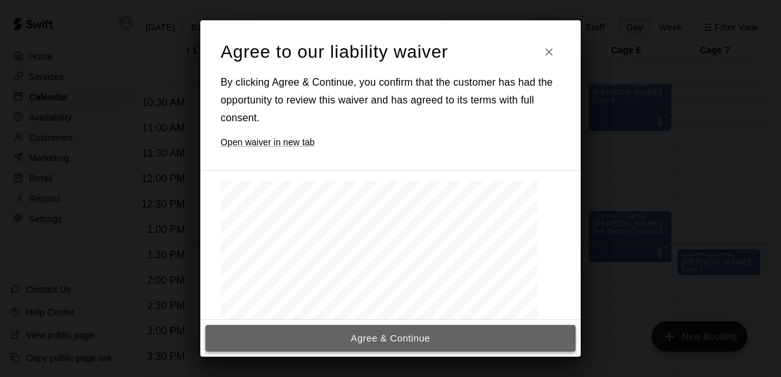
click at [349, 331] on button "Agree & Continue" at bounding box center [390, 338] width 370 height 27
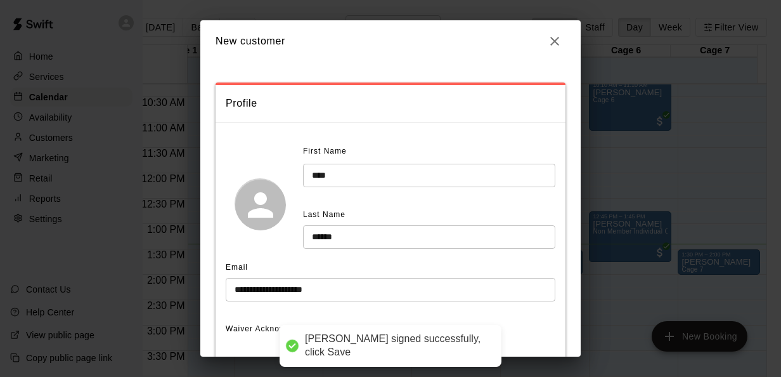
scroll to position [144, 0]
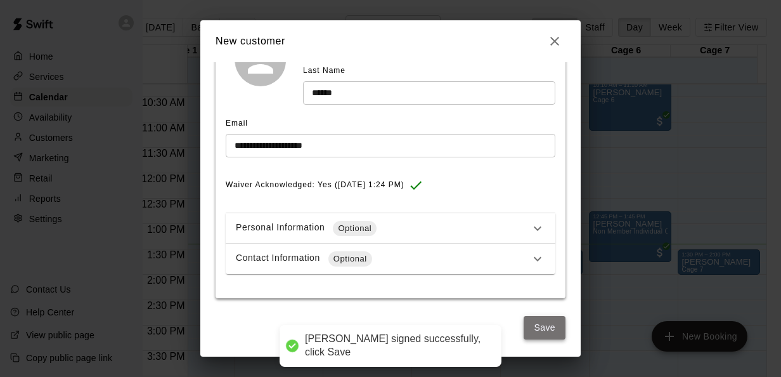
click at [537, 333] on button "Save" at bounding box center [545, 327] width 42 height 23
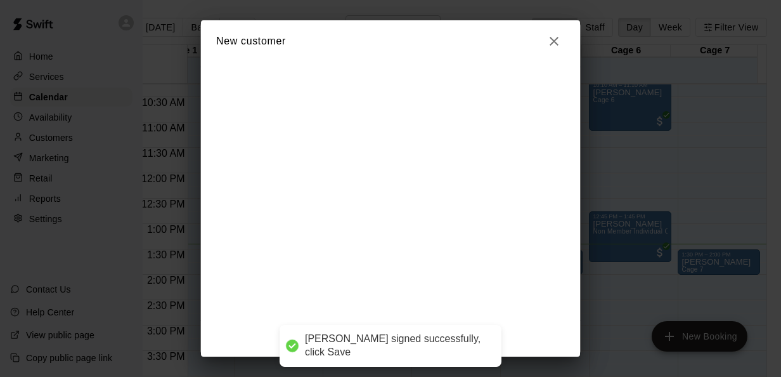
scroll to position [0, 0]
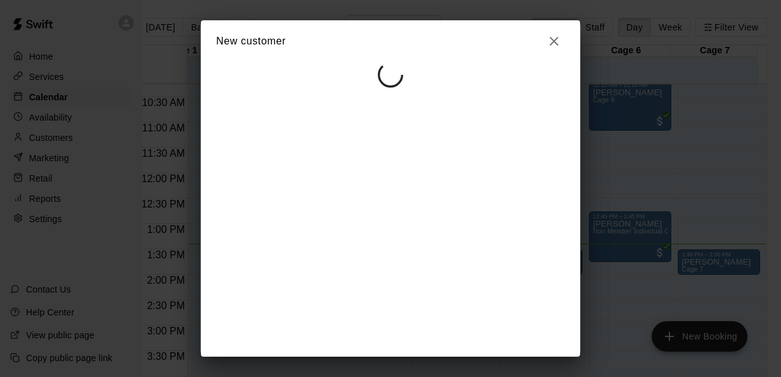
select select "**"
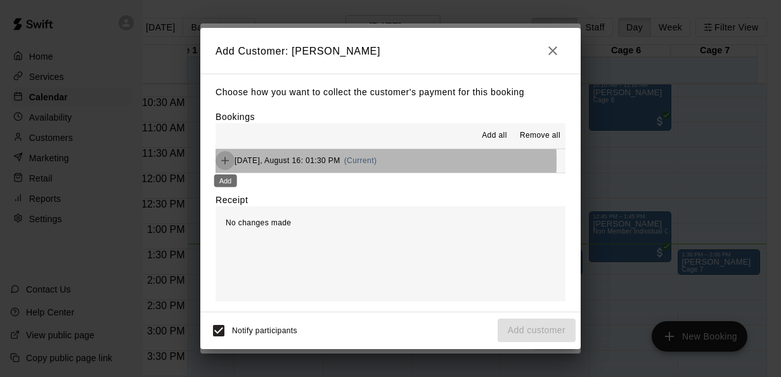
click at [231, 161] on icon "Add" at bounding box center [225, 160] width 13 height 13
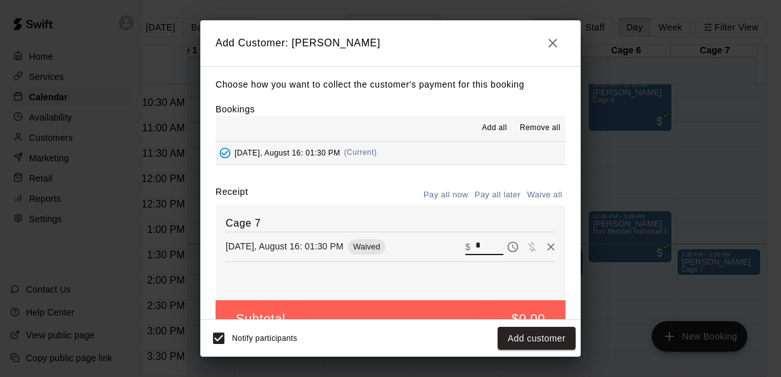
click at [476, 254] on input "*" at bounding box center [490, 246] width 28 height 16
type input "**"
click at [553, 341] on button "Checkout" at bounding box center [546, 338] width 60 height 23
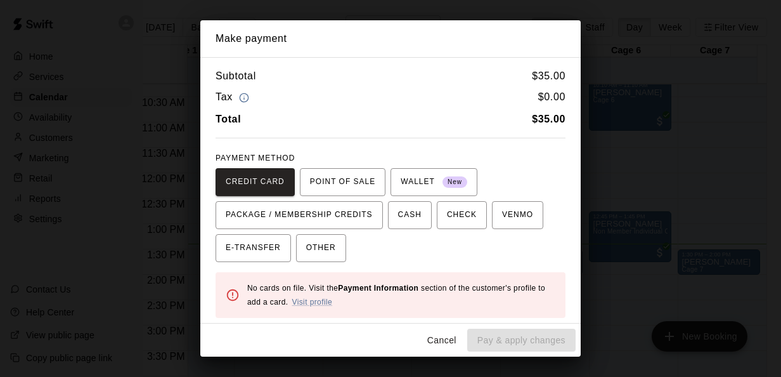
click at [326, 304] on div "No cards on file. Visit the Payment Information section of the customer's profi…" at bounding box center [401, 295] width 308 height 38
click at [326, 294] on div "No cards on file. Visit the Payment Information section of the customer's profi…" at bounding box center [401, 295] width 308 height 38
click at [323, 303] on link "Visit profile" at bounding box center [312, 301] width 41 height 9
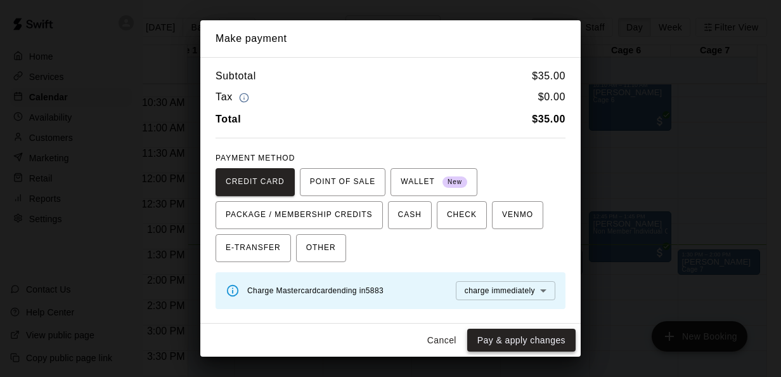
click at [506, 340] on button "Pay & apply changes" at bounding box center [521, 340] width 108 height 23
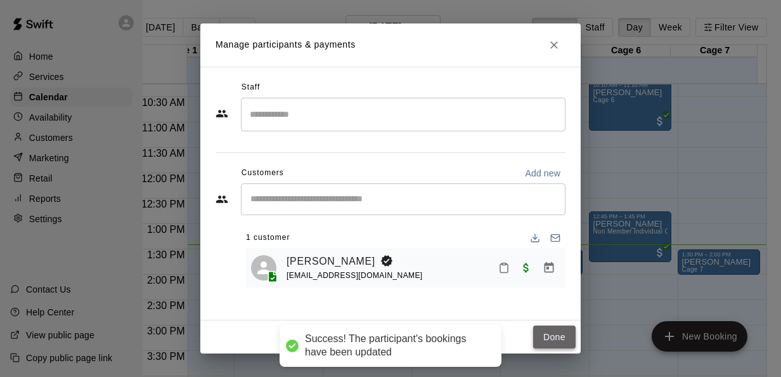
click at [564, 334] on button "Done" at bounding box center [554, 336] width 42 height 23
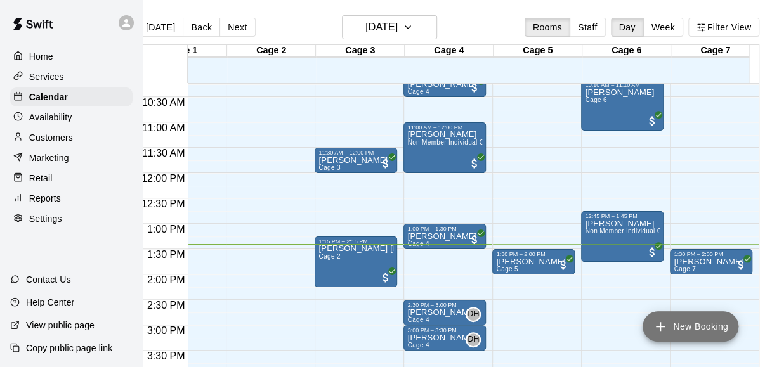
click at [666, 322] on icon "add" at bounding box center [660, 326] width 15 height 15
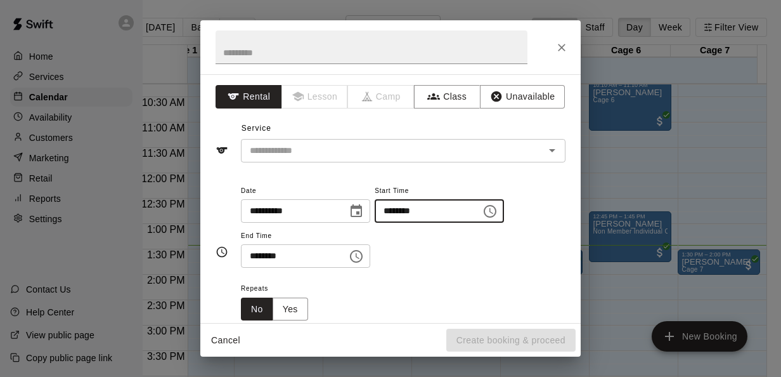
click at [415, 211] on input "********" at bounding box center [424, 210] width 98 height 23
type input "********"
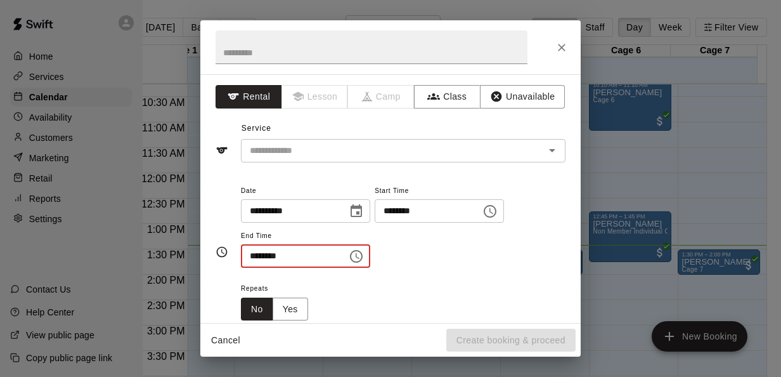
click at [252, 254] on input "********" at bounding box center [290, 255] width 98 height 23
click at [254, 256] on input "********" at bounding box center [290, 255] width 98 height 23
type input "********"
click at [411, 294] on div "Repeats No Yes" at bounding box center [403, 300] width 325 height 40
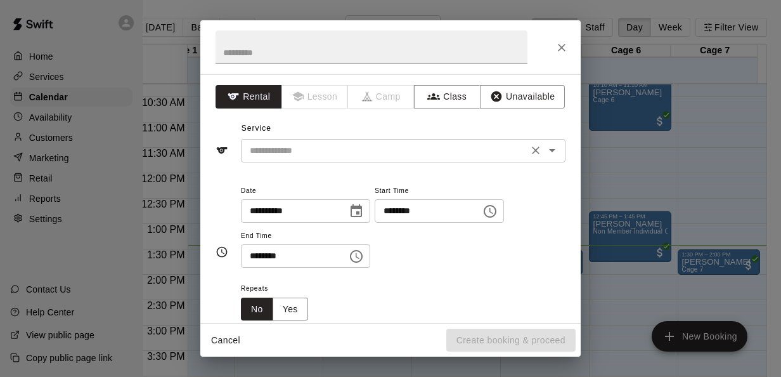
click at [361, 157] on div "​" at bounding box center [403, 150] width 325 height 23
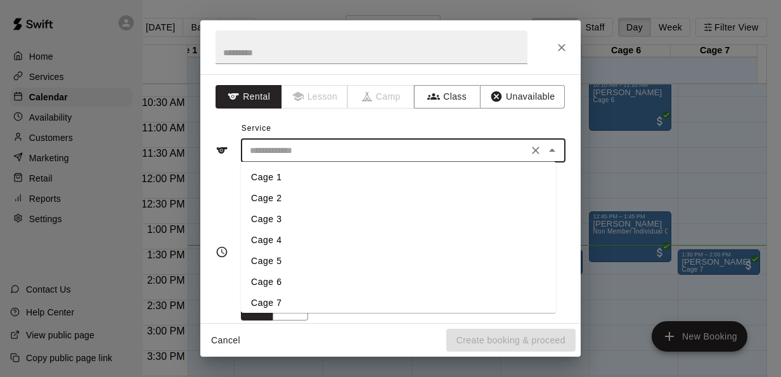
click at [317, 197] on li "Cage 2" at bounding box center [398, 198] width 315 height 21
type input "******"
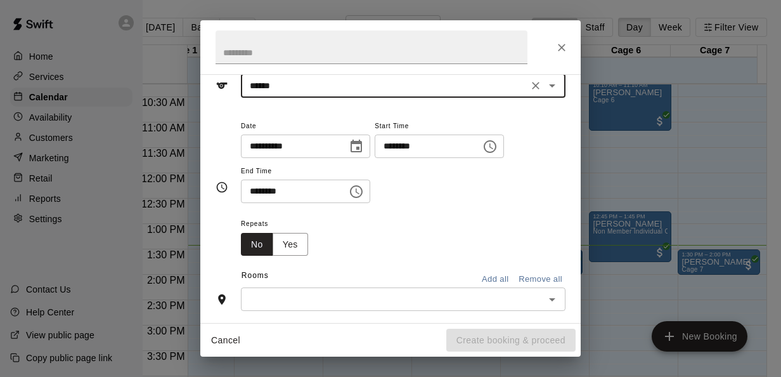
scroll to position [67, 0]
click at [342, 287] on div "​" at bounding box center [403, 296] width 325 height 23
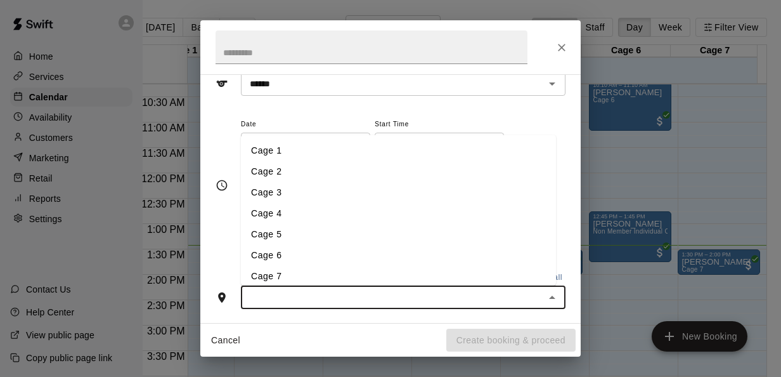
click at [275, 164] on li "Cage 2" at bounding box center [398, 170] width 315 height 21
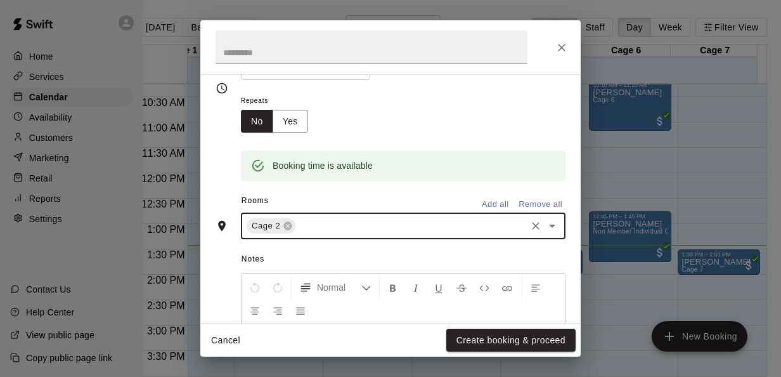
scroll to position [193, 0]
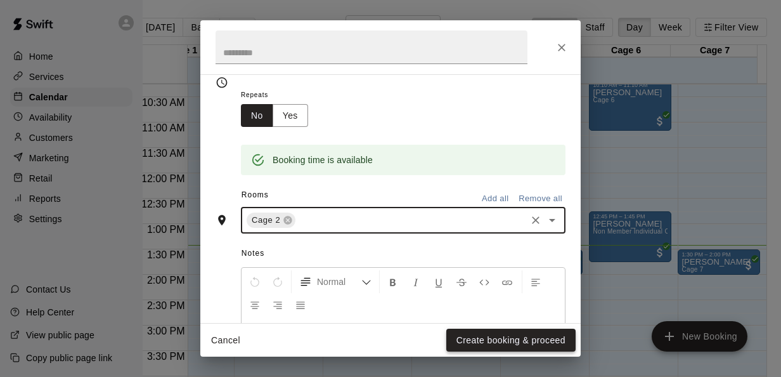
click at [510, 342] on button "Create booking & proceed" at bounding box center [510, 340] width 129 height 23
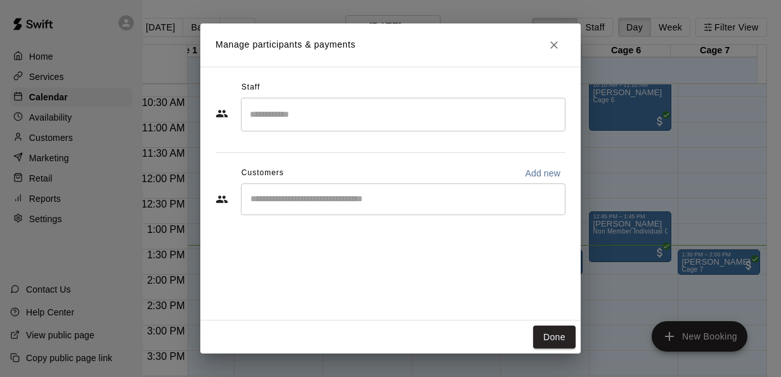
click at [401, 195] on input "Start typing to search customers..." at bounding box center [403, 199] width 313 height 13
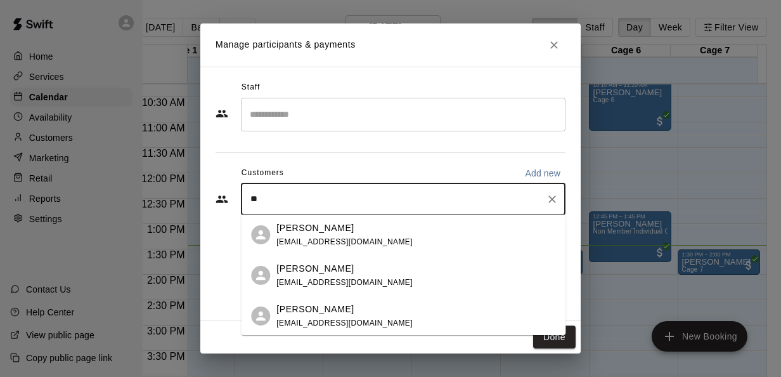
type input "*"
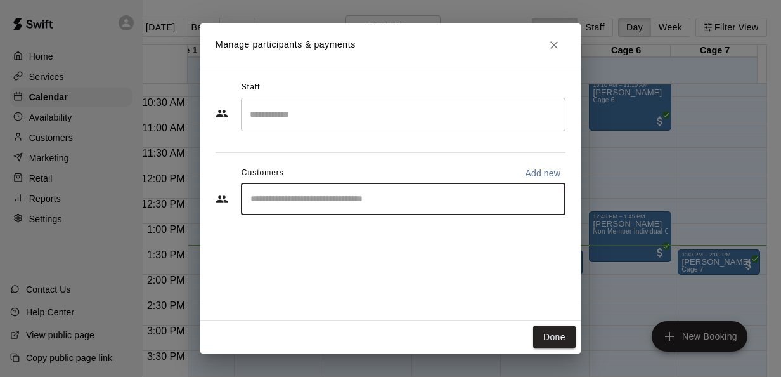
type input "*"
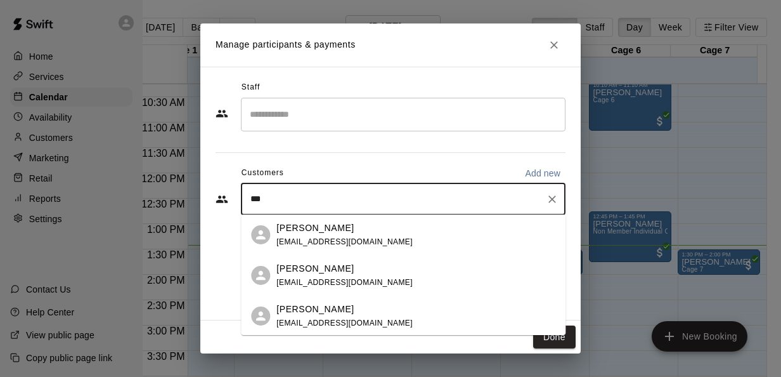
type input "****"
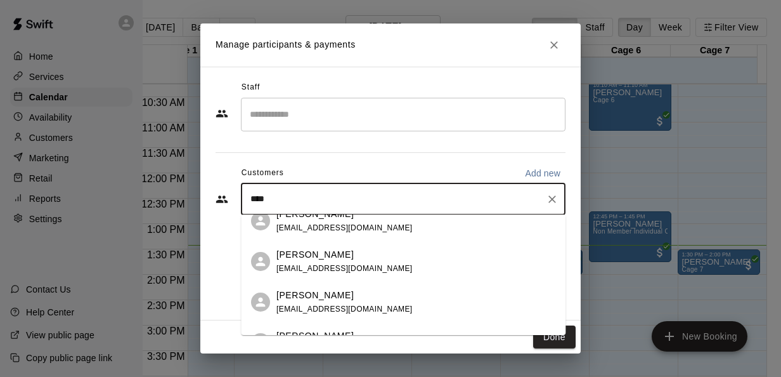
scroll to position [59, 0]
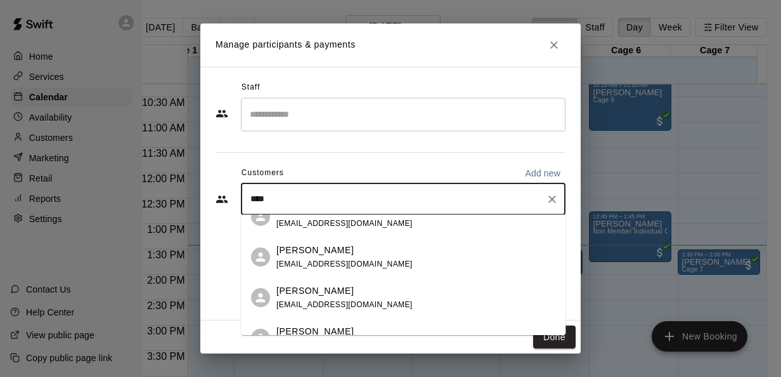
click at [317, 283] on div "[PERSON_NAME] [EMAIL_ADDRESS][DOMAIN_NAME]" at bounding box center [403, 297] width 325 height 41
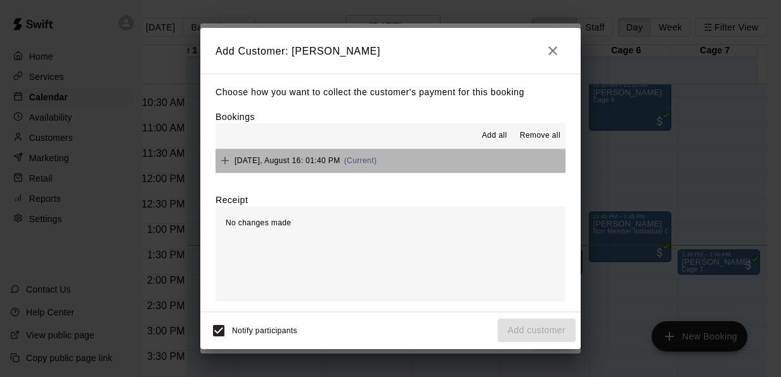
click at [411, 157] on button "Saturday, August 16: 01:40 PM (Current)" at bounding box center [391, 160] width 350 height 23
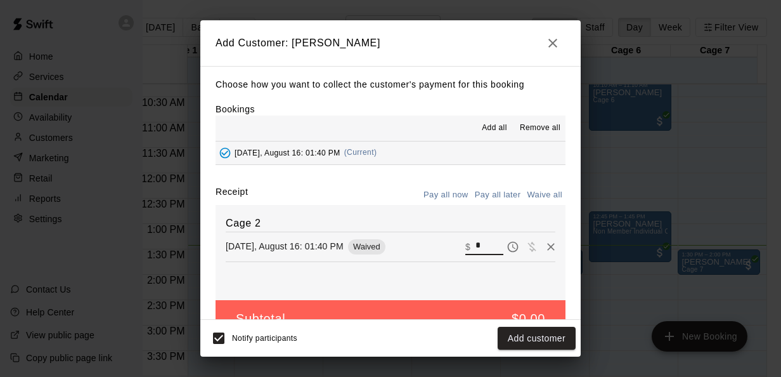
click at [476, 247] on input "*" at bounding box center [490, 246] width 28 height 16
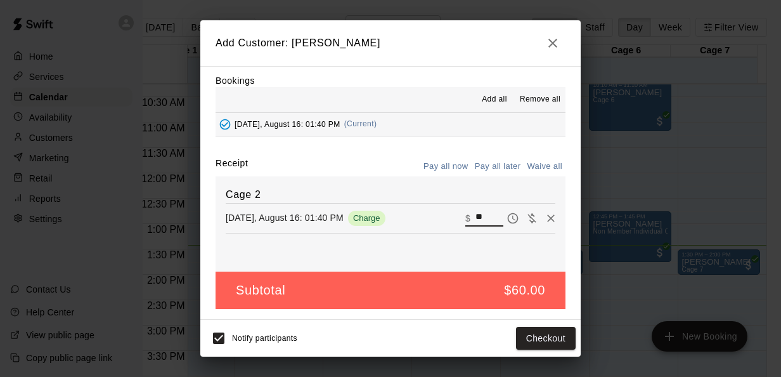
type input "*"
click at [540, 339] on button "Add customer" at bounding box center [537, 338] width 78 height 23
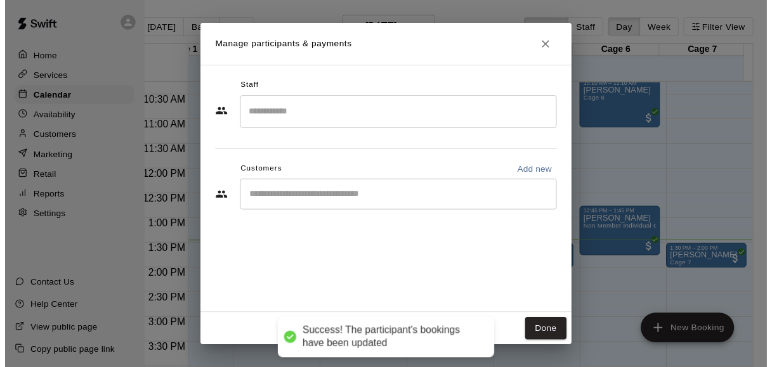
scroll to position [0, 0]
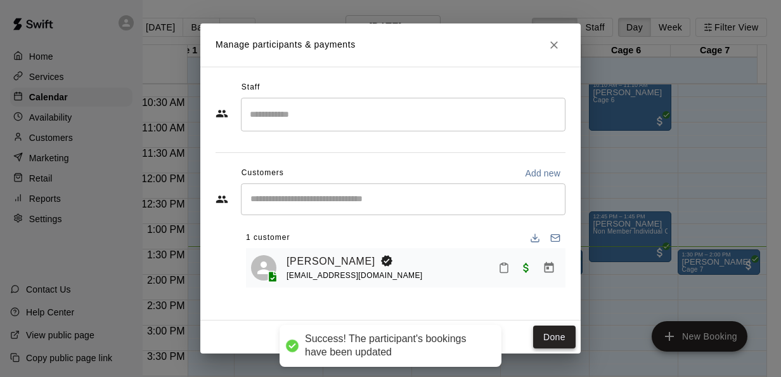
click at [557, 337] on button "Done" at bounding box center [554, 336] width 42 height 23
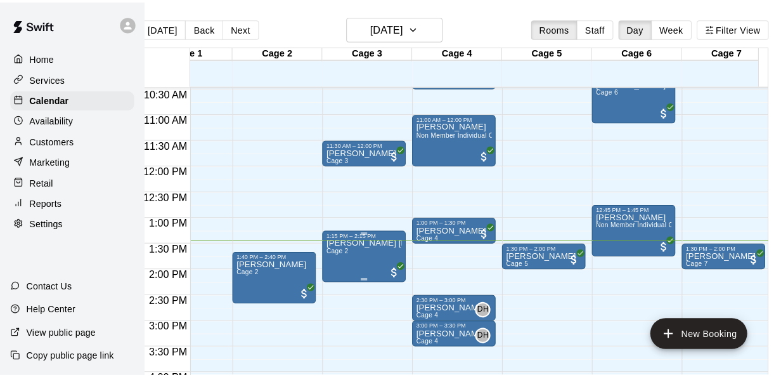
scroll to position [0, 46]
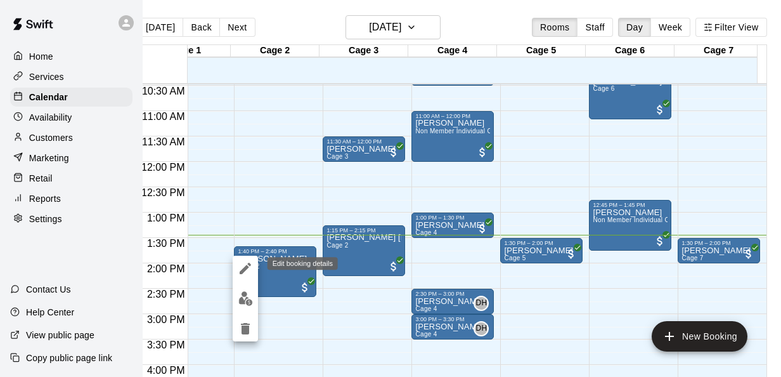
click at [244, 268] on icon "edit" at bounding box center [245, 268] width 11 height 11
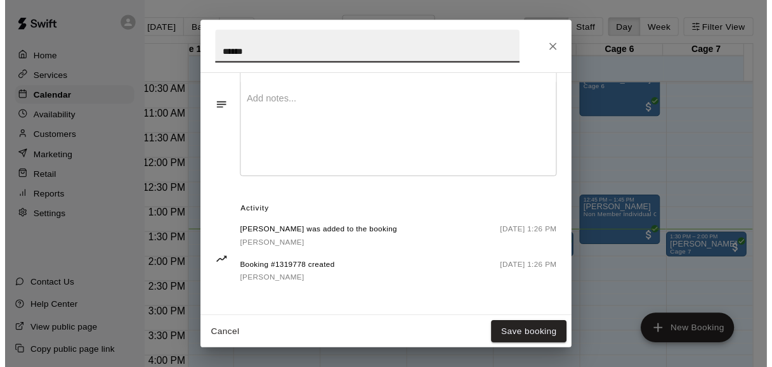
scroll to position [327, 0]
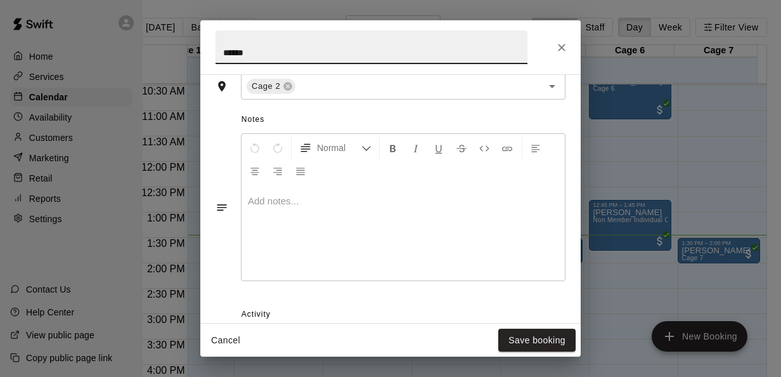
click at [324, 203] on p at bounding box center [403, 201] width 311 height 13
click at [525, 341] on button "Save booking" at bounding box center [536, 340] width 77 height 23
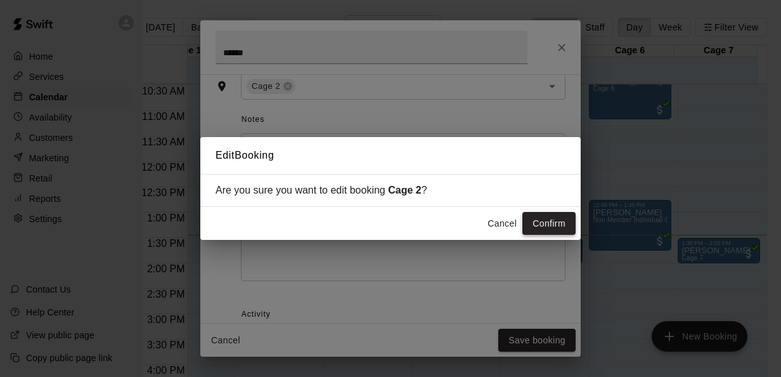
click at [543, 221] on button "Confirm" at bounding box center [549, 223] width 53 height 23
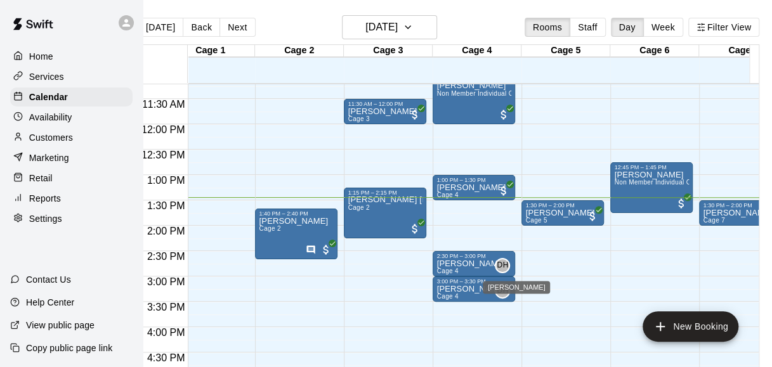
scroll to position [0, 23]
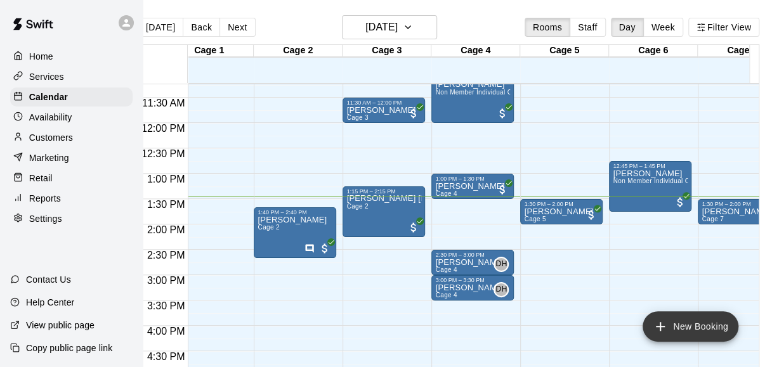
click at [700, 322] on button "New Booking" at bounding box center [690, 326] width 96 height 30
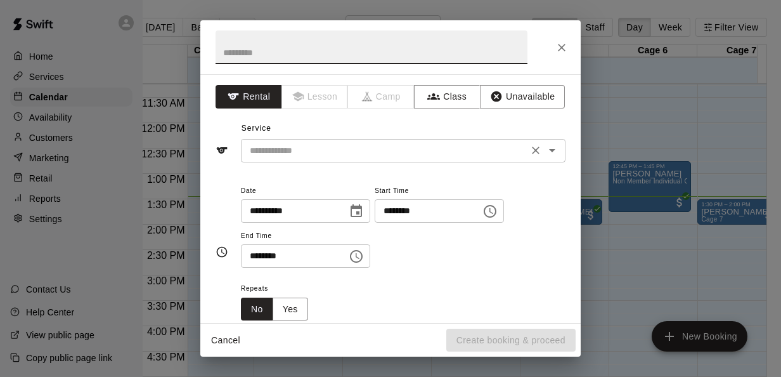
click at [400, 148] on input "text" at bounding box center [385, 151] width 280 height 16
click at [680, 197] on div "**********" at bounding box center [390, 188] width 781 height 377
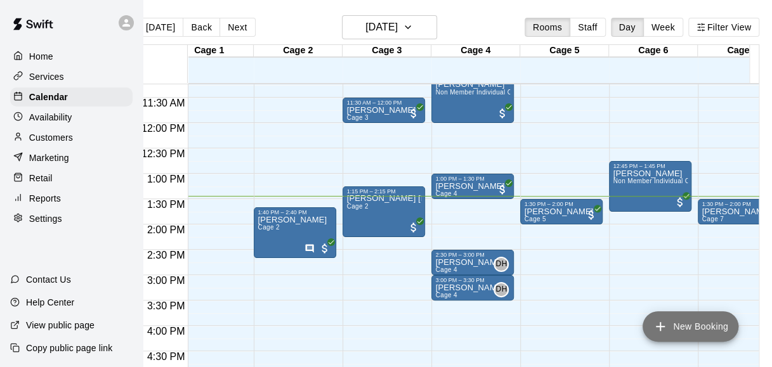
click at [703, 327] on button "New Booking" at bounding box center [690, 326] width 96 height 30
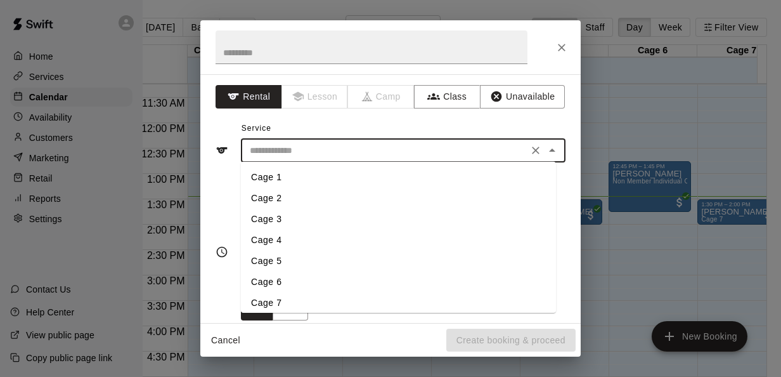
click at [407, 153] on input "text" at bounding box center [385, 151] width 280 height 16
click at [308, 237] on li "Cage 4" at bounding box center [398, 240] width 315 height 21
type input "******"
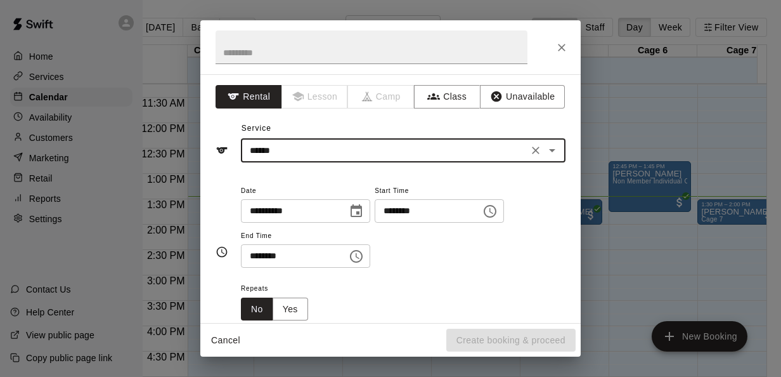
click at [402, 207] on input "********" at bounding box center [424, 210] width 98 height 23
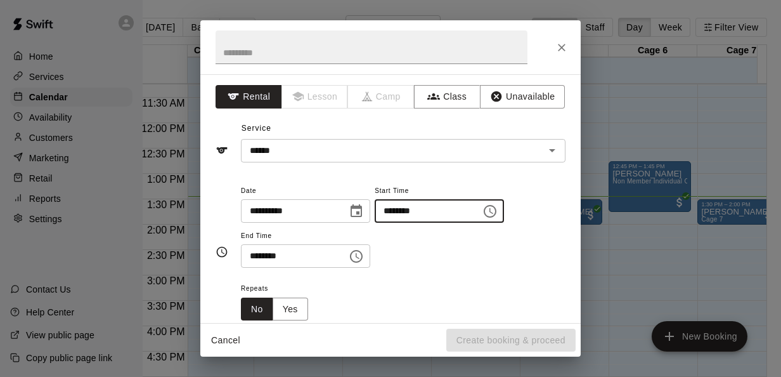
click at [412, 212] on input "********" at bounding box center [424, 210] width 98 height 23
type input "********"
click at [559, 42] on icon "Close" at bounding box center [562, 47] width 13 height 13
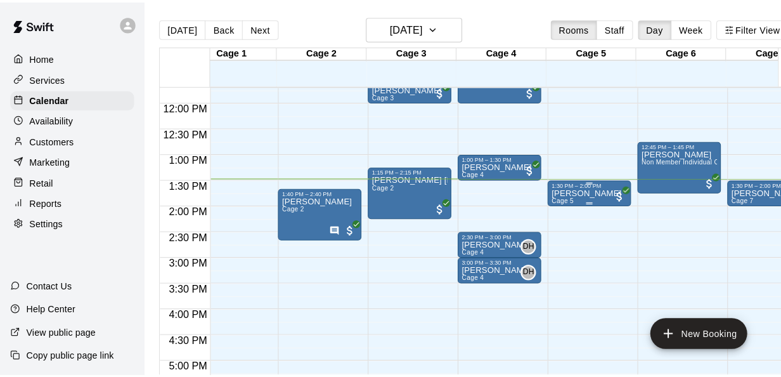
scroll to position [0, 22]
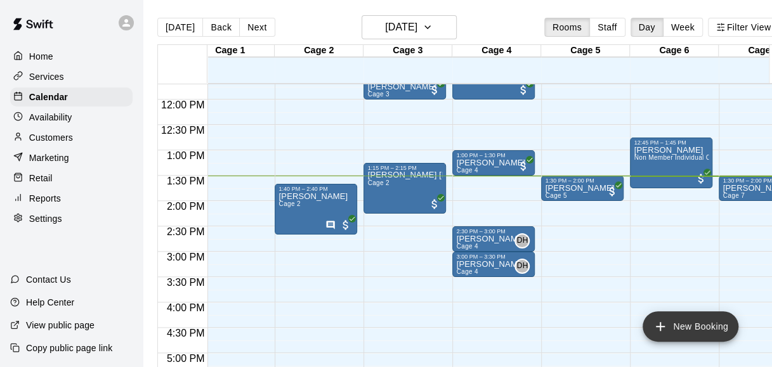
click at [668, 329] on button "New Booking" at bounding box center [690, 326] width 96 height 30
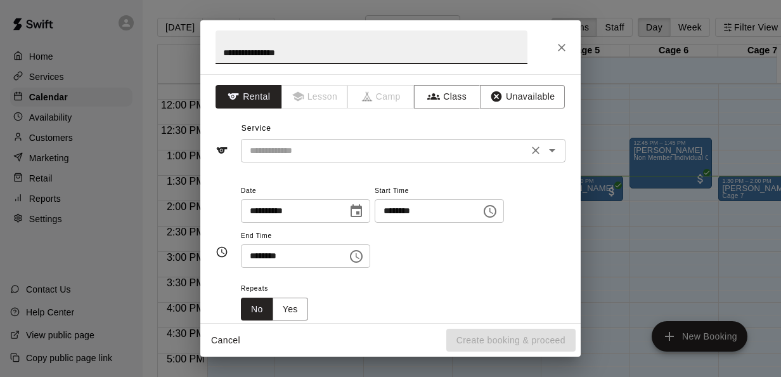
type input "**********"
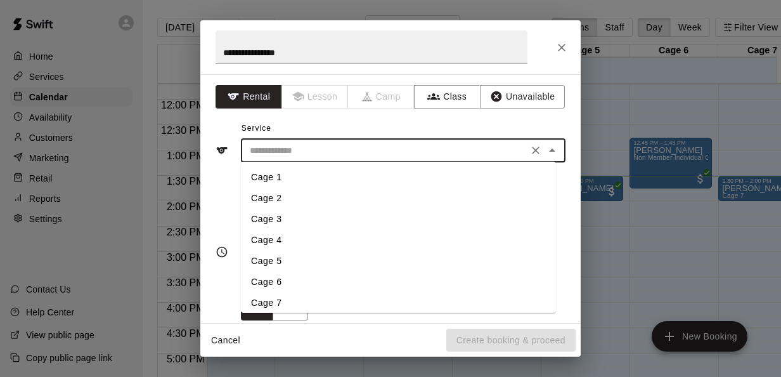
click at [315, 151] on input "text" at bounding box center [385, 151] width 280 height 16
click at [281, 171] on li "Cage 1" at bounding box center [398, 177] width 315 height 21
type input "******"
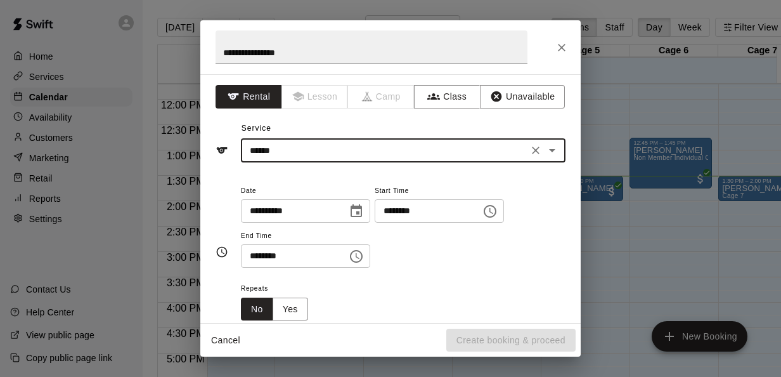
click at [402, 214] on input "********" at bounding box center [424, 210] width 98 height 23
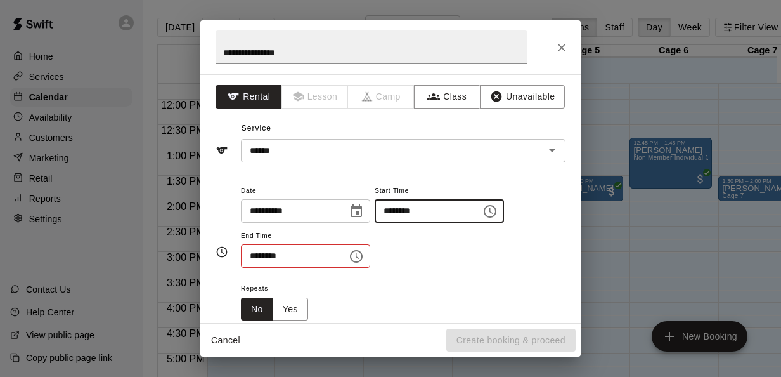
click at [401, 210] on input "********" at bounding box center [424, 210] width 98 height 23
click at [414, 210] on input "********" at bounding box center [424, 210] width 98 height 23
type input "********"
click at [252, 254] on input "********" at bounding box center [290, 255] width 98 height 23
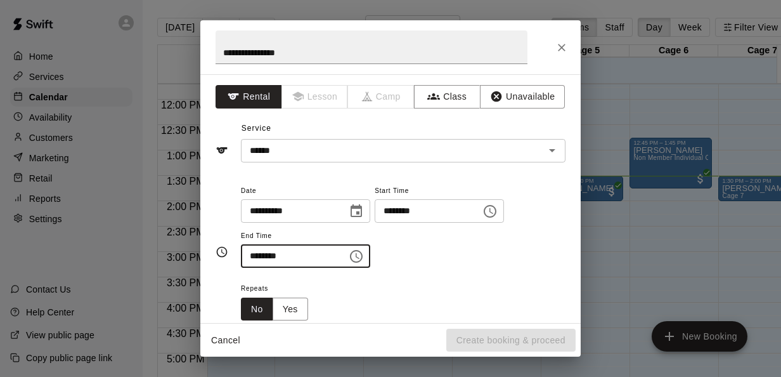
scroll to position [147, 0]
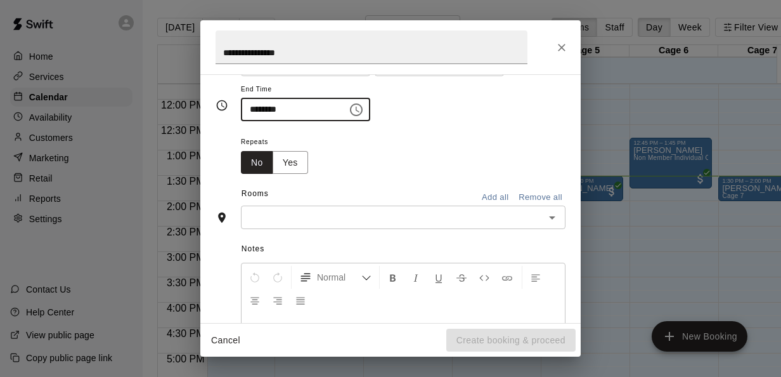
type input "********"
click at [277, 218] on input "text" at bounding box center [393, 217] width 296 height 16
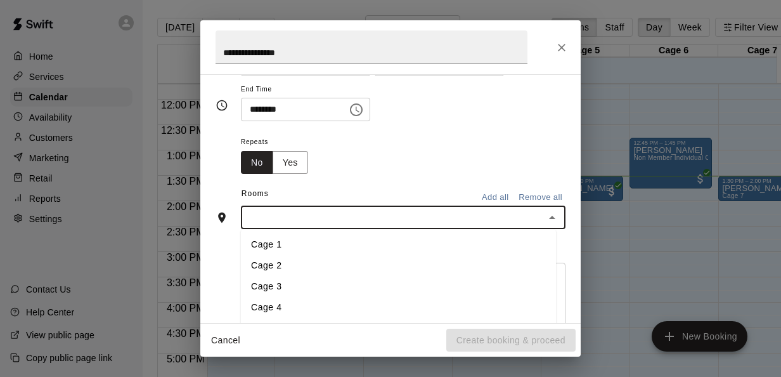
click at [274, 242] on li "Cage 1" at bounding box center [398, 245] width 315 height 21
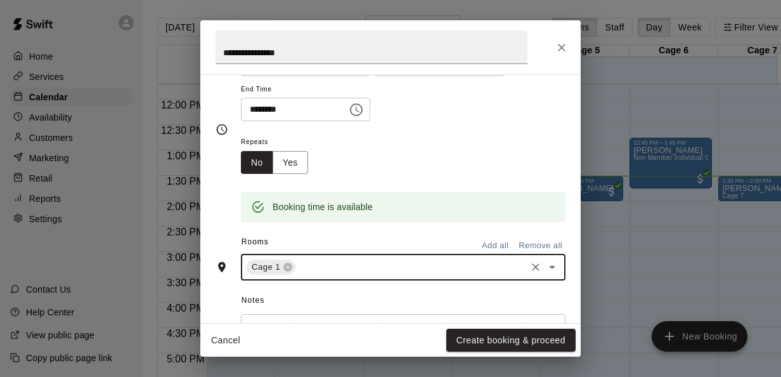
scroll to position [171, 0]
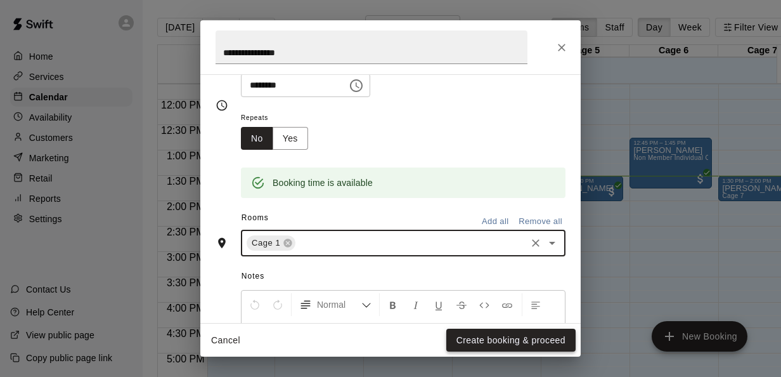
click at [514, 337] on button "Create booking & proceed" at bounding box center [510, 340] width 129 height 23
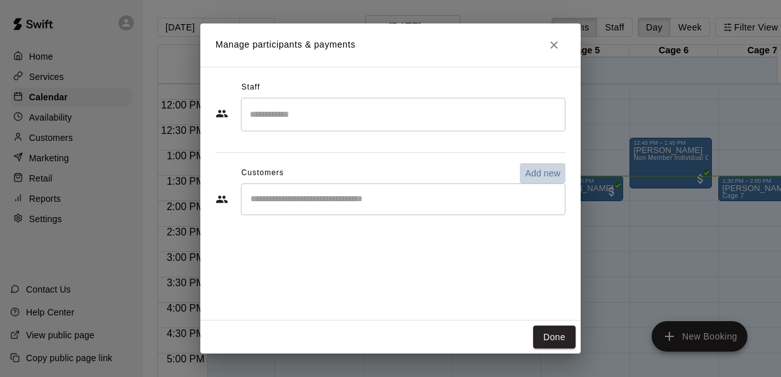
click at [538, 176] on p "Add new" at bounding box center [543, 173] width 36 height 13
select select "**"
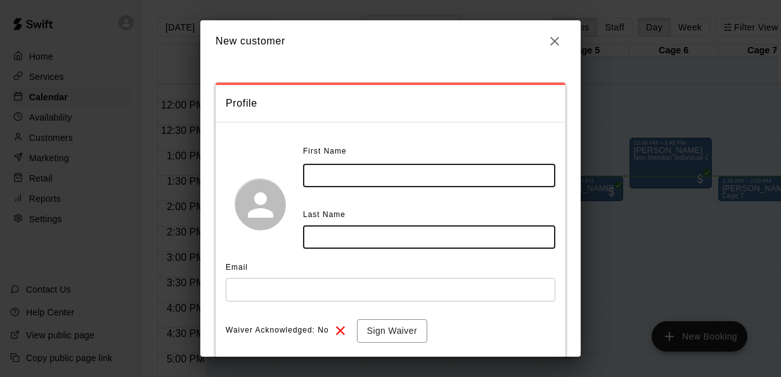
click at [330, 175] on input "text" at bounding box center [429, 175] width 252 height 23
type input "*******"
click at [334, 245] on input "text" at bounding box center [429, 236] width 252 height 23
type input "********"
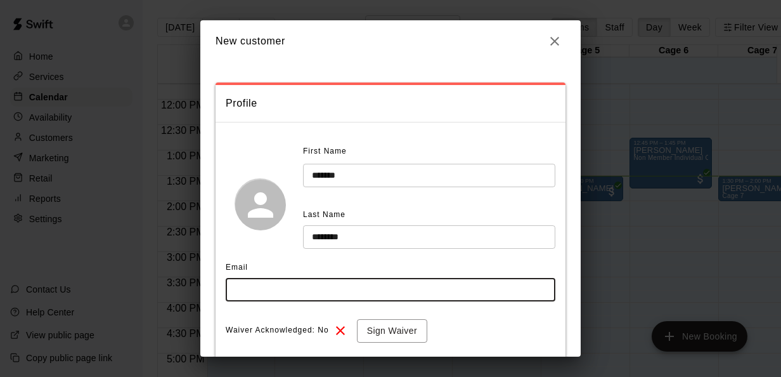
click at [312, 289] on input "text" at bounding box center [391, 289] width 330 height 23
type input "**********"
click at [386, 334] on button "Sign Waiver" at bounding box center [392, 330] width 70 height 23
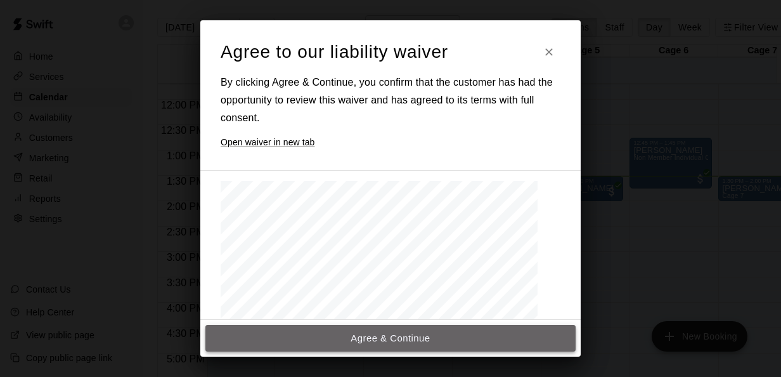
click at [334, 342] on button "Agree & Continue" at bounding box center [390, 338] width 370 height 27
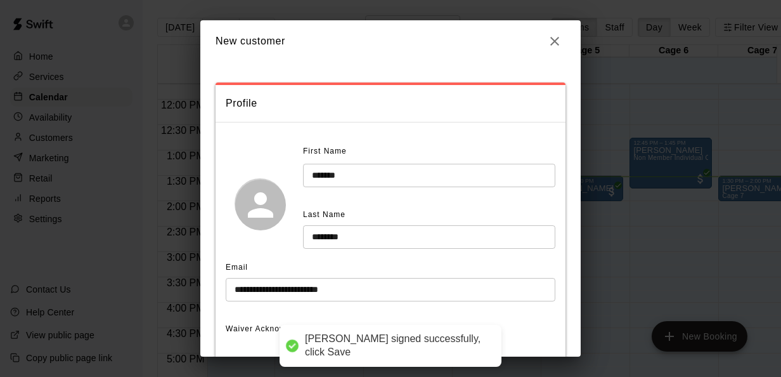
scroll to position [140, 0]
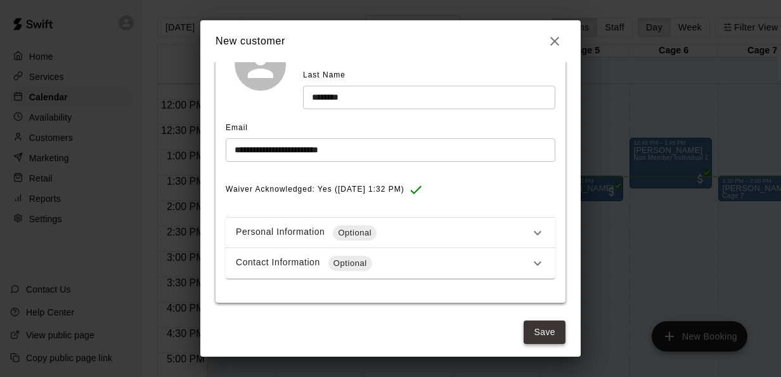
click at [545, 330] on button "Save" at bounding box center [545, 331] width 42 height 23
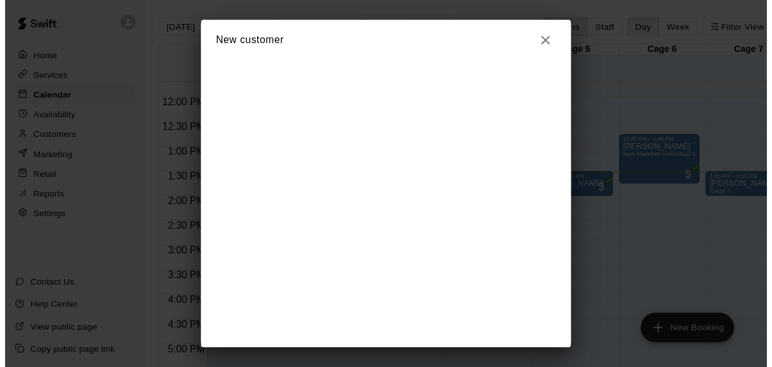
scroll to position [0, 0]
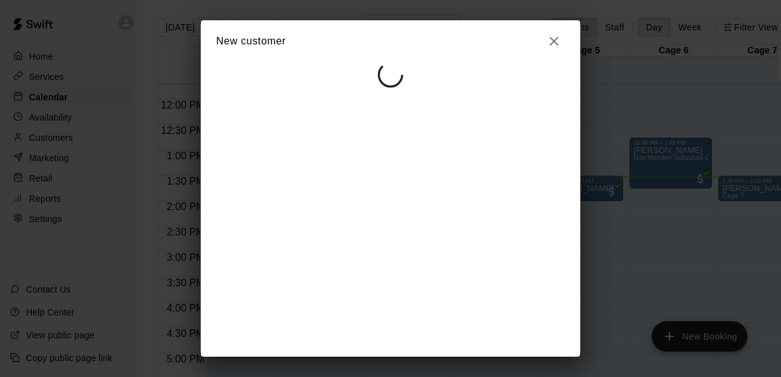
select select "**"
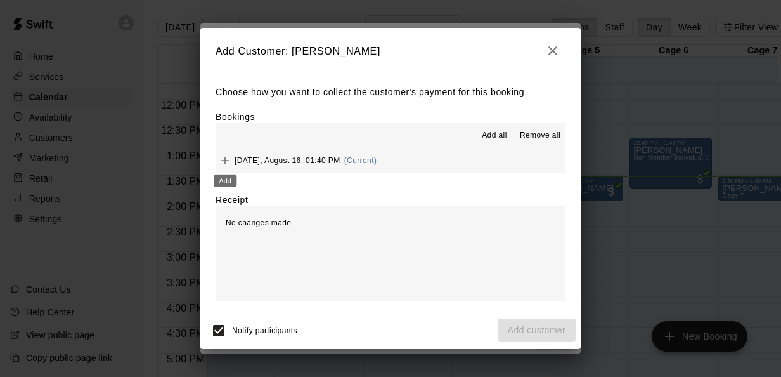
click at [221, 159] on icon "Add" at bounding box center [225, 160] width 13 height 13
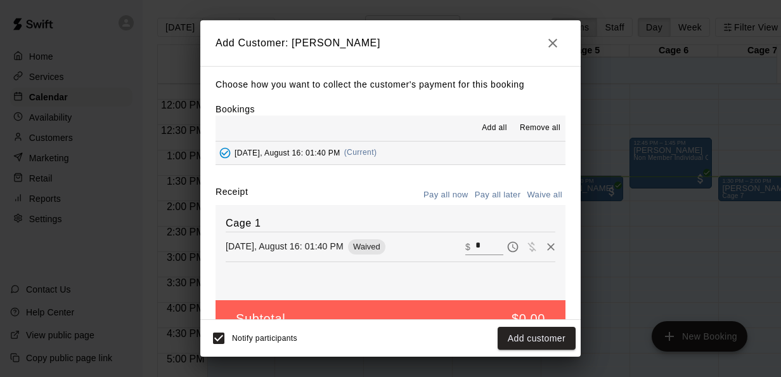
click at [476, 247] on input "*" at bounding box center [490, 246] width 28 height 16
type input "**"
click at [549, 339] on button "Checkout" at bounding box center [546, 338] width 60 height 23
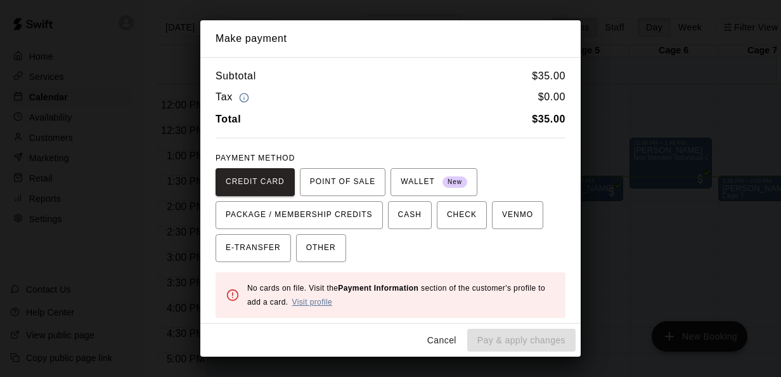
click at [322, 303] on link "Visit profile" at bounding box center [312, 301] width 41 height 9
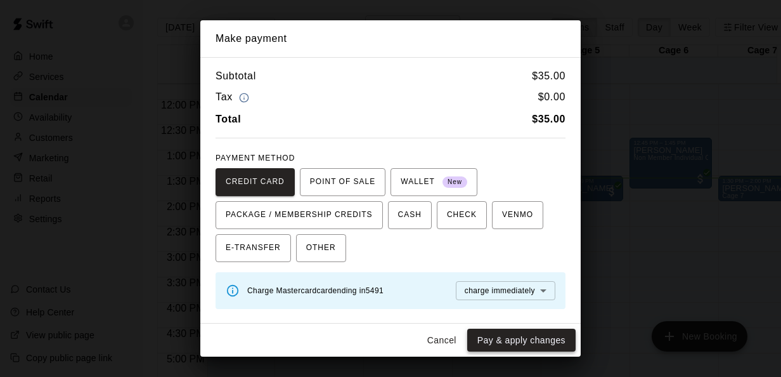
click at [512, 332] on button "Pay & apply changes" at bounding box center [521, 340] width 108 height 23
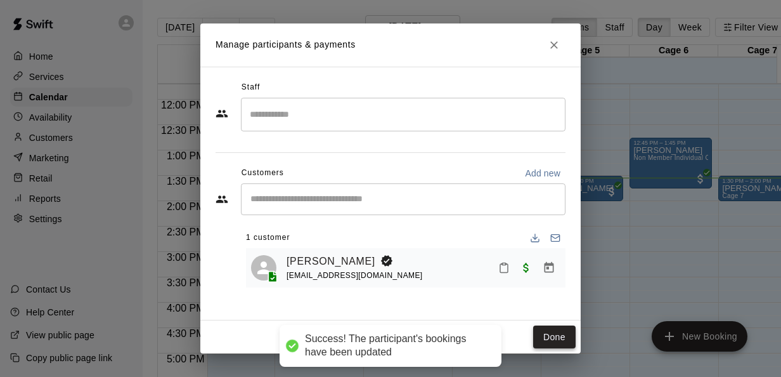
click at [570, 336] on button "Done" at bounding box center [554, 336] width 42 height 23
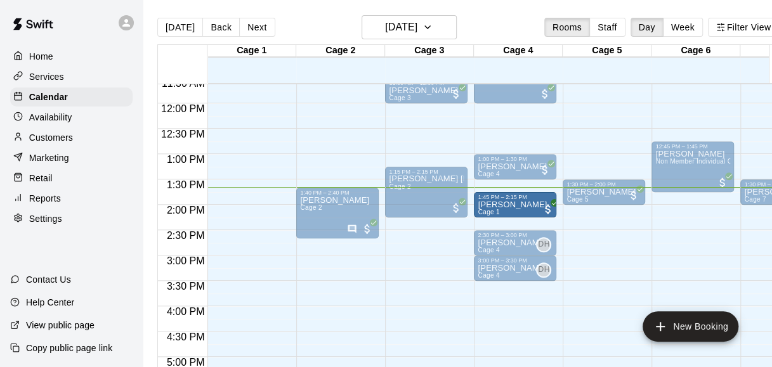
drag, startPoint x: 236, startPoint y: 199, endPoint x: 493, endPoint y: 205, distance: 257.6
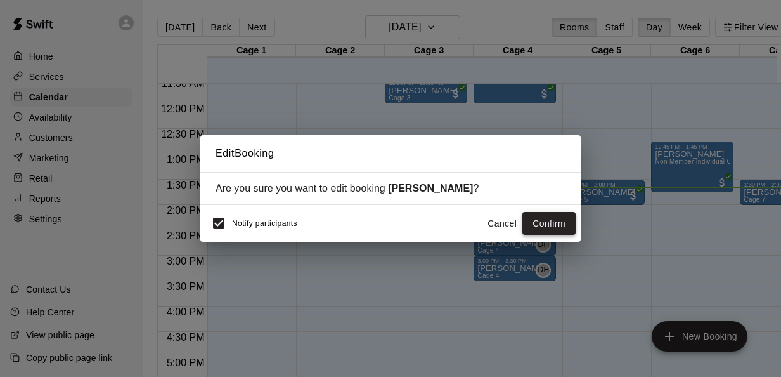
click at [543, 225] on button "Confirm" at bounding box center [549, 223] width 53 height 23
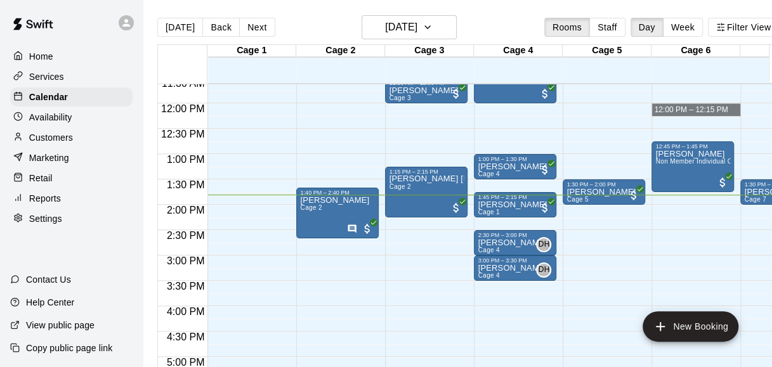
drag, startPoint x: 242, startPoint y: 0, endPoint x: 656, endPoint y: 116, distance: 429.5
click at [656, 116] on div "12:00 AM – 9:00 AM Closed 10:10 AM – 11:10 AM Travis Cicogna Cage 6 12:45 PM – …" at bounding box center [692, 104] width 82 height 1218
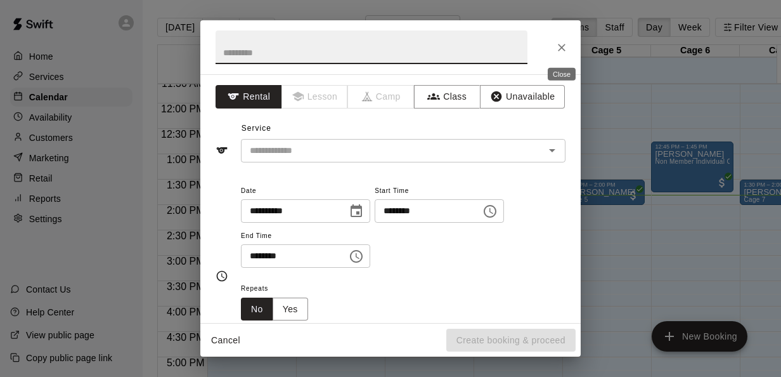
click at [562, 49] on icon "Close" at bounding box center [562, 47] width 13 height 13
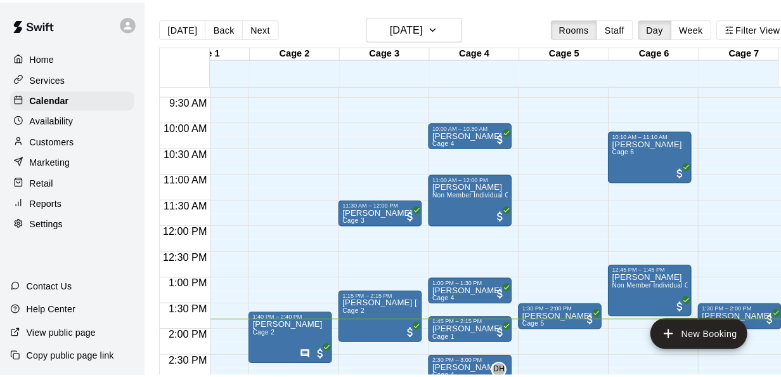
scroll to position [476, 51]
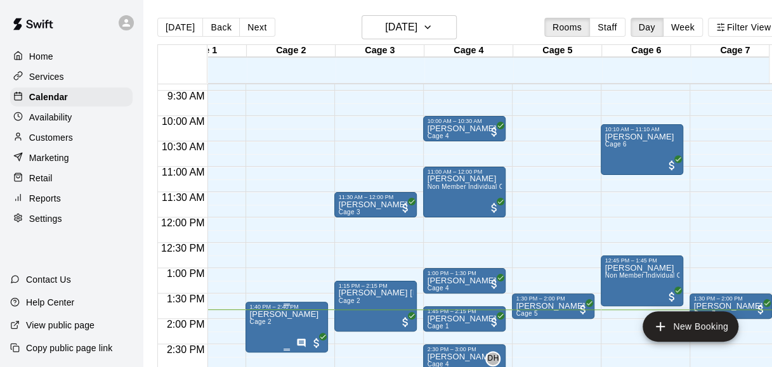
click at [304, 340] on icon "Has notes" at bounding box center [301, 343] width 8 height 8
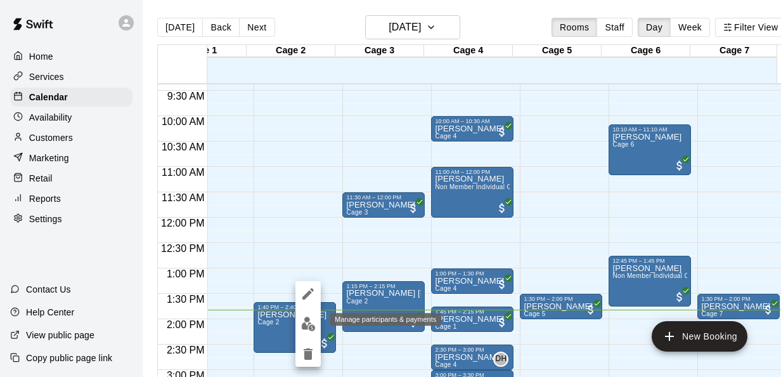
click at [306, 330] on img "edit" at bounding box center [308, 323] width 15 height 15
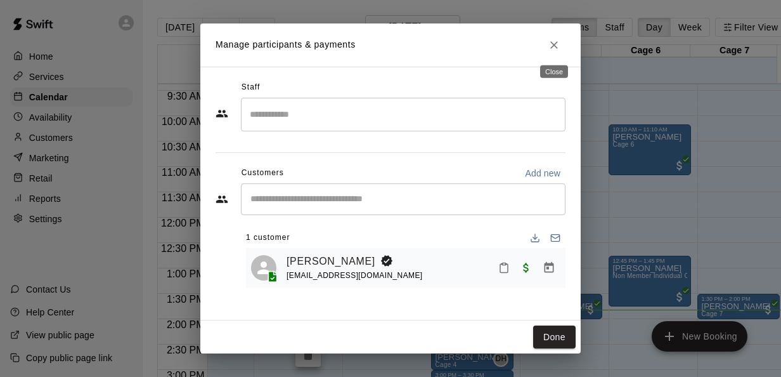
click at [564, 40] on button "Close" at bounding box center [554, 45] width 23 height 23
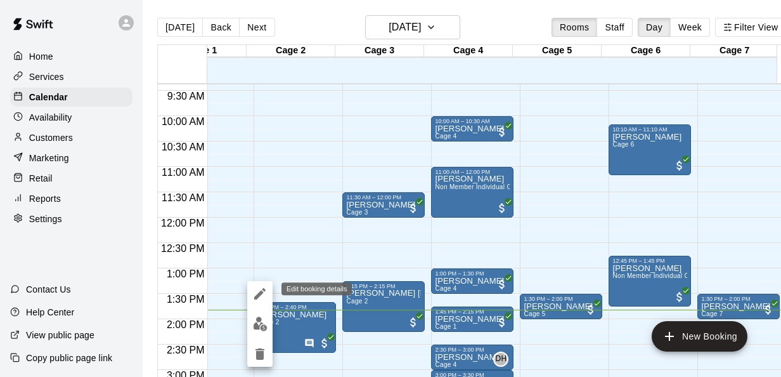
click at [258, 296] on icon "edit" at bounding box center [259, 293] width 11 height 11
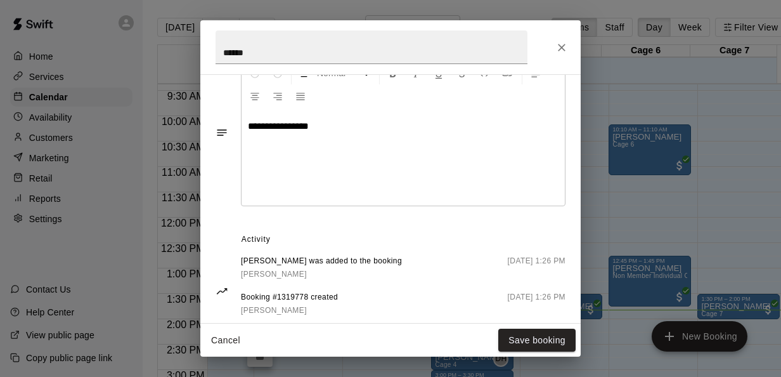
scroll to position [397, 0]
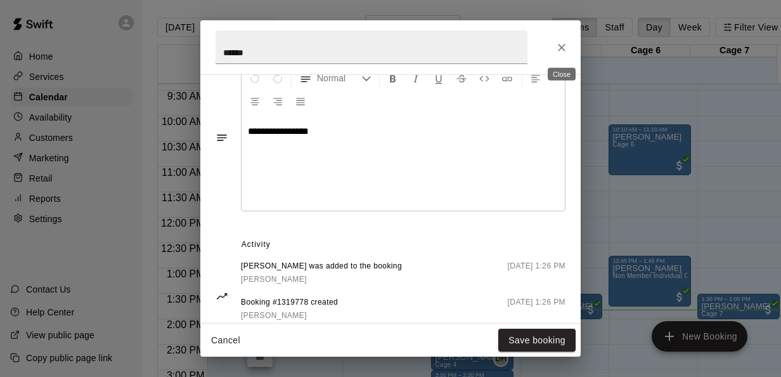
click at [568, 53] on icon "Close" at bounding box center [562, 47] width 13 height 13
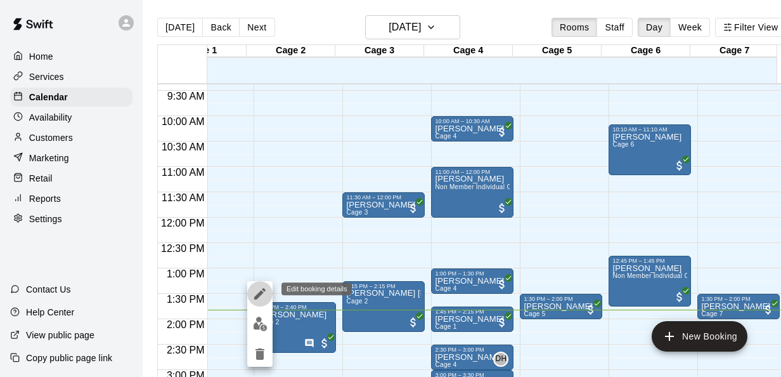
click at [256, 296] on icon "edit" at bounding box center [259, 293] width 11 height 11
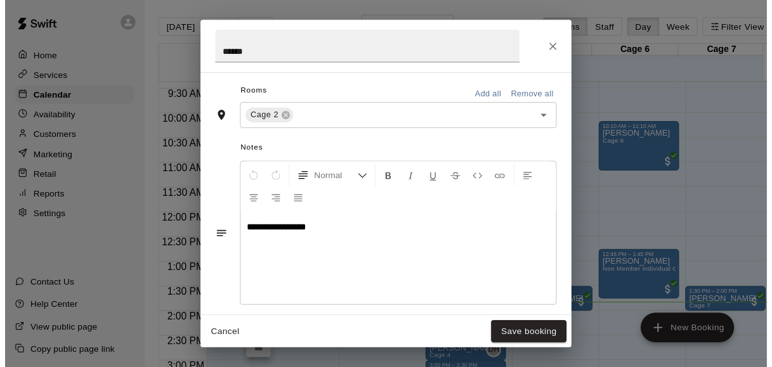
scroll to position [304, 0]
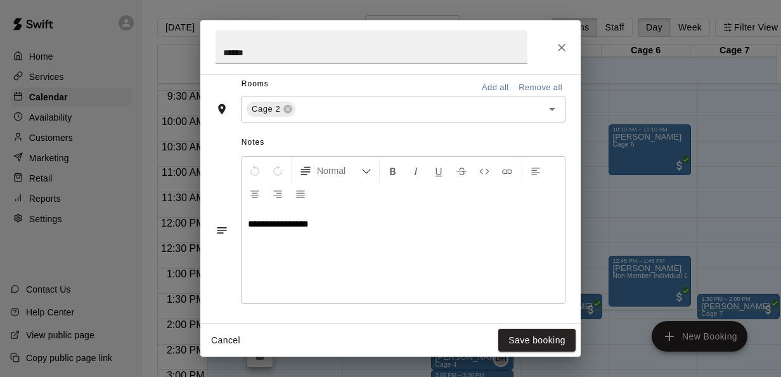
click at [230, 339] on button "Cancel" at bounding box center [225, 340] width 41 height 23
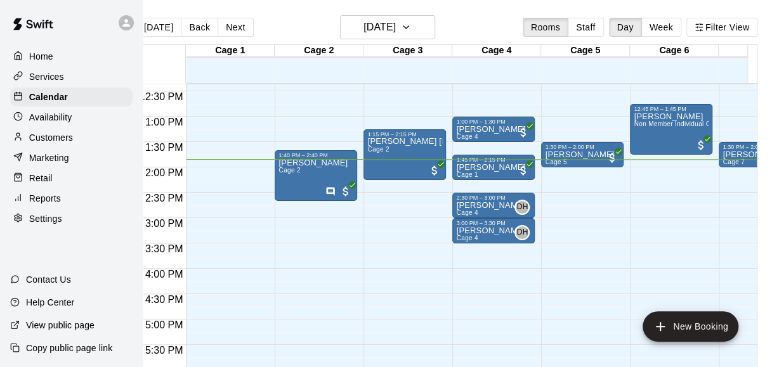
scroll to position [628, 0]
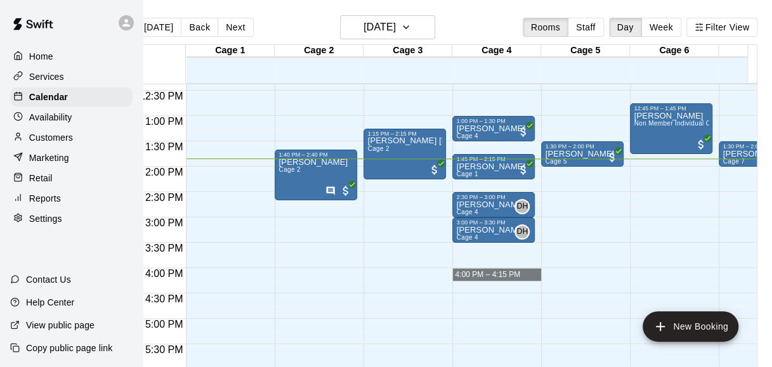
drag, startPoint x: 548, startPoint y: 268, endPoint x: 523, endPoint y: 275, distance: 26.5
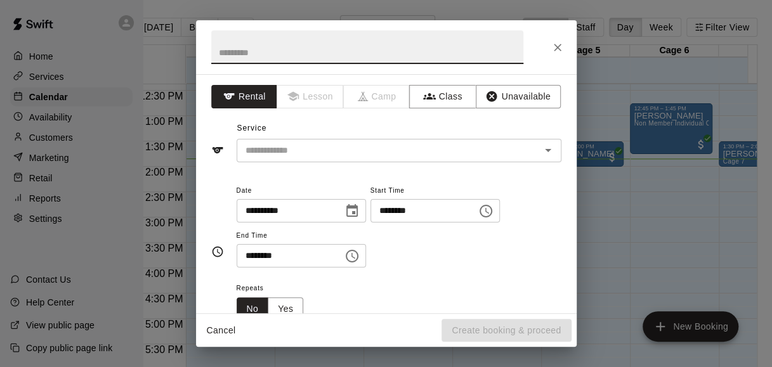
scroll to position [0, 20]
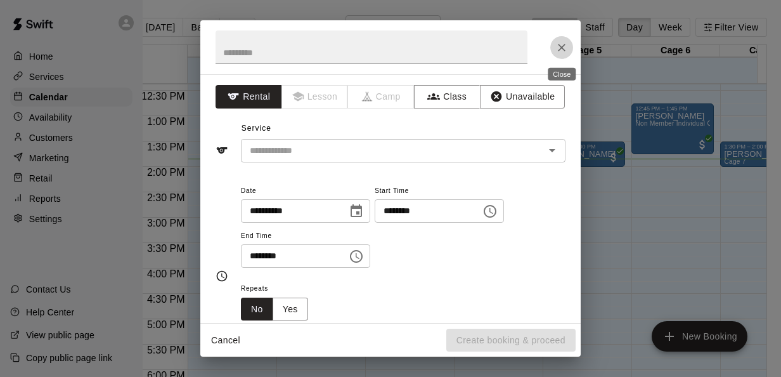
click at [563, 51] on icon "Close" at bounding box center [562, 47] width 13 height 13
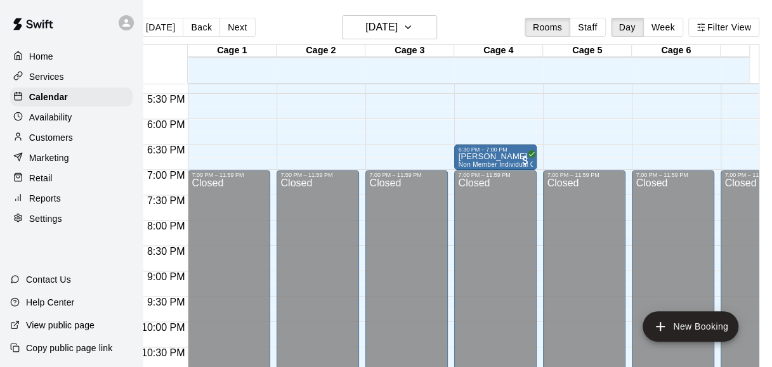
scroll to position [861, 0]
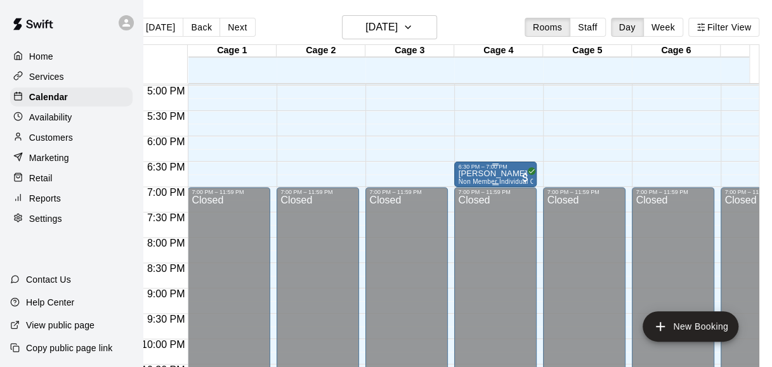
drag, startPoint x: 505, startPoint y: 174, endPoint x: 481, endPoint y: 165, distance: 25.9
click at [481, 165] on div "6:30 PM – 7:00 PM Luke Contreras Non Member Individual Cage Rental (5 or less p…" at bounding box center [495, 175] width 75 height 22
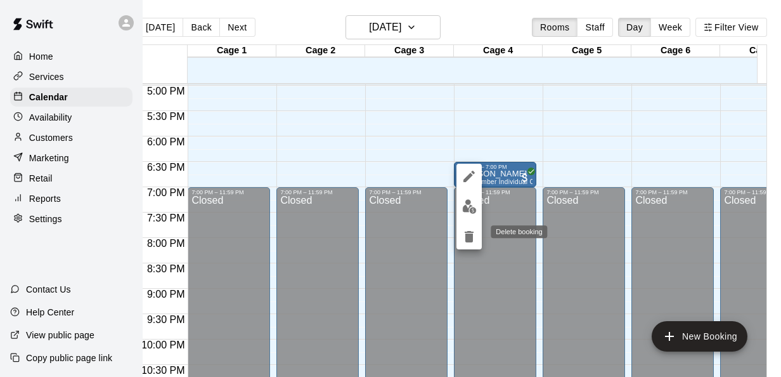
click at [465, 233] on icon "delete" at bounding box center [469, 236] width 15 height 15
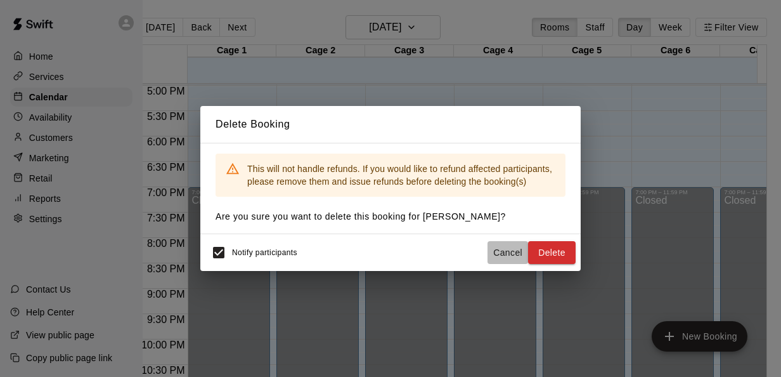
click at [500, 248] on button "Cancel" at bounding box center [508, 252] width 41 height 23
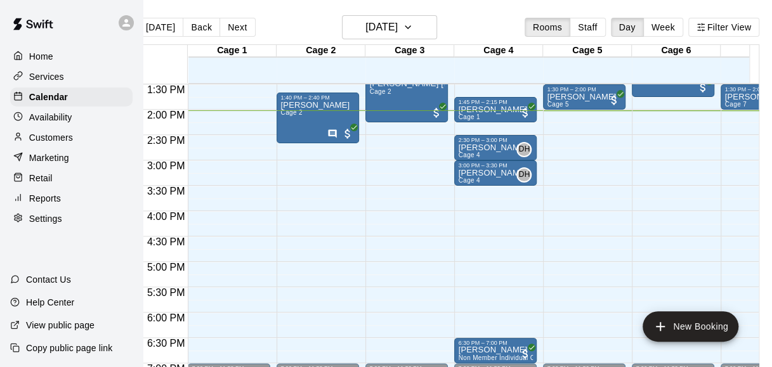
scroll to position [645, 0]
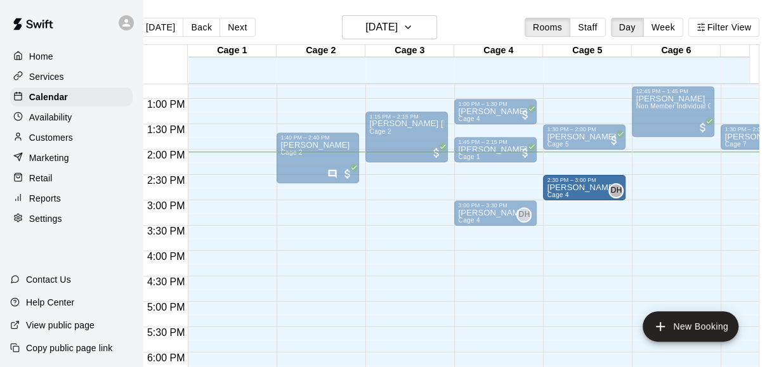
drag, startPoint x: 478, startPoint y: 187, endPoint x: 575, endPoint y: 193, distance: 96.6
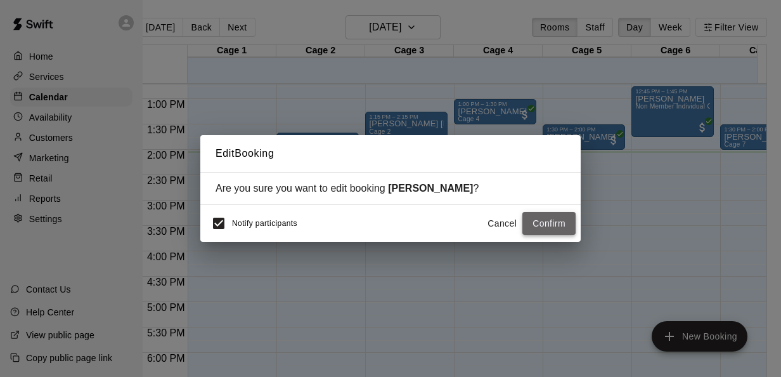
click at [536, 221] on button "Confirm" at bounding box center [549, 223] width 53 height 23
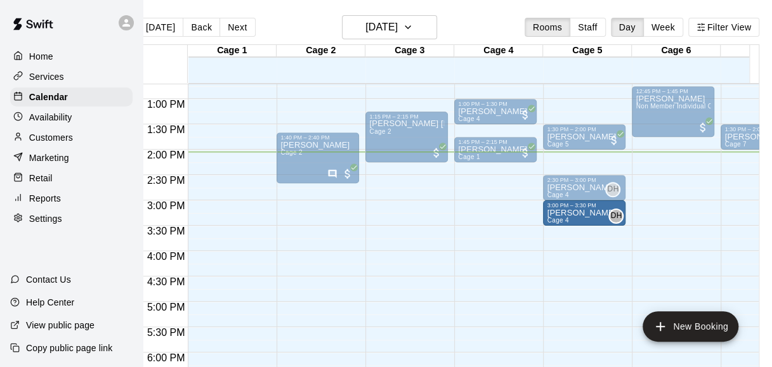
drag, startPoint x: 491, startPoint y: 212, endPoint x: 580, endPoint y: 214, distance: 88.8
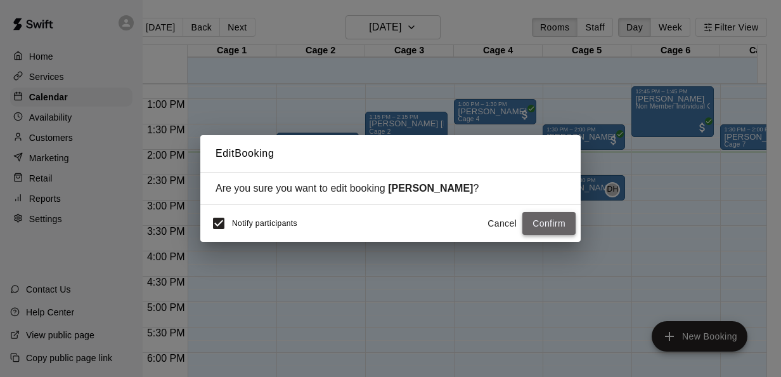
click at [555, 222] on button "Confirm" at bounding box center [549, 223] width 53 height 23
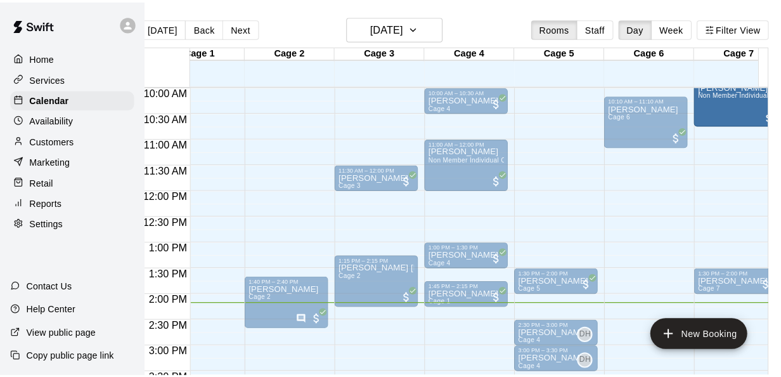
scroll to position [482, 35]
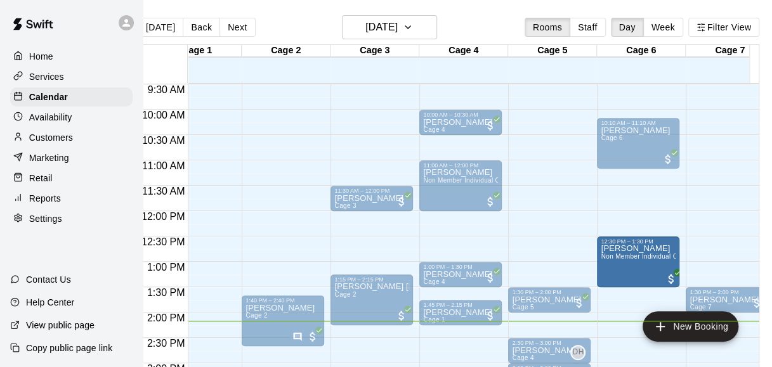
drag, startPoint x: 659, startPoint y: 115, endPoint x: 642, endPoint y: 280, distance: 165.8
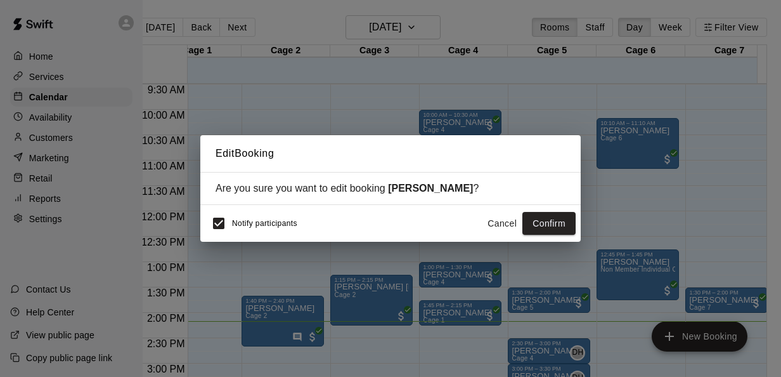
click at [511, 226] on button "Cancel" at bounding box center [502, 223] width 41 height 23
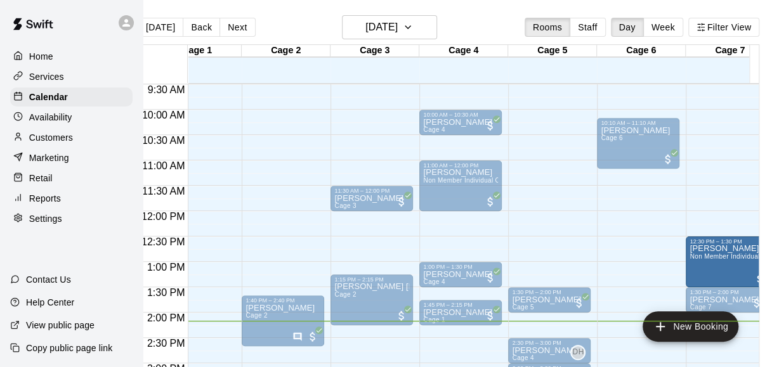
drag, startPoint x: 643, startPoint y: 277, endPoint x: 707, endPoint y: 270, distance: 63.8
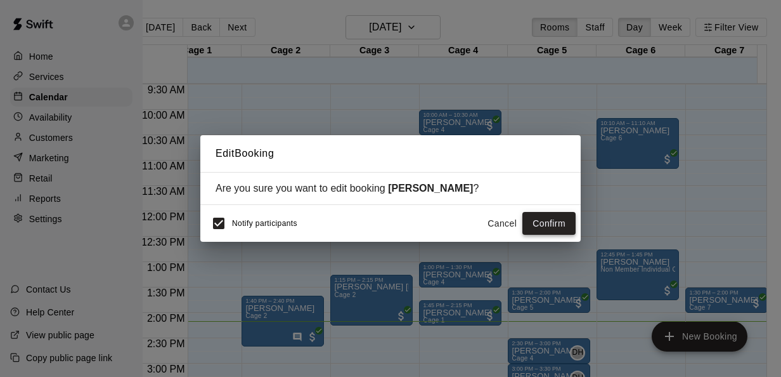
click at [563, 228] on button "Confirm" at bounding box center [549, 223] width 53 height 23
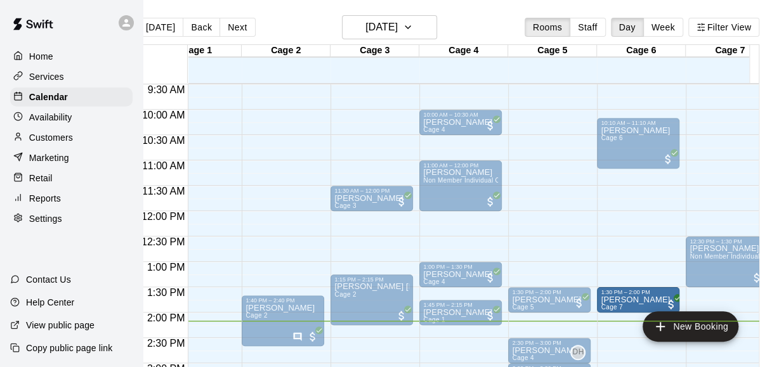
drag, startPoint x: 644, startPoint y: 312, endPoint x: 635, endPoint y: 301, distance: 14.1
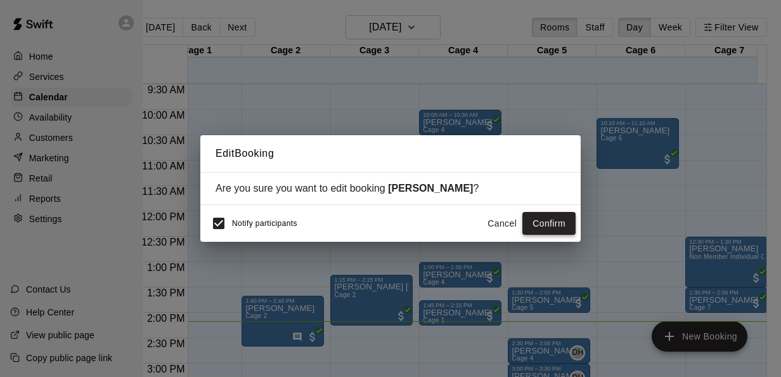
click at [554, 219] on button "Confirm" at bounding box center [549, 223] width 53 height 23
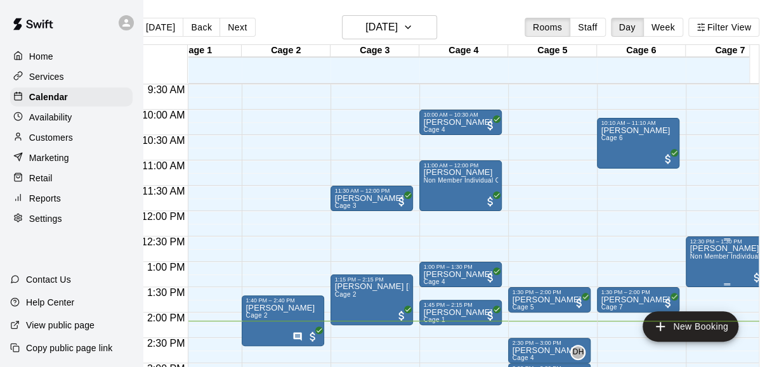
drag, startPoint x: 708, startPoint y: 250, endPoint x: 707, endPoint y: 275, distance: 25.4
drag, startPoint x: 707, startPoint y: 275, endPoint x: 699, endPoint y: 288, distance: 15.1
click at [699, 288] on div "12:00 AM – 9:00 AM Closed 12:30 PM – 1:30 PM Archer Baird Non Member Individual…" at bounding box center [727, 211] width 82 height 1218
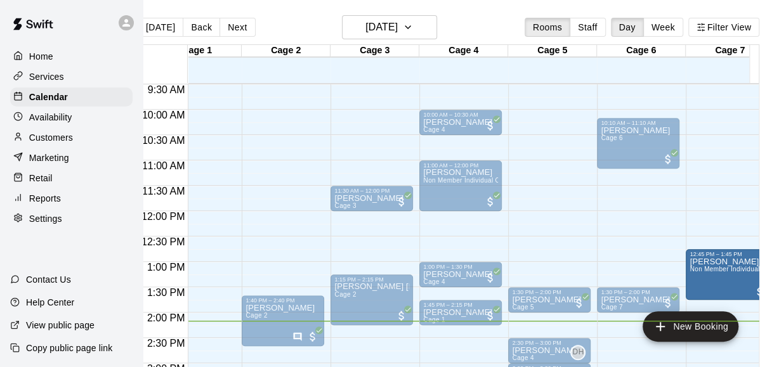
drag, startPoint x: 718, startPoint y: 265, endPoint x: 719, endPoint y: 279, distance: 14.0
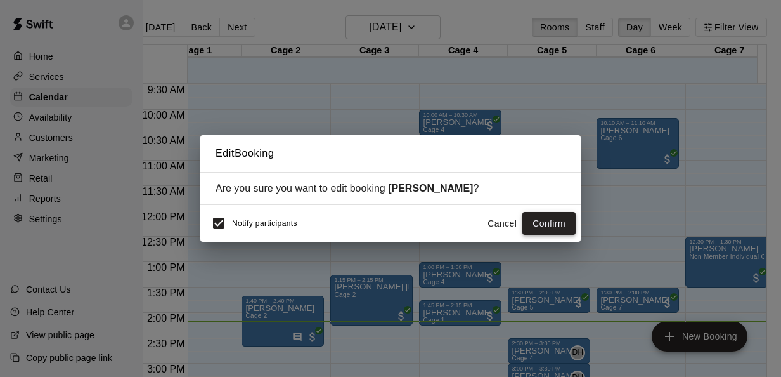
click at [542, 222] on button "Confirm" at bounding box center [549, 223] width 53 height 23
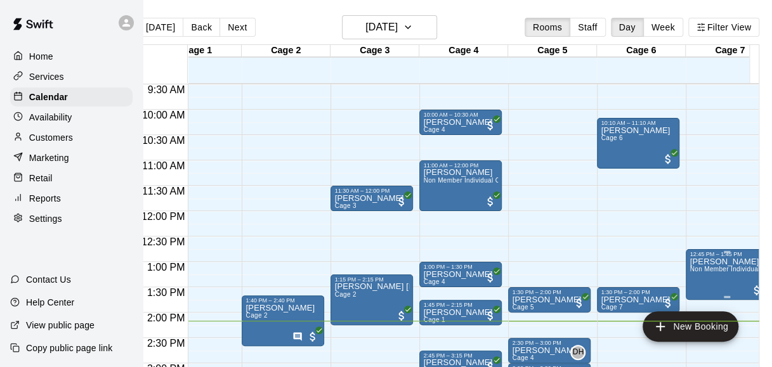
click at [729, 257] on div "12:45 PM – 1:45 PM" at bounding box center [726, 254] width 75 height 6
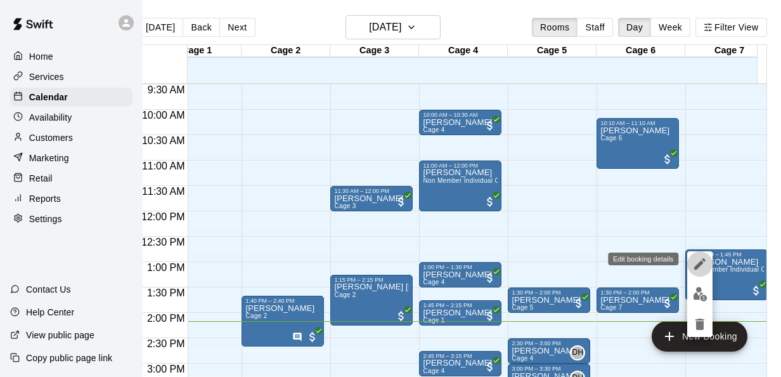
click at [698, 259] on icon "edit" at bounding box center [700, 263] width 15 height 15
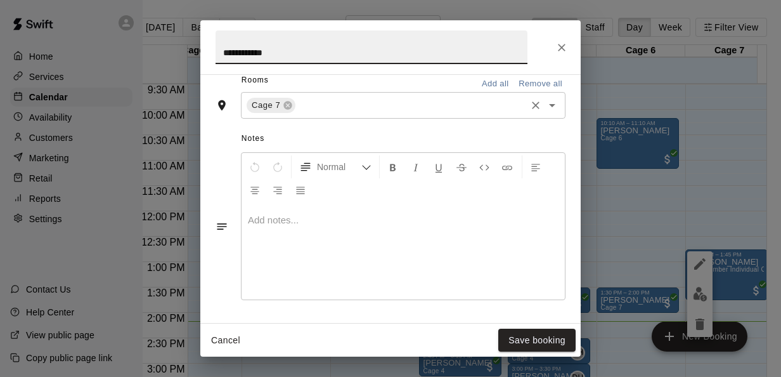
scroll to position [329, 0]
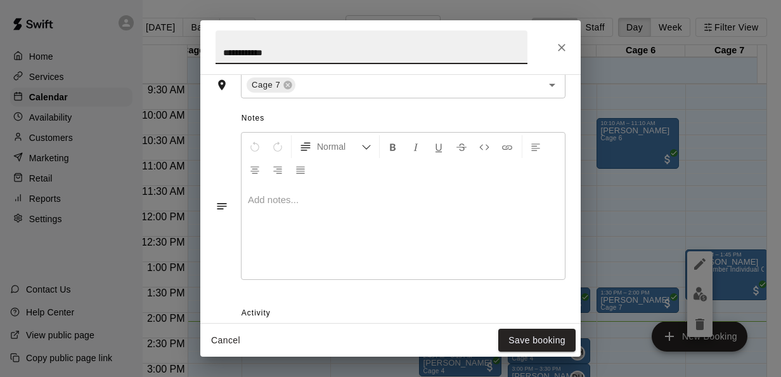
click at [311, 196] on p at bounding box center [403, 199] width 311 height 13
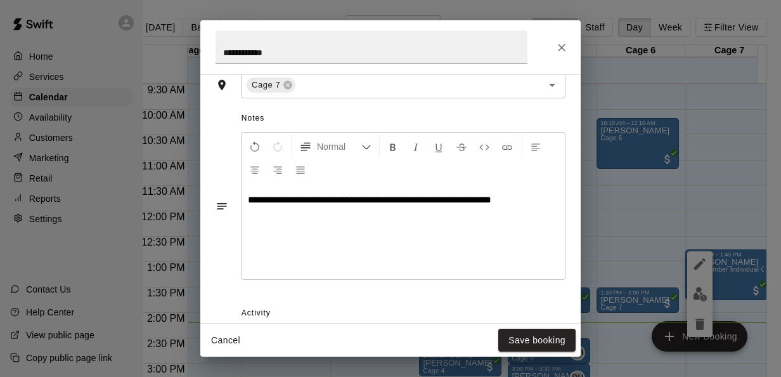
click at [513, 191] on div "**********" at bounding box center [403, 231] width 323 height 95
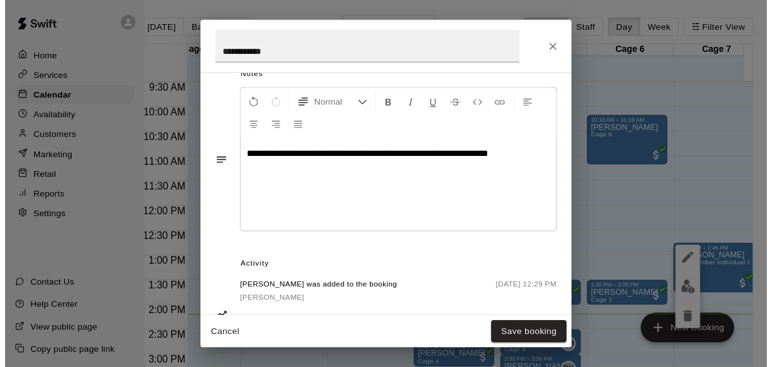
scroll to position [372, 0]
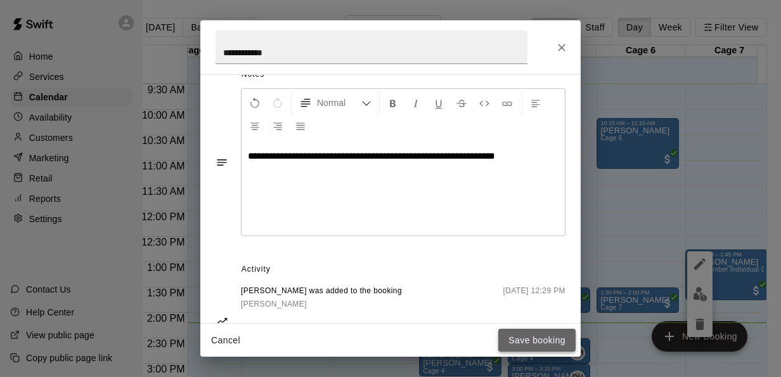
click at [524, 336] on button "Save booking" at bounding box center [536, 340] width 77 height 23
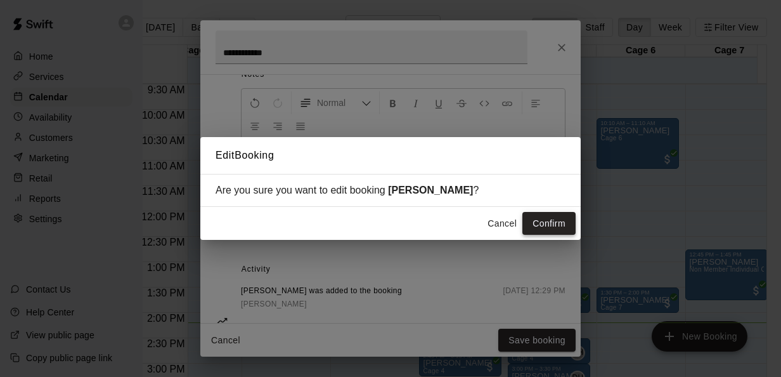
click at [544, 219] on button "Confirm" at bounding box center [549, 223] width 53 height 23
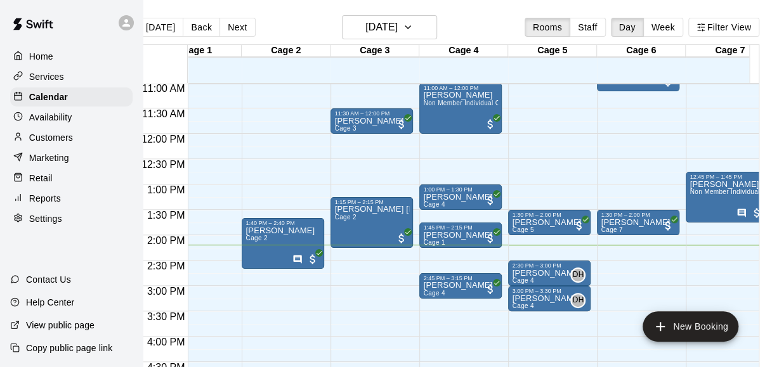
scroll to position [0, 37]
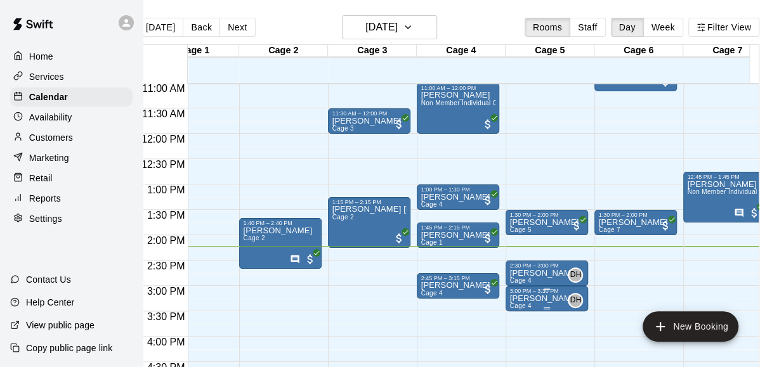
drag, startPoint x: 568, startPoint y: 293, endPoint x: 540, endPoint y: 295, distance: 28.0
click at [540, 294] on div "3:00 PM – 3:30 PM" at bounding box center [546, 291] width 75 height 6
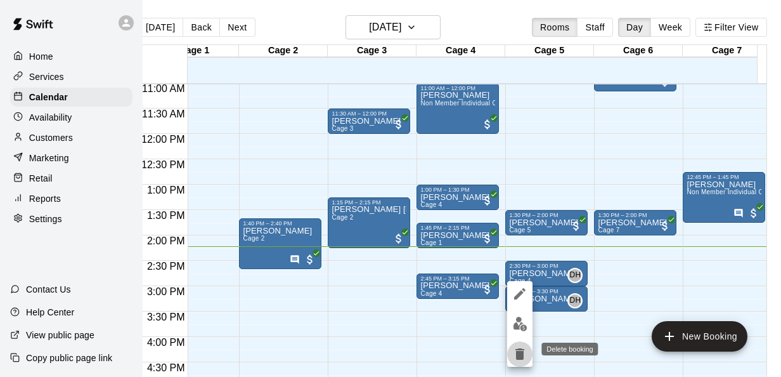
click at [520, 346] on icon "delete" at bounding box center [519, 353] width 15 height 15
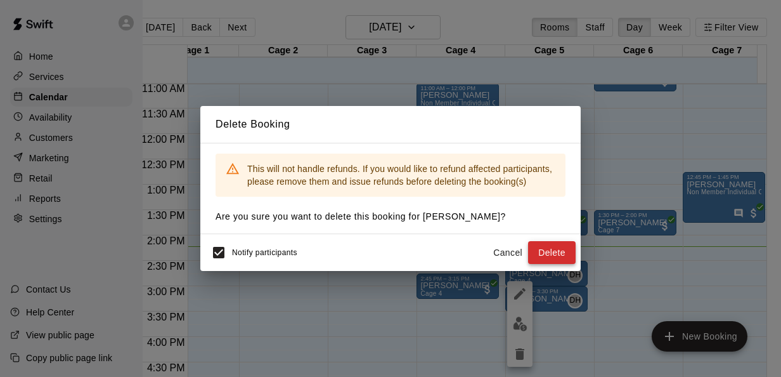
click at [540, 258] on button "Delete" at bounding box center [552, 252] width 48 height 23
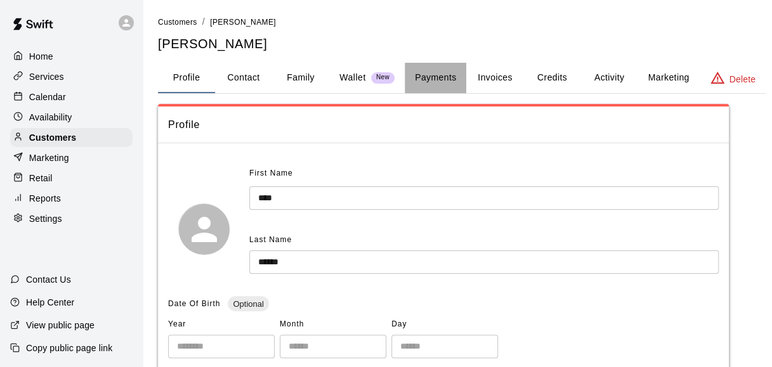
click at [426, 75] on button "Payments" at bounding box center [436, 78] width 62 height 30
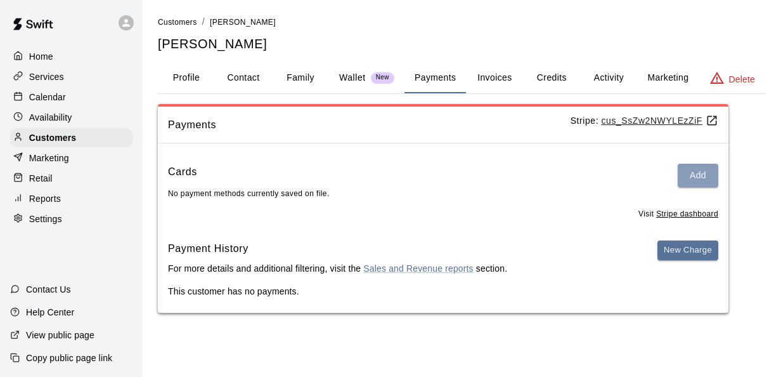
drag, startPoint x: 698, startPoint y: 171, endPoint x: 363, endPoint y: 171, distance: 335.5
click at [363, 171] on div "Cards Add" at bounding box center [443, 175] width 551 height 23
click at [702, 177] on button "Add" at bounding box center [698, 175] width 41 height 23
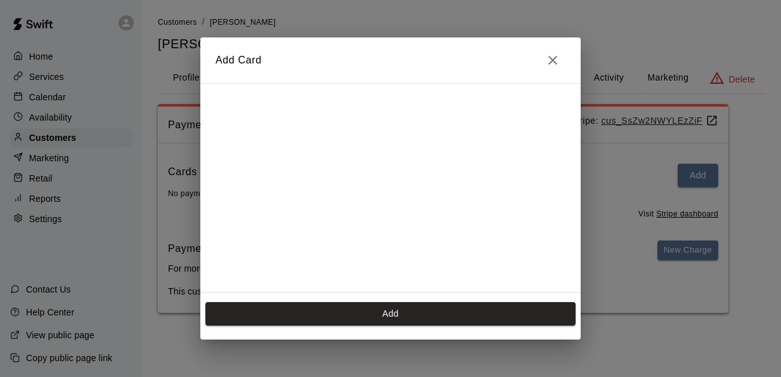
scroll to position [176, 0]
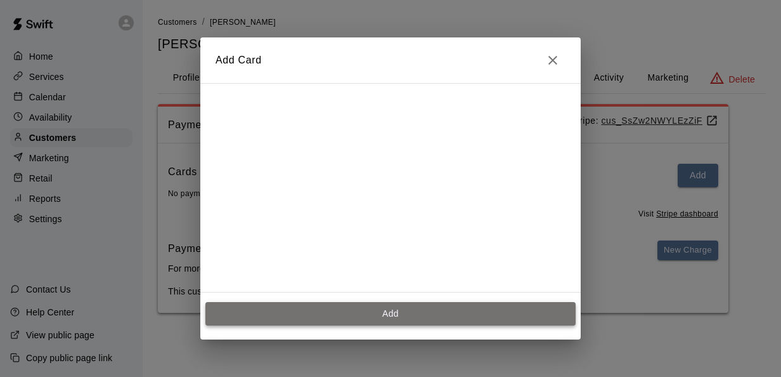
click at [394, 315] on button "Add" at bounding box center [390, 313] width 370 height 23
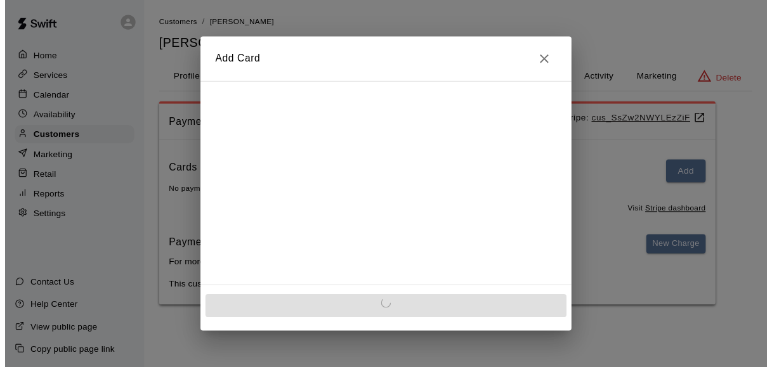
scroll to position [0, 0]
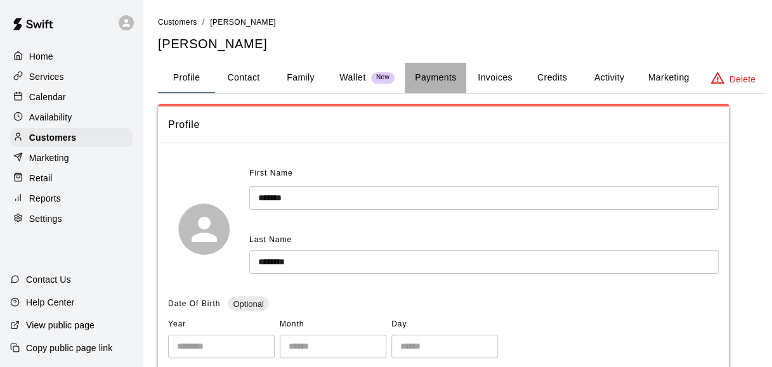
click at [455, 84] on button "Payments" at bounding box center [436, 78] width 62 height 30
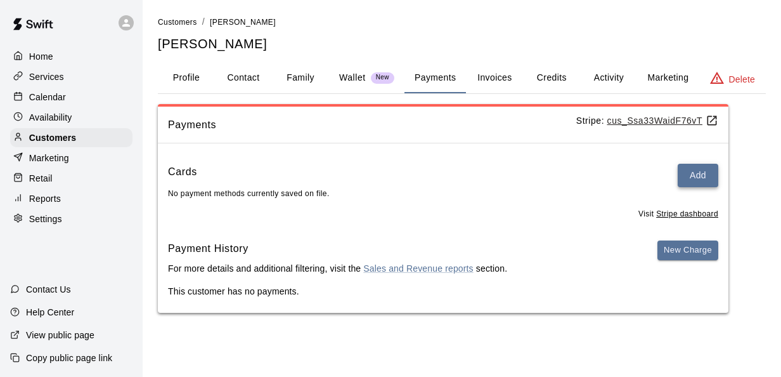
click at [696, 179] on button "Add" at bounding box center [698, 175] width 41 height 23
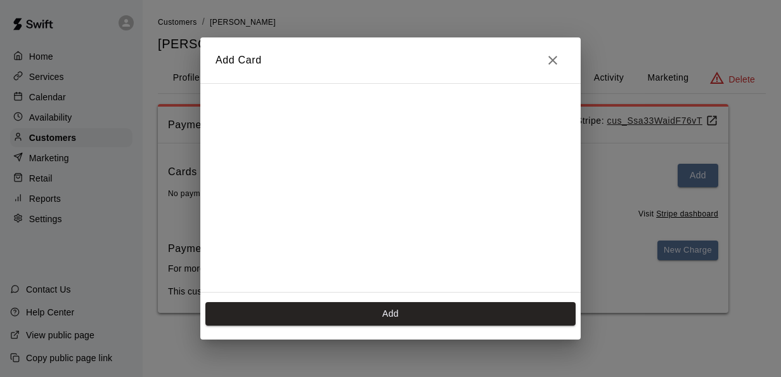
scroll to position [176, 0]
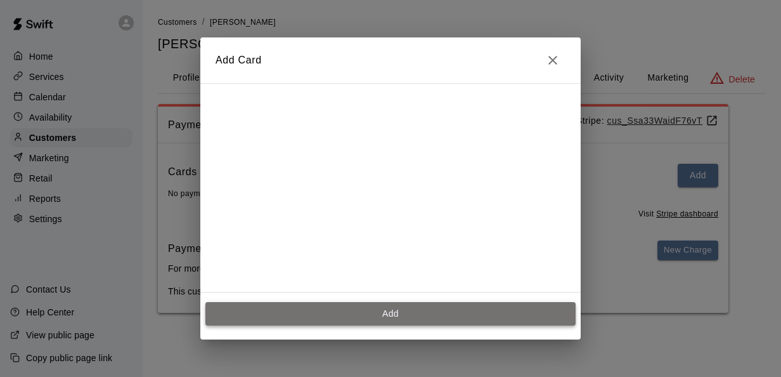
click at [374, 316] on button "Add" at bounding box center [390, 313] width 370 height 23
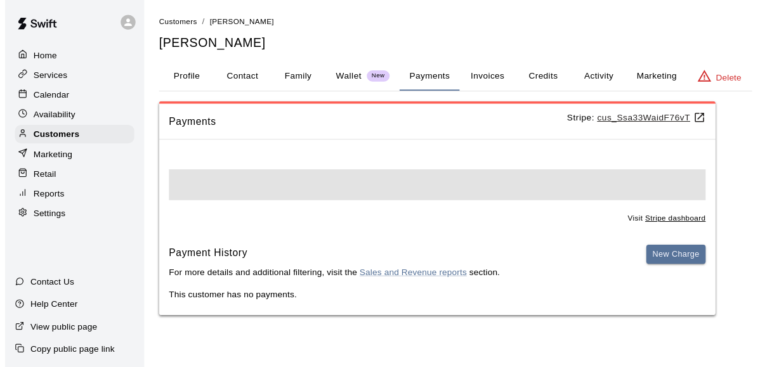
scroll to position [0, 0]
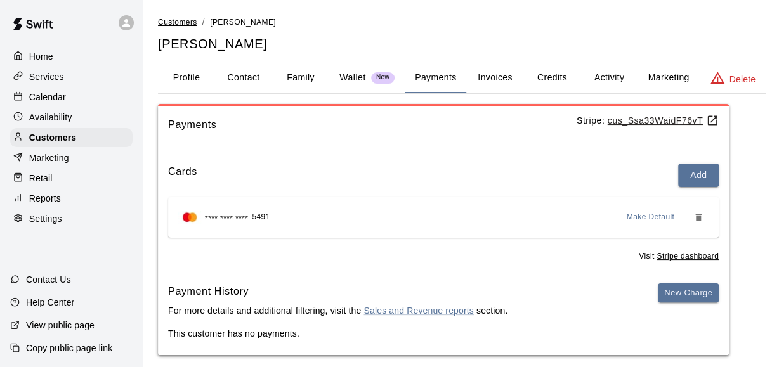
click at [183, 22] on span "Customers" at bounding box center [177, 22] width 39 height 9
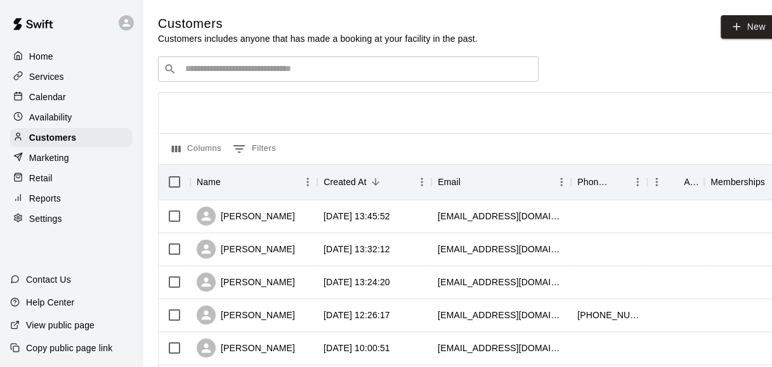
click at [323, 68] on input "Search customers by name or email" at bounding box center [356, 69] width 351 height 13
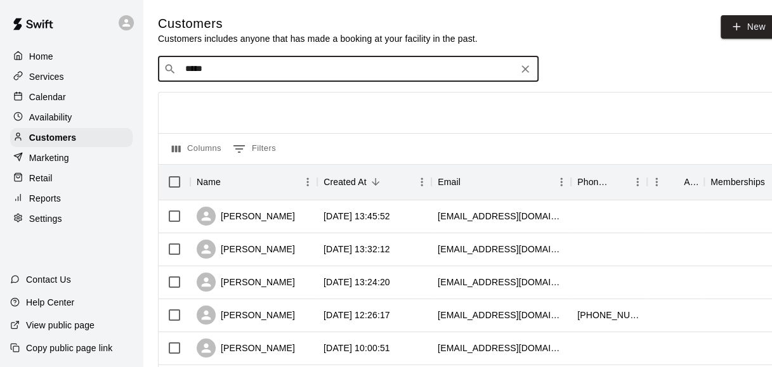
type input "******"
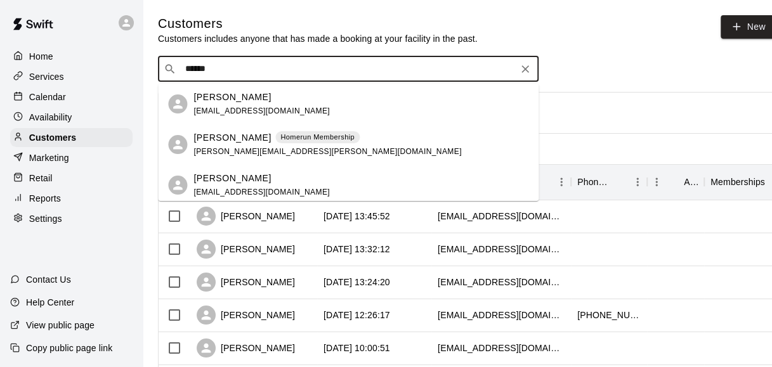
click at [235, 104] on div "[PERSON_NAME] [EMAIL_ADDRESS][DOMAIN_NAME]" at bounding box center [261, 104] width 136 height 27
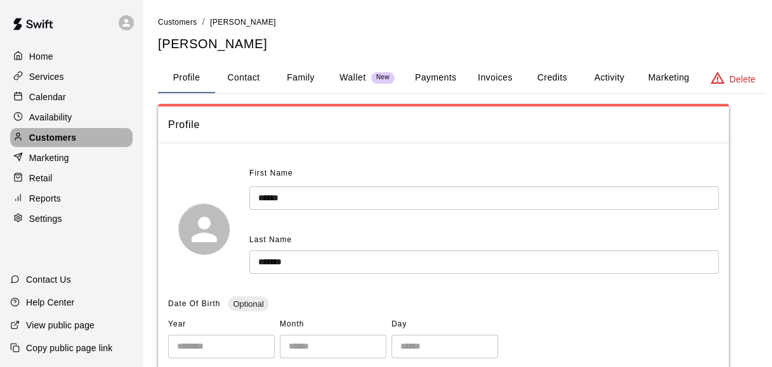
click at [58, 143] on p "Customers" at bounding box center [52, 137] width 47 height 13
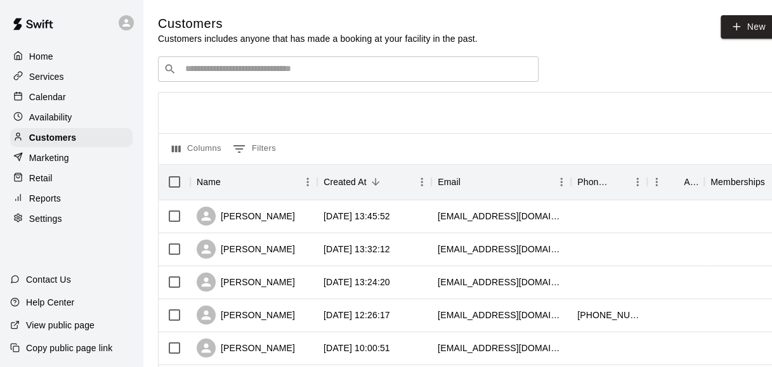
click at [221, 79] on div "​ ​" at bounding box center [348, 68] width 381 height 25
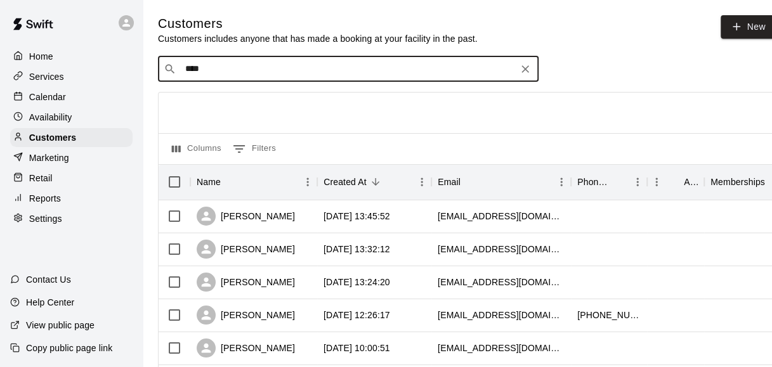
type input "*****"
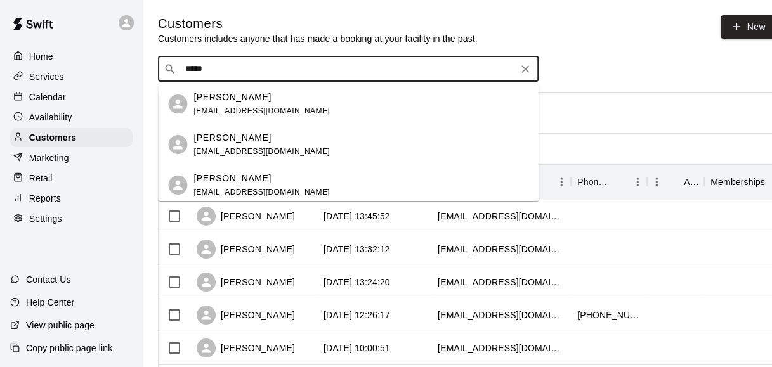
click at [264, 185] on div "[PERSON_NAME] [EMAIL_ADDRESS][DOMAIN_NAME]" at bounding box center [261, 185] width 136 height 27
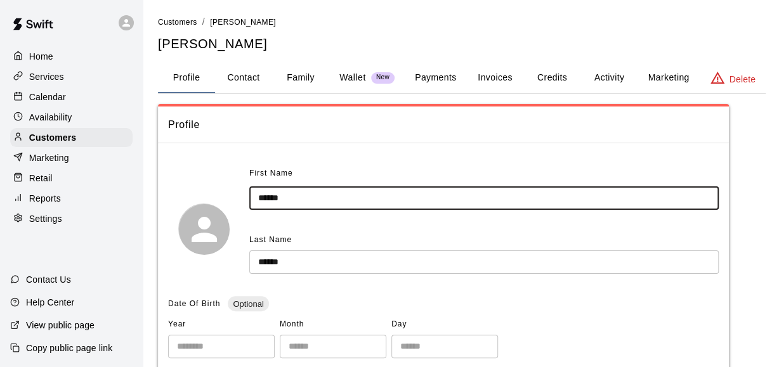
click at [293, 199] on input "******" at bounding box center [483, 197] width 469 height 23
type input "*"
type input "******"
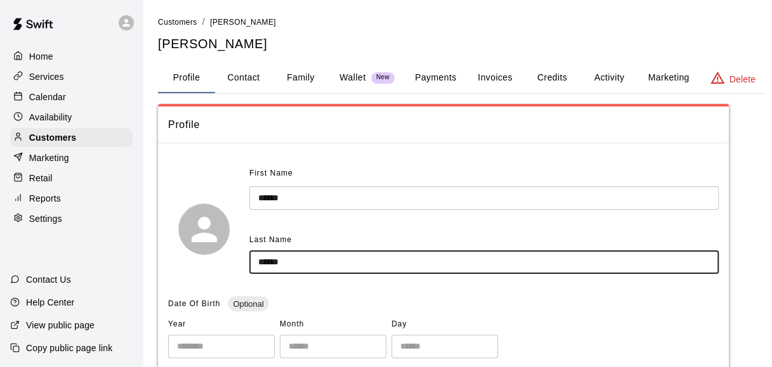
drag, startPoint x: 304, startPoint y: 261, endPoint x: 215, endPoint y: 264, distance: 89.5
click at [215, 264] on div "First Name ****** ​ Last Name ****** ​" at bounding box center [443, 229] width 551 height 131
type input "******"
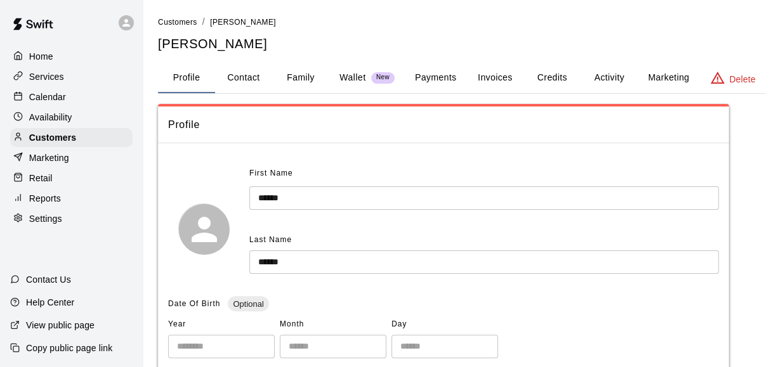
click at [313, 36] on h5 "[PERSON_NAME]" at bounding box center [462, 44] width 608 height 17
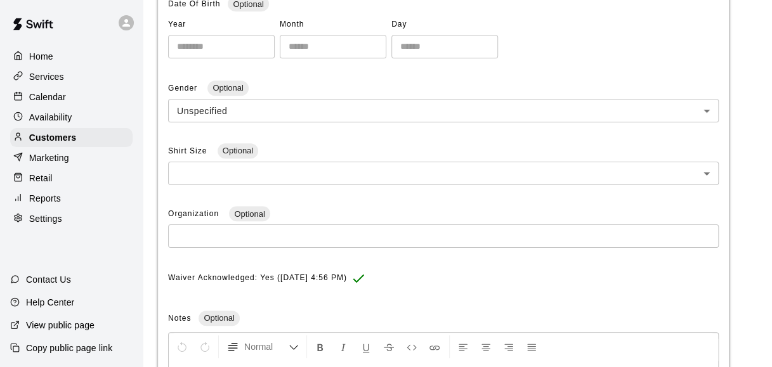
scroll to position [484, 0]
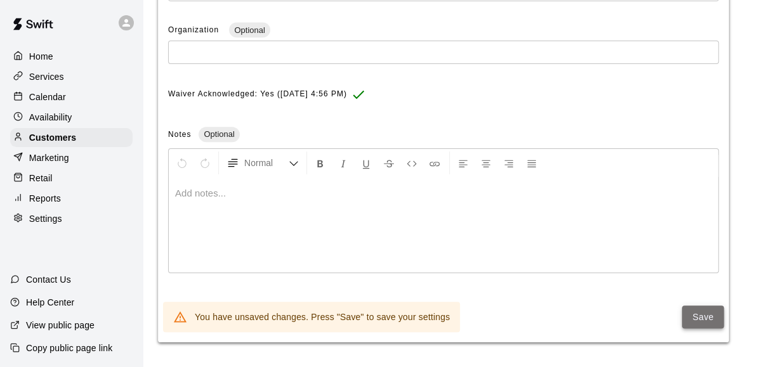
click at [708, 306] on button "Save" at bounding box center [703, 317] width 42 height 23
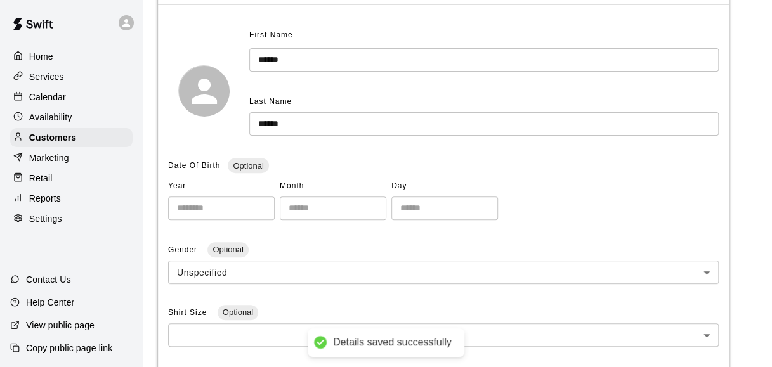
scroll to position [0, 0]
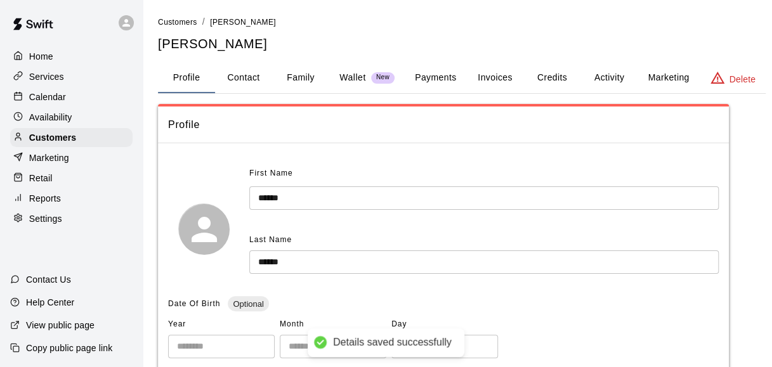
click at [186, 131] on span "Profile" at bounding box center [443, 125] width 551 height 16
